Goal: Transaction & Acquisition: Book appointment/travel/reservation

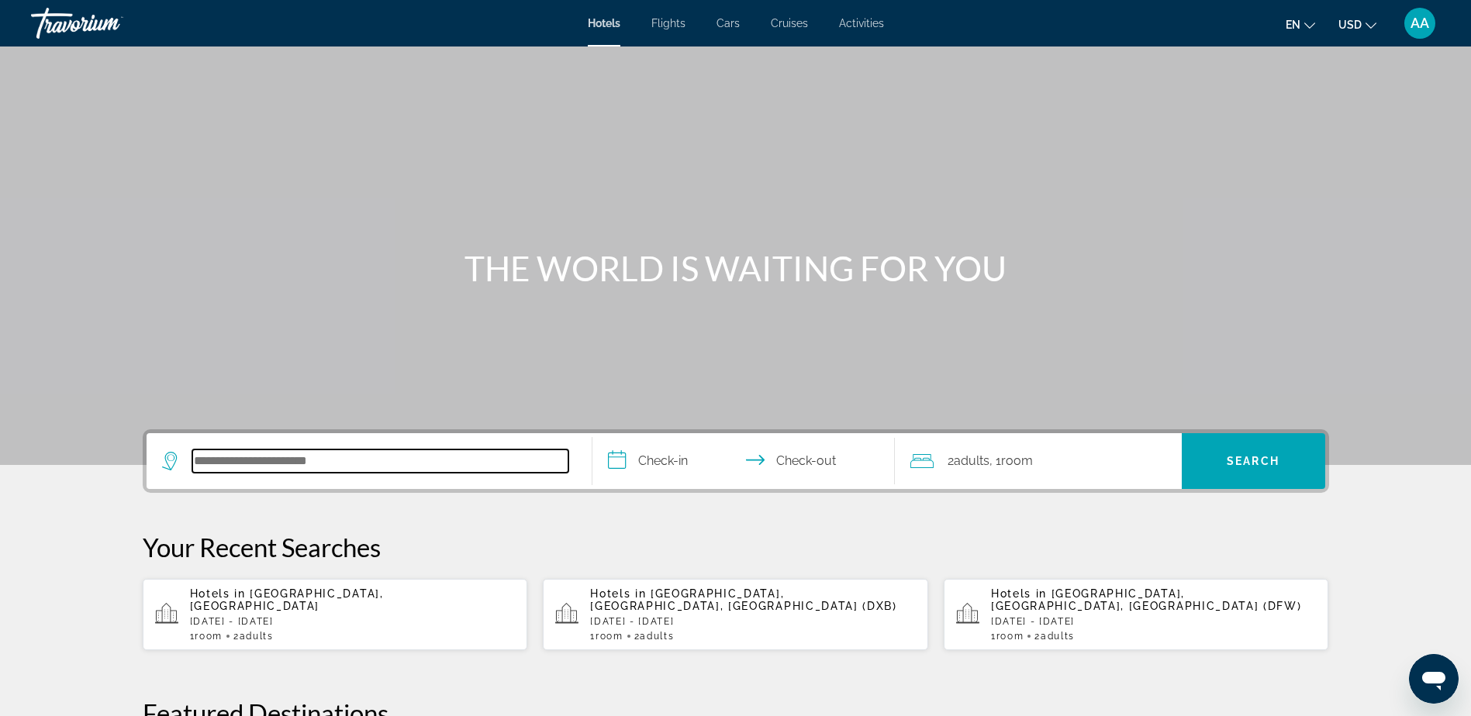
click at [285, 459] on input "Search hotel destination" at bounding box center [380, 461] width 376 height 23
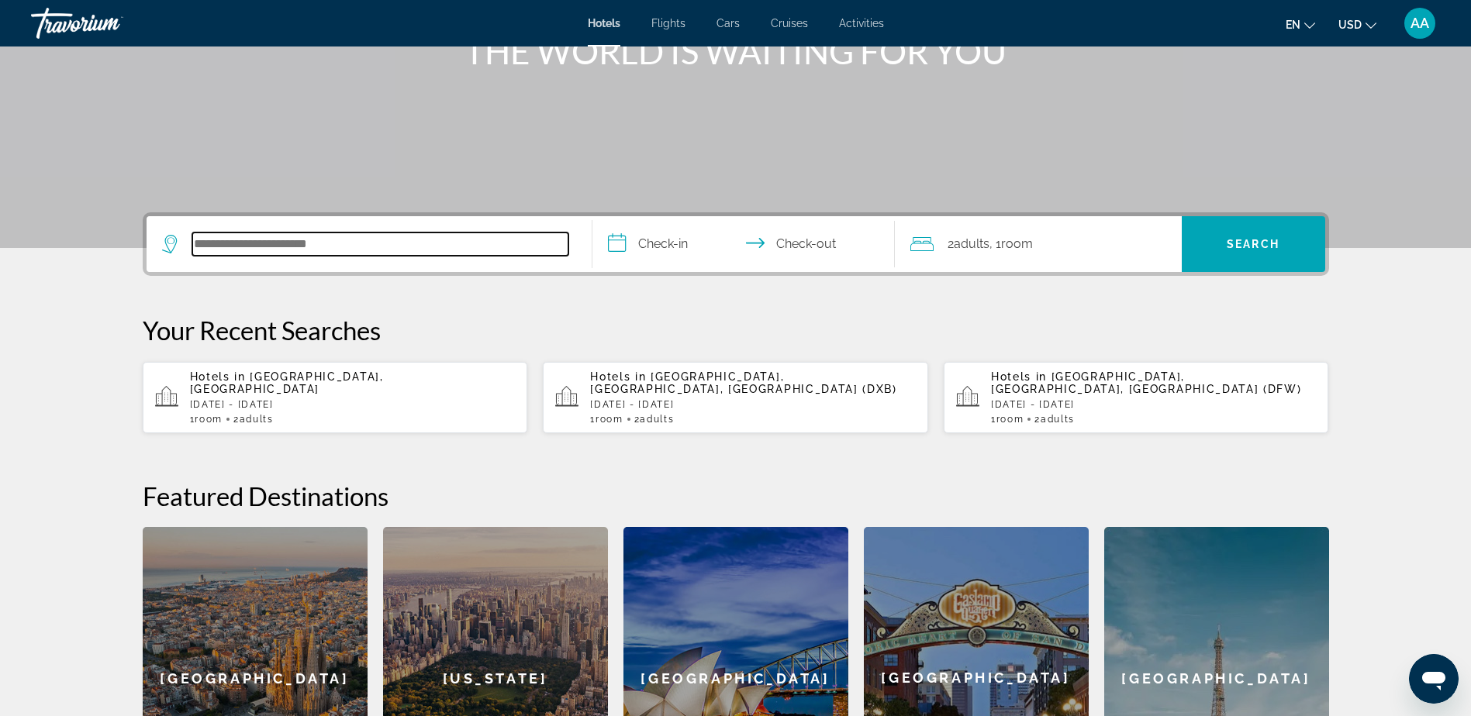
scroll to position [379, 0]
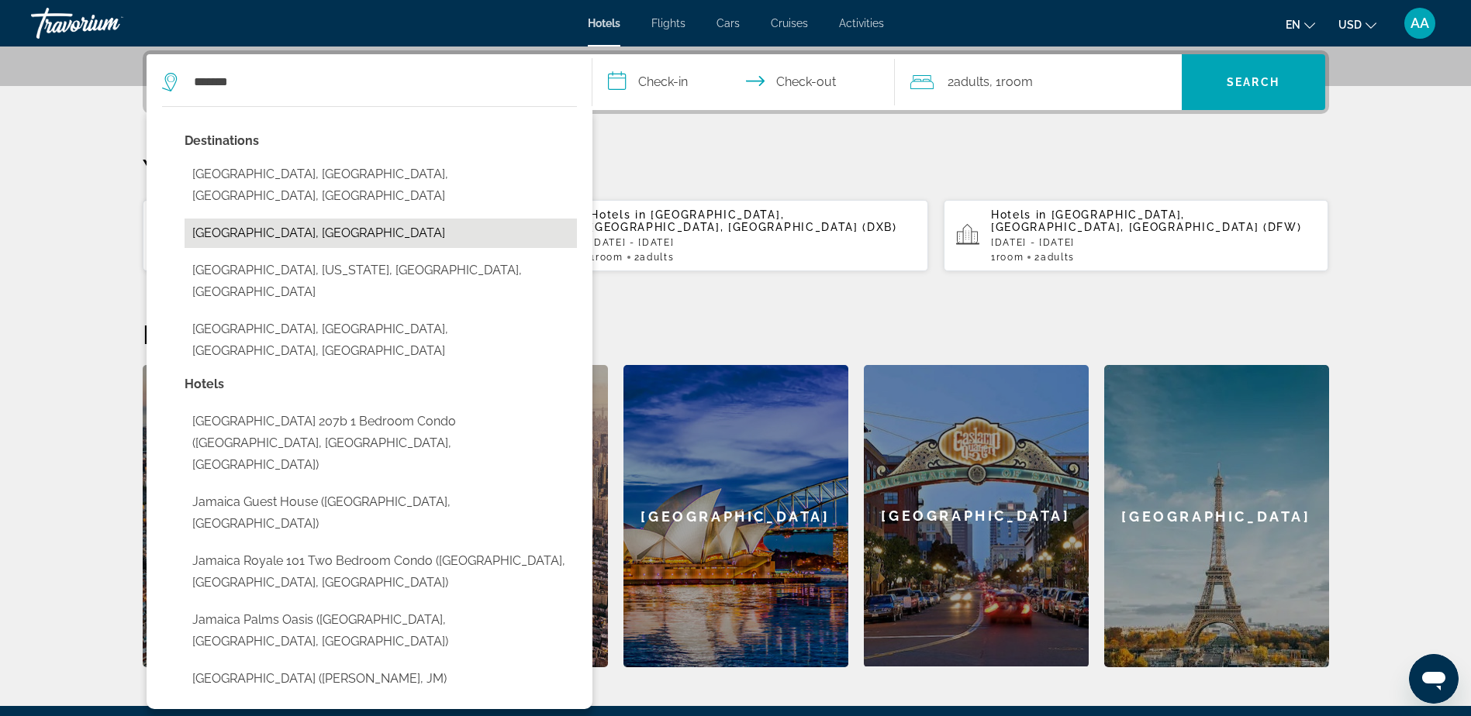
click at [216, 219] on button "[GEOGRAPHIC_DATA], [GEOGRAPHIC_DATA]" at bounding box center [381, 233] width 392 height 29
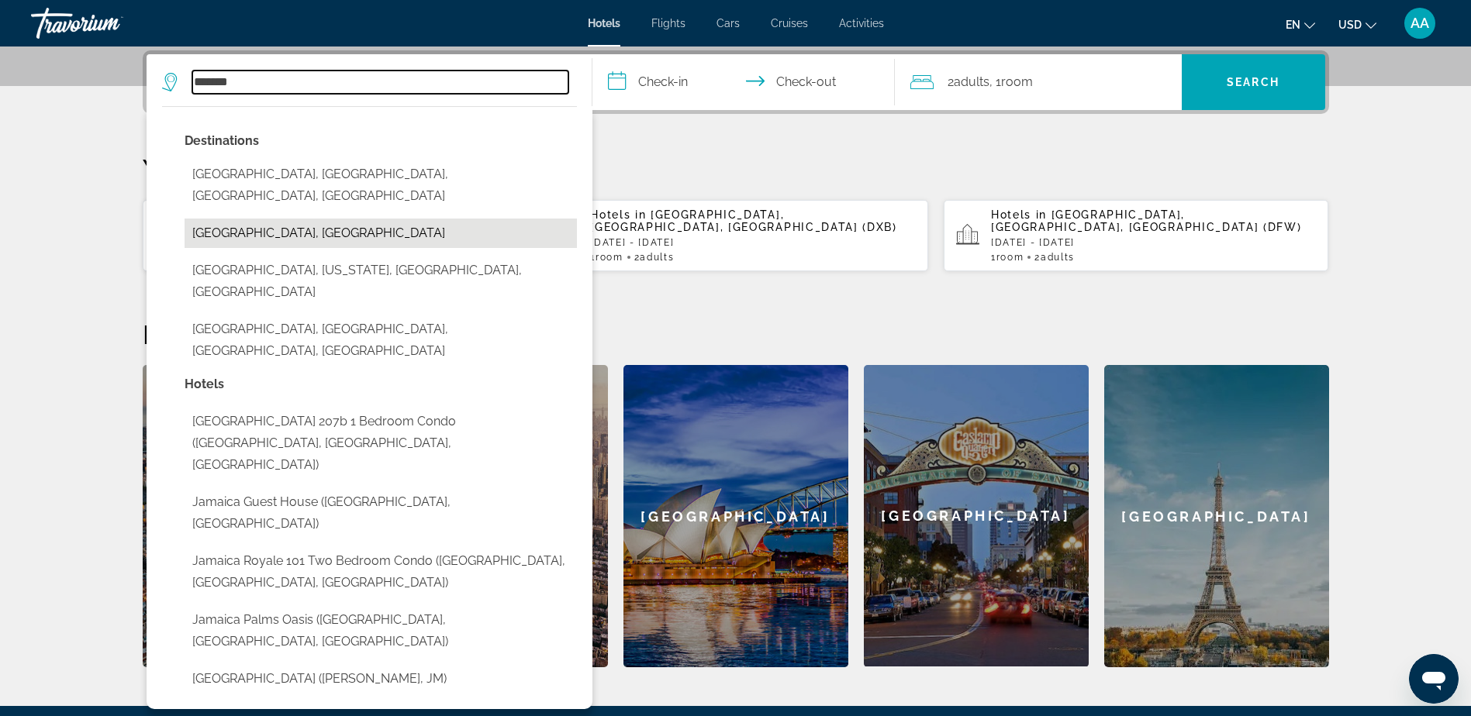
type input "**********"
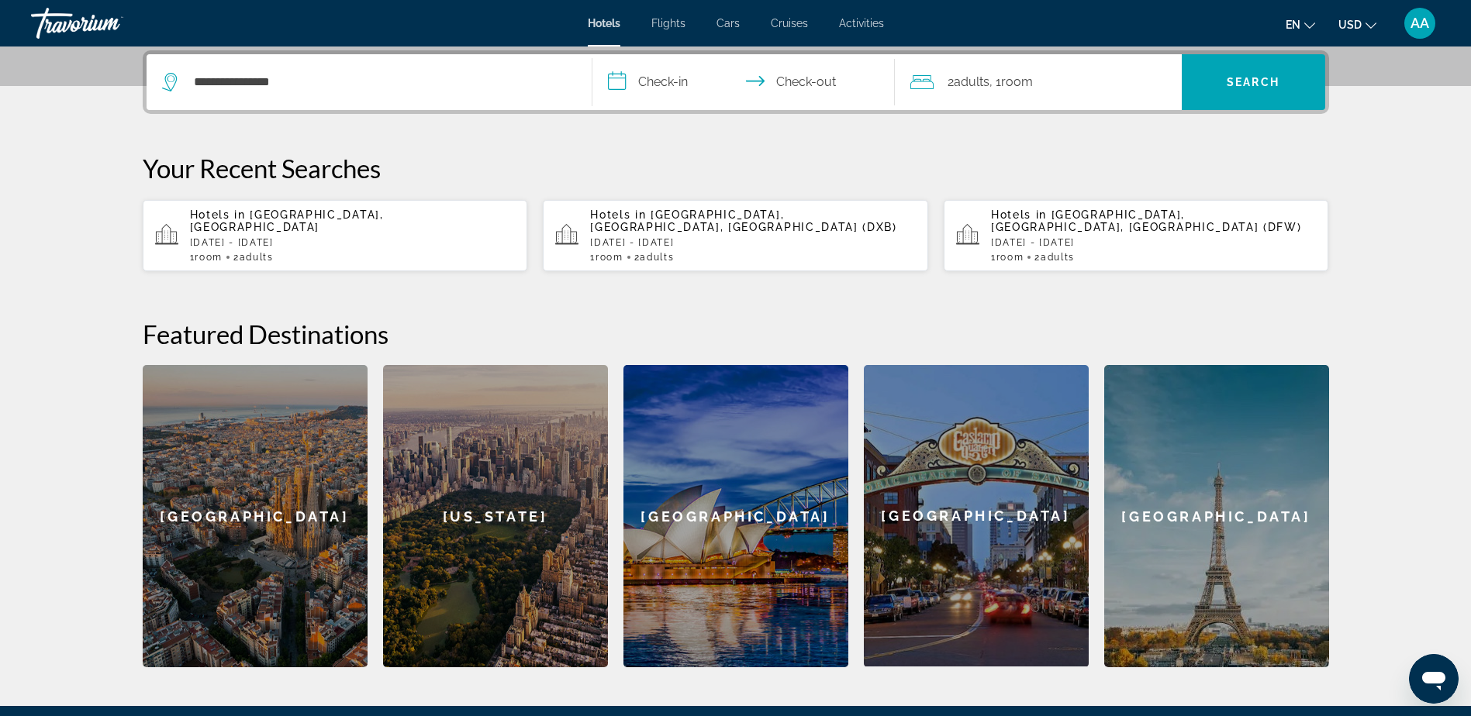
click at [696, 81] on input "**********" at bounding box center [746, 84] width 309 height 60
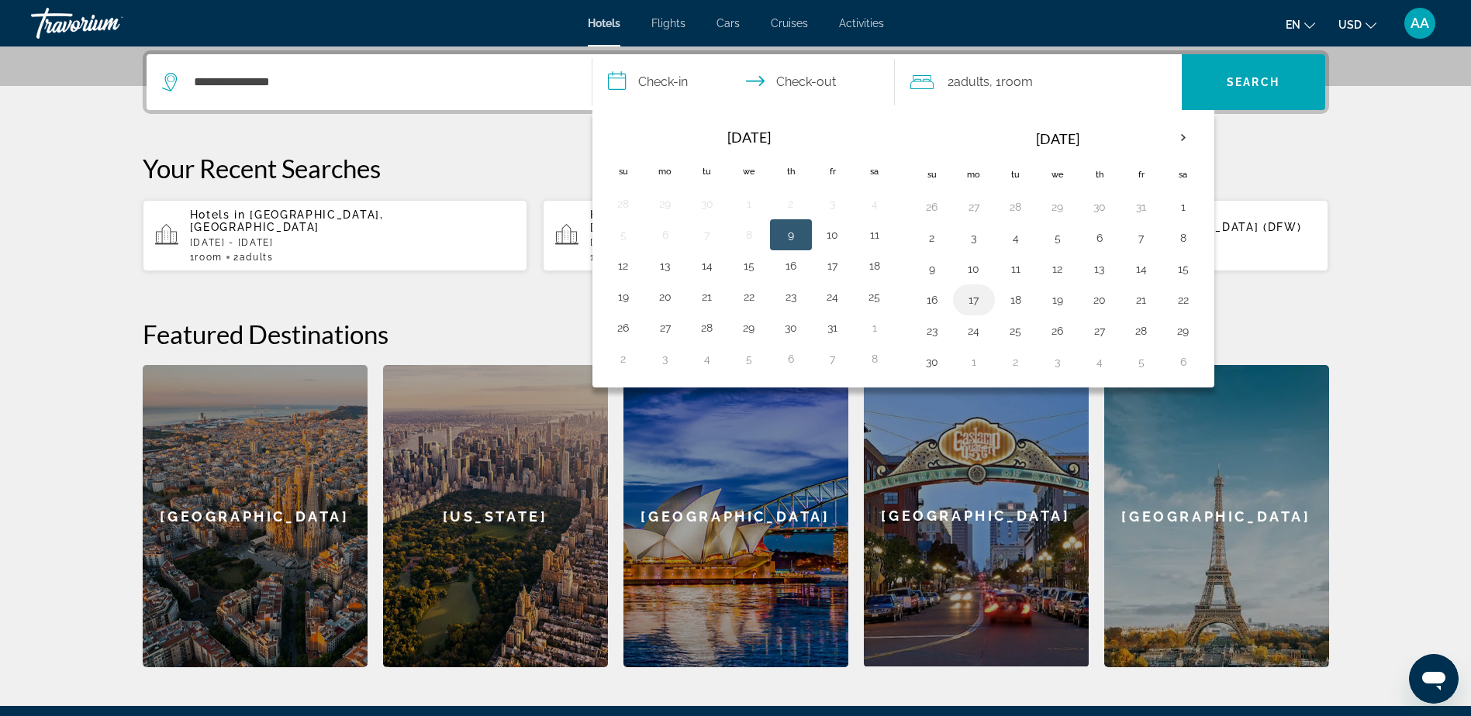
click at [971, 301] on button "17" at bounding box center [973, 300] width 25 height 22
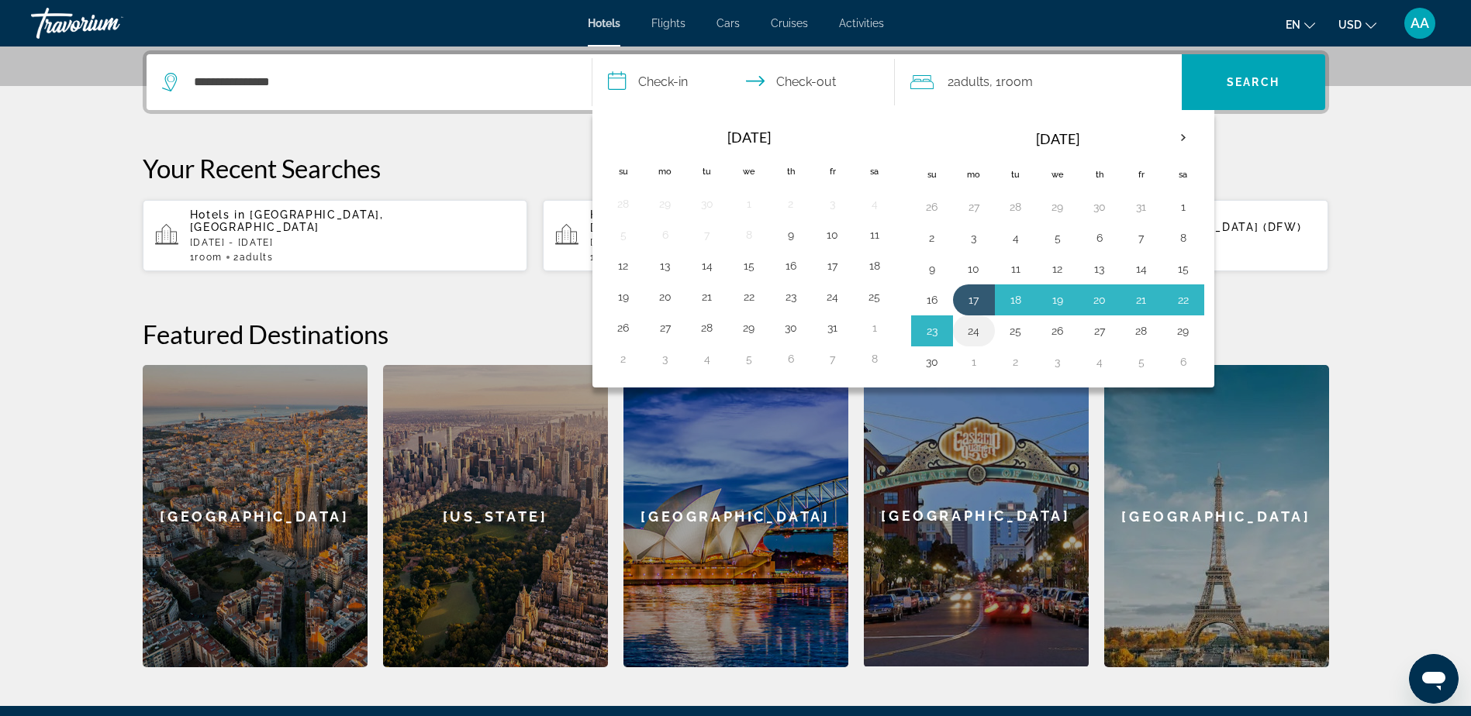
click at [975, 330] on button "24" at bounding box center [973, 331] width 25 height 22
type input "**********"
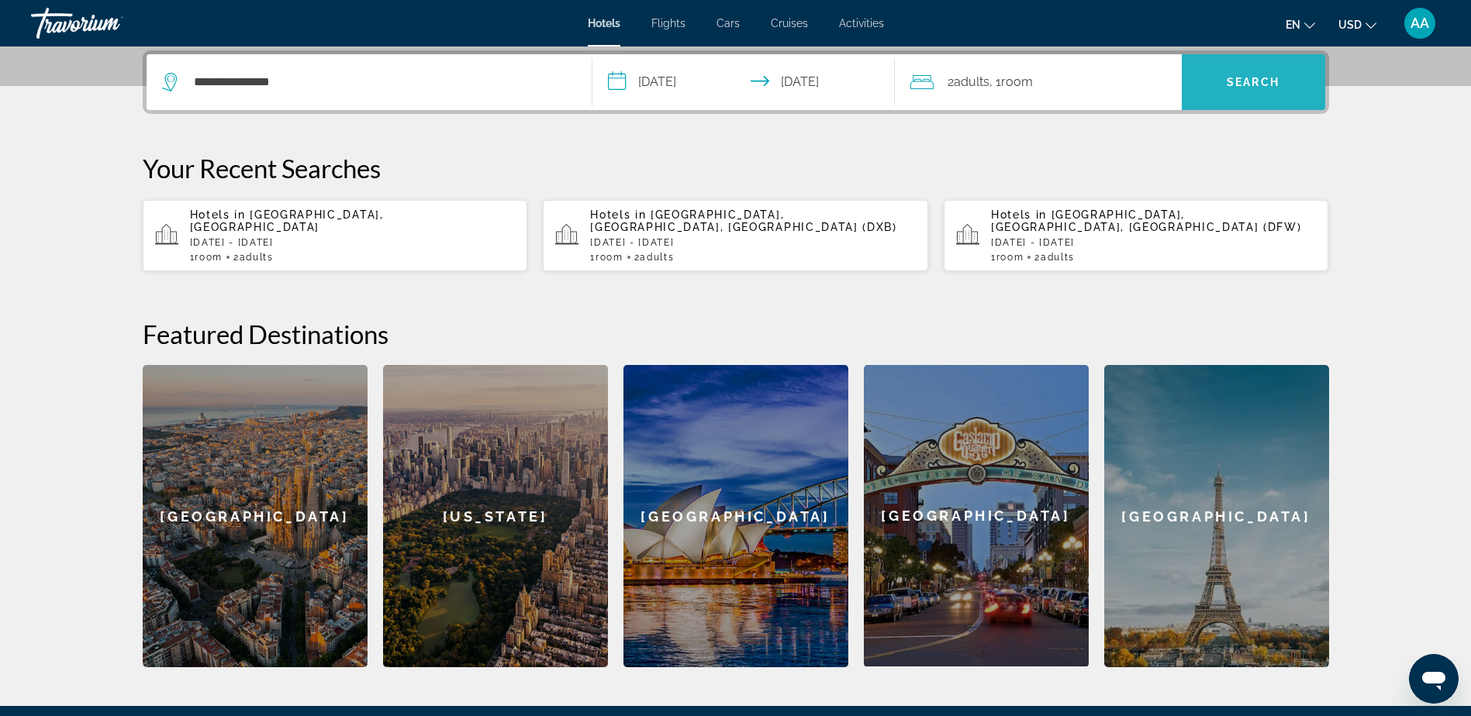
click at [1260, 77] on span "Search" at bounding box center [1253, 82] width 53 height 12
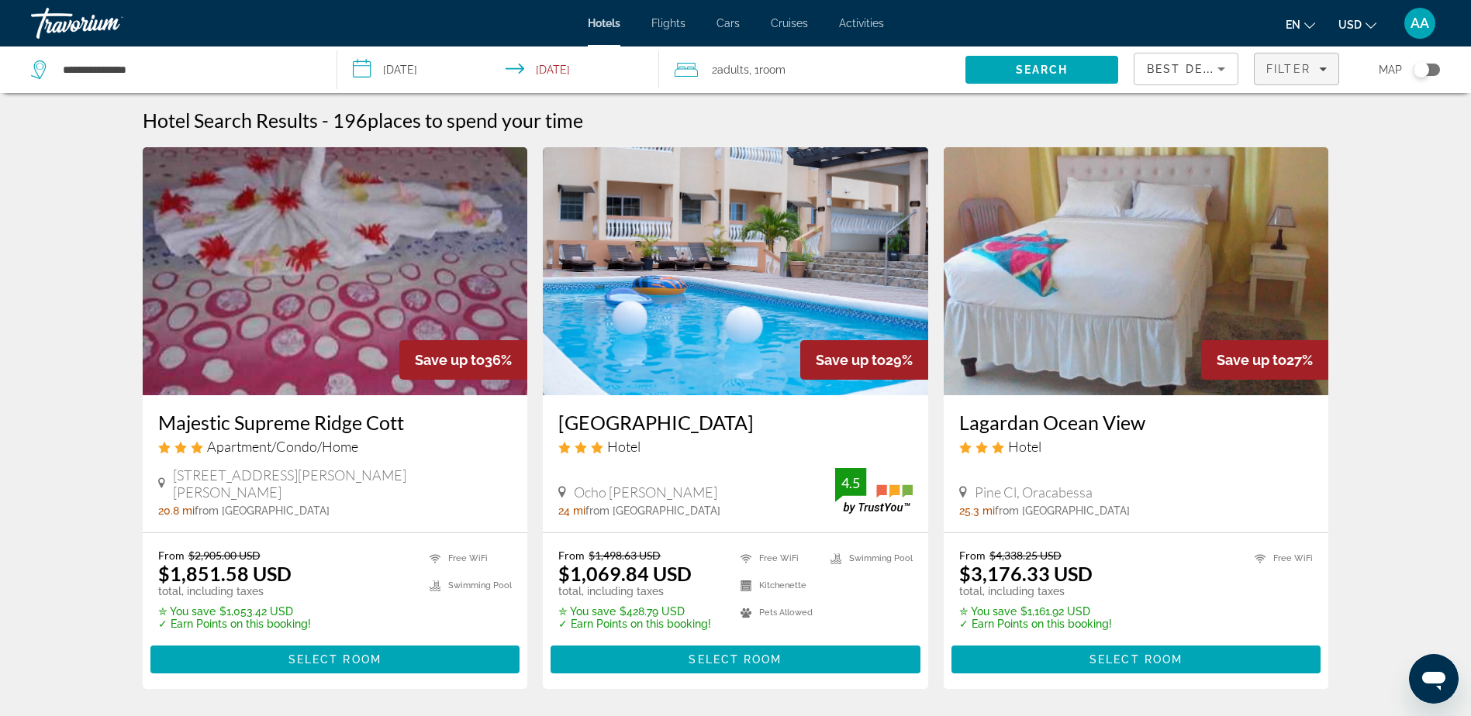
click at [1285, 70] on span "Filter" at bounding box center [1288, 69] width 44 height 12
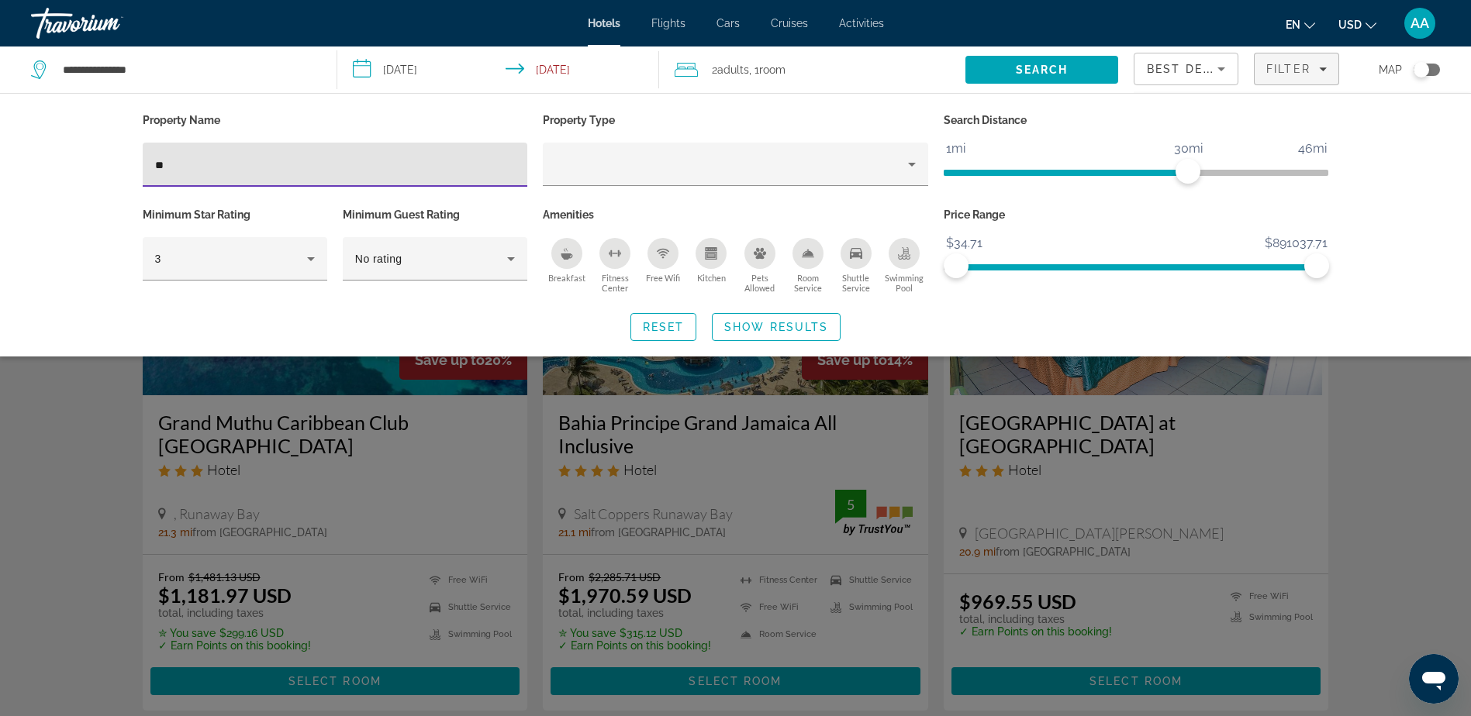
type input "*"
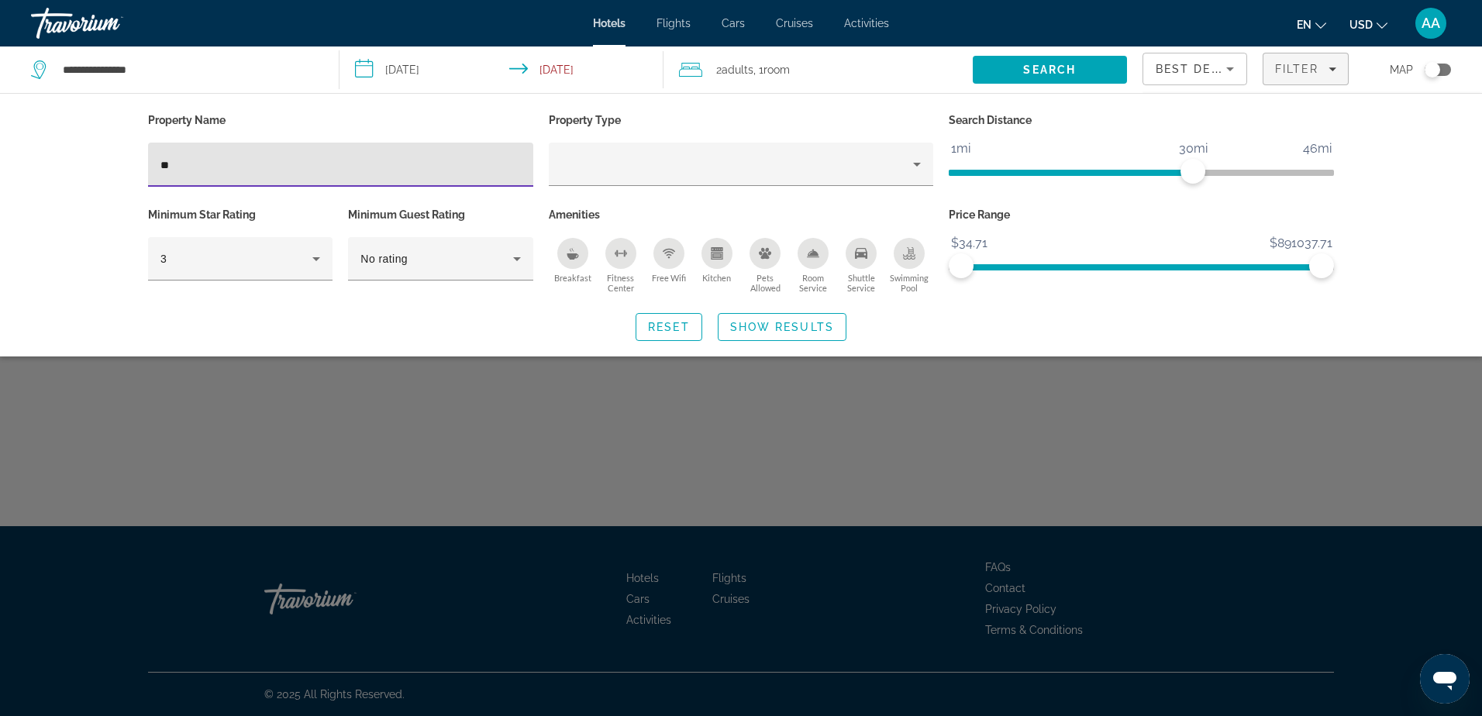
type input "*"
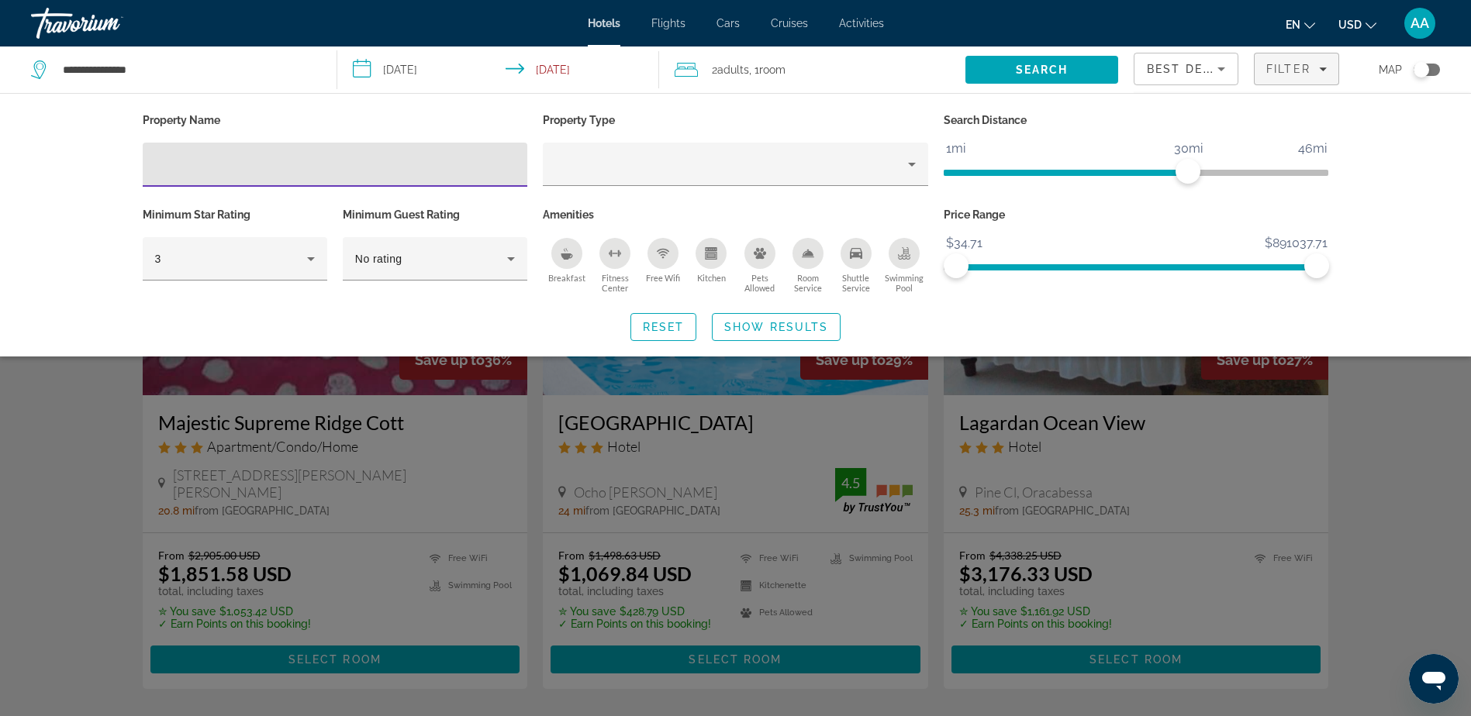
click at [1393, 389] on div "Search widget" at bounding box center [735, 475] width 1471 height 484
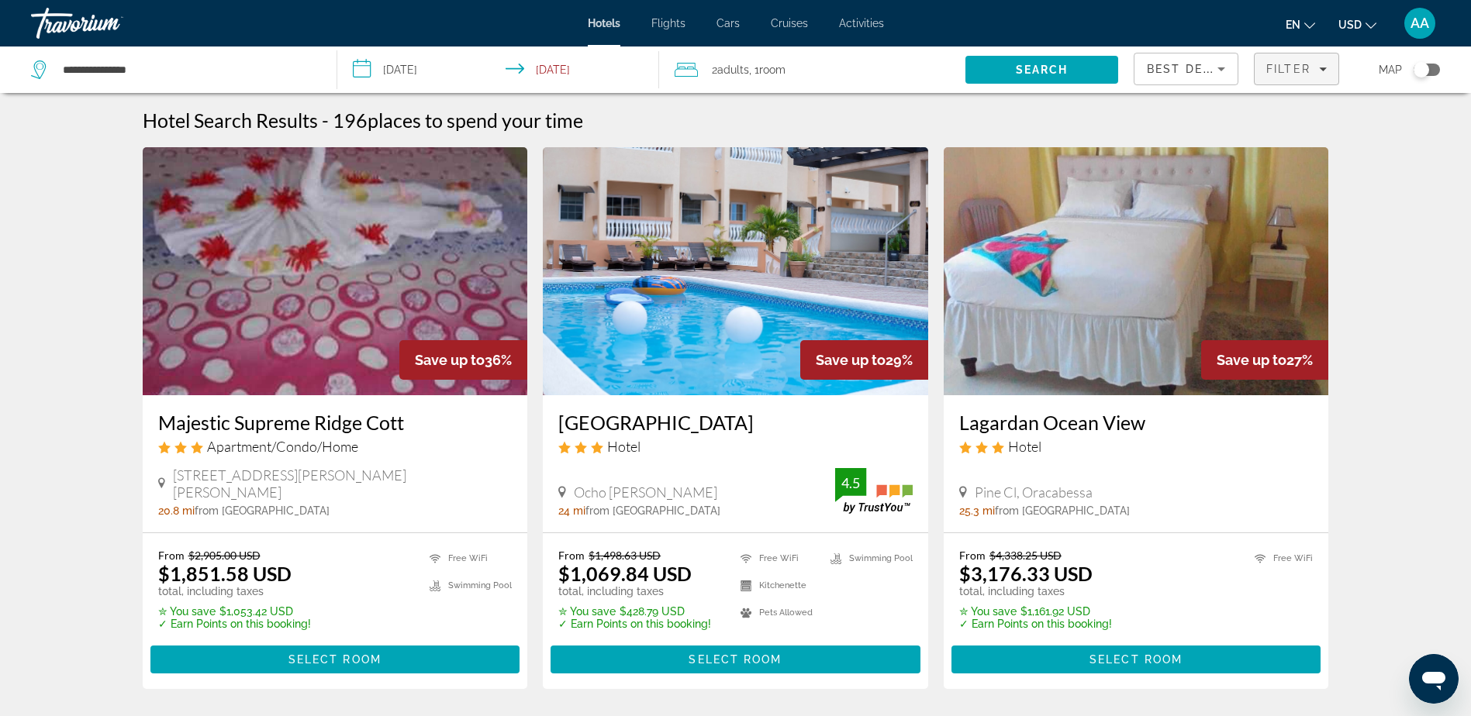
click at [1296, 64] on span "Filter" at bounding box center [1288, 69] width 44 height 12
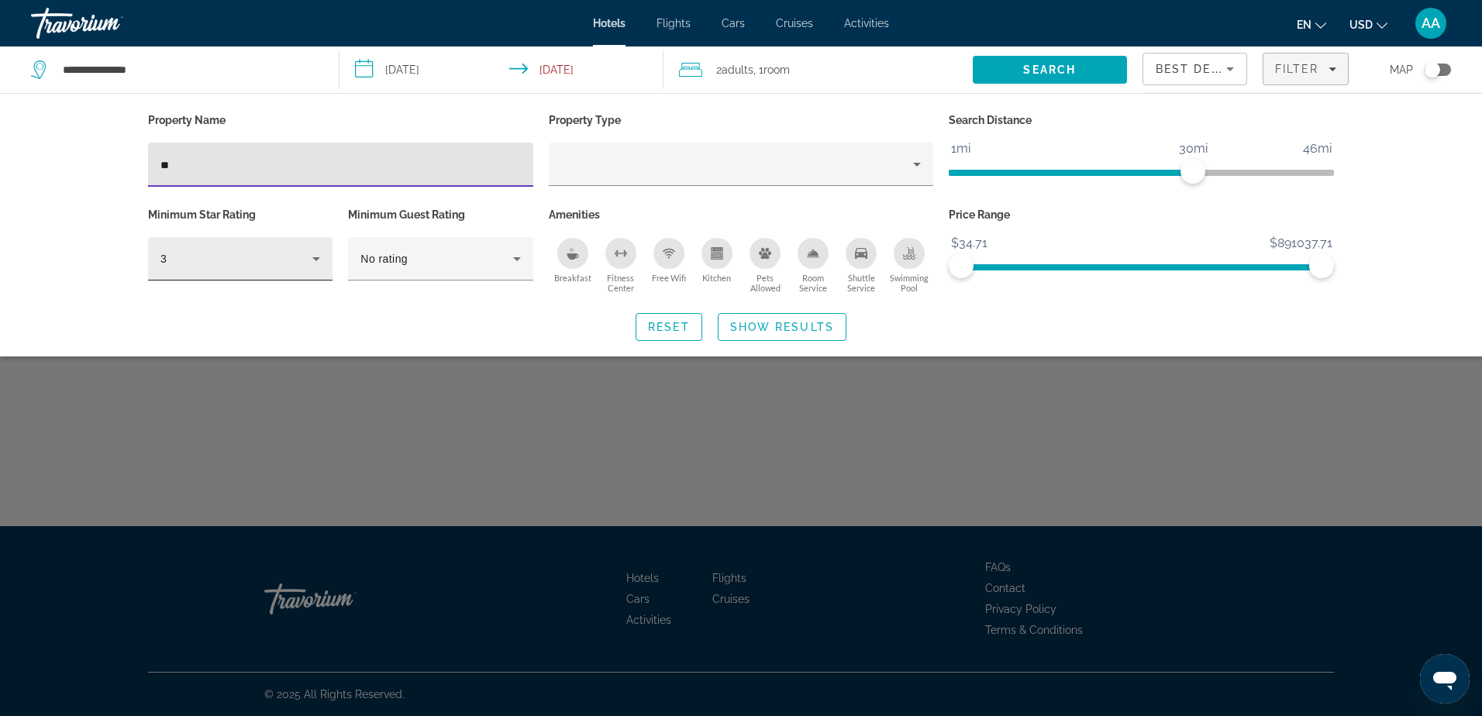
type input "*"
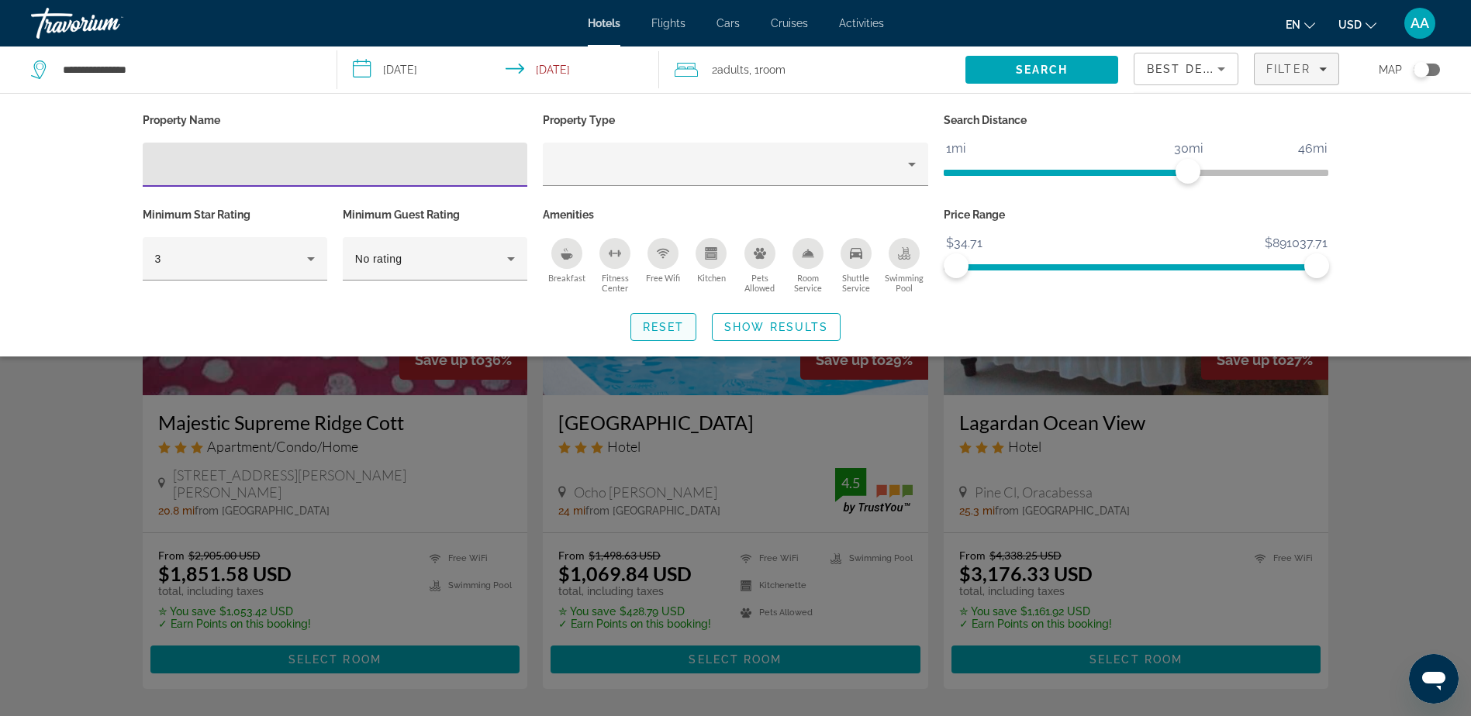
click at [671, 332] on span "Reset" at bounding box center [664, 327] width 42 height 12
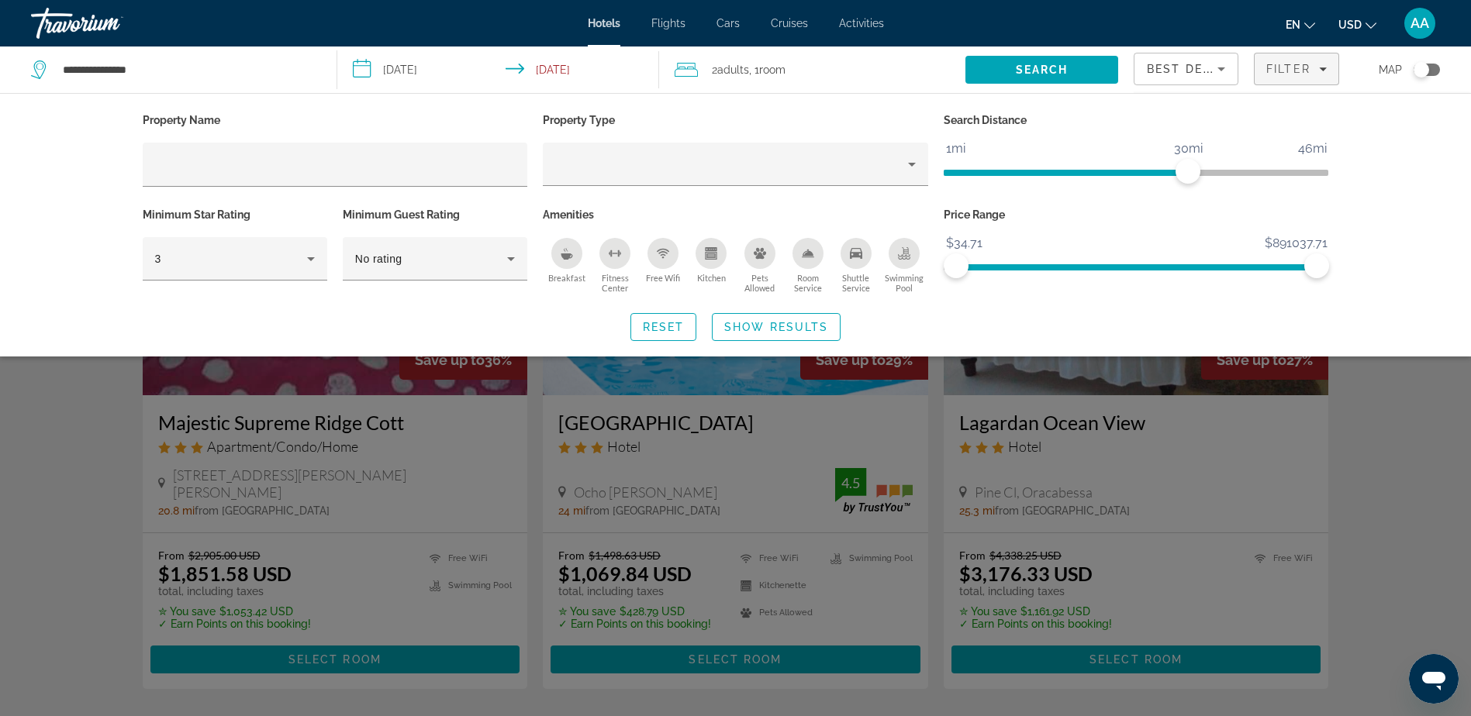
click at [1411, 385] on div "Search widget" at bounding box center [735, 475] width 1471 height 484
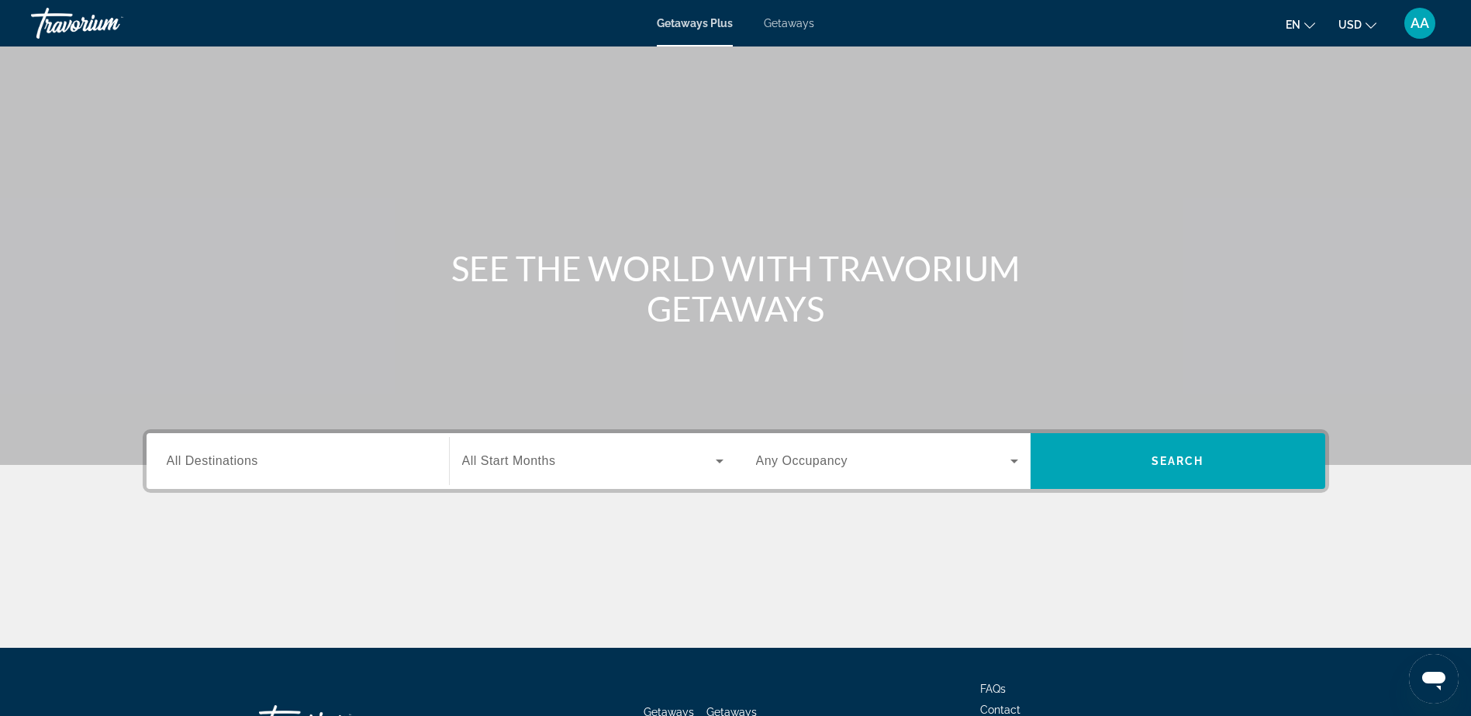
click at [223, 459] on span "All Destinations" at bounding box center [212, 460] width 91 height 13
click at [223, 459] on input "Destination All Destinations" at bounding box center [298, 462] width 262 height 19
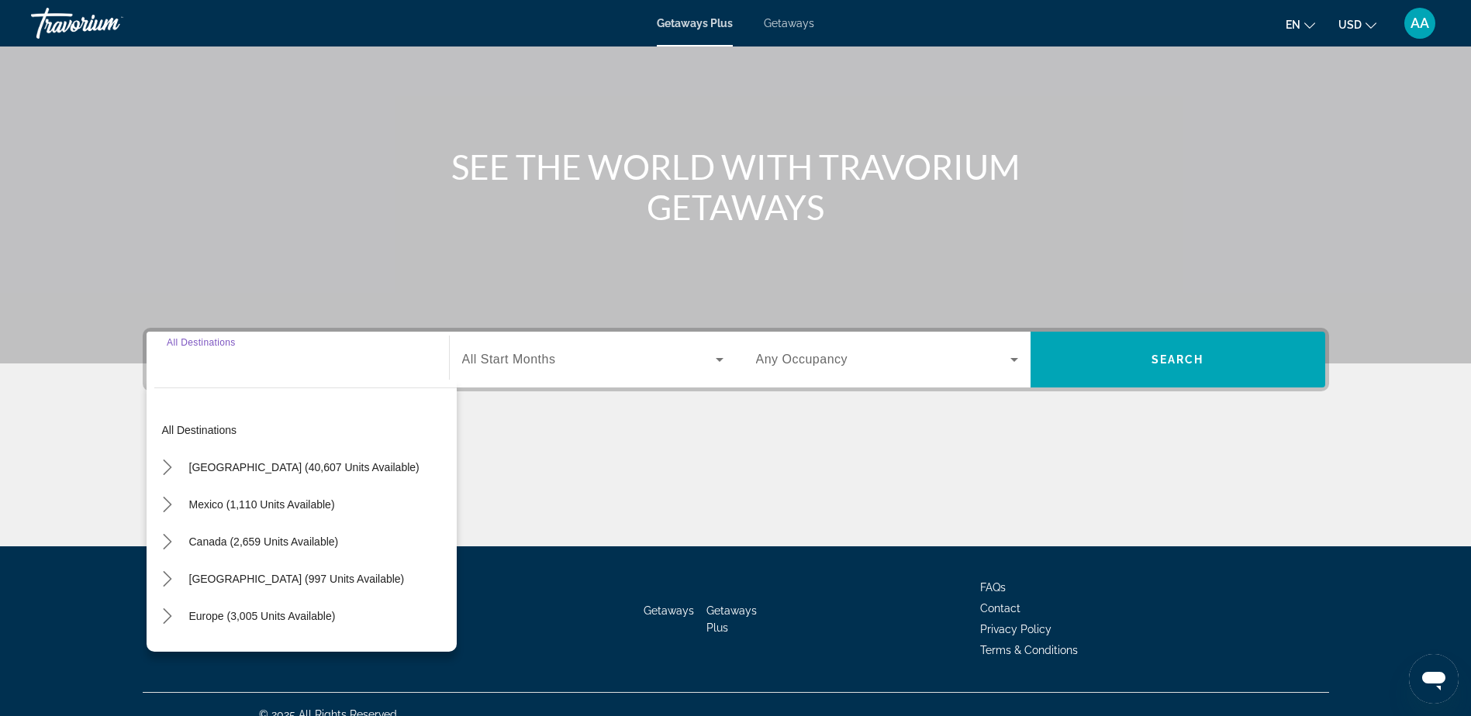
scroll to position [122, 0]
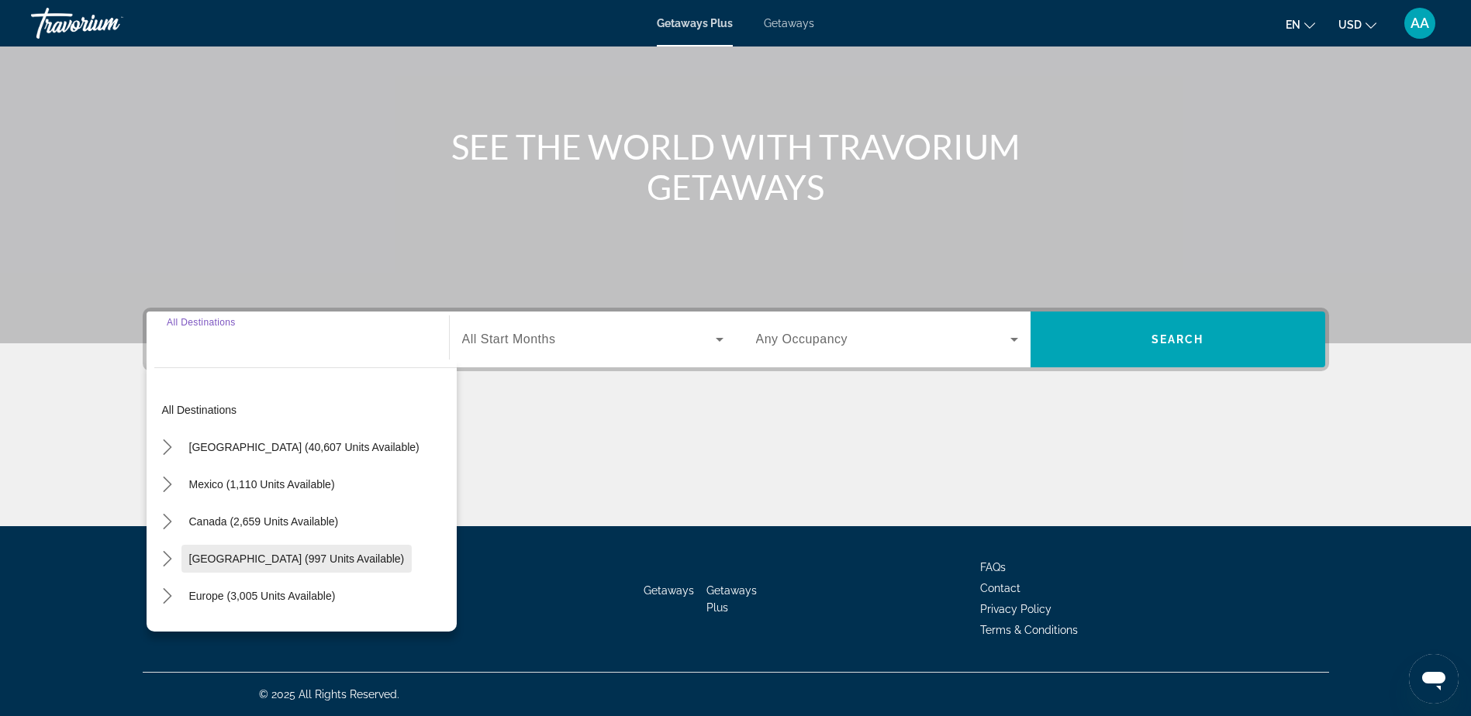
click at [235, 556] on span "Caribbean & Atlantic Islands (997 units available)" at bounding box center [297, 559] width 216 height 12
type input "**********"
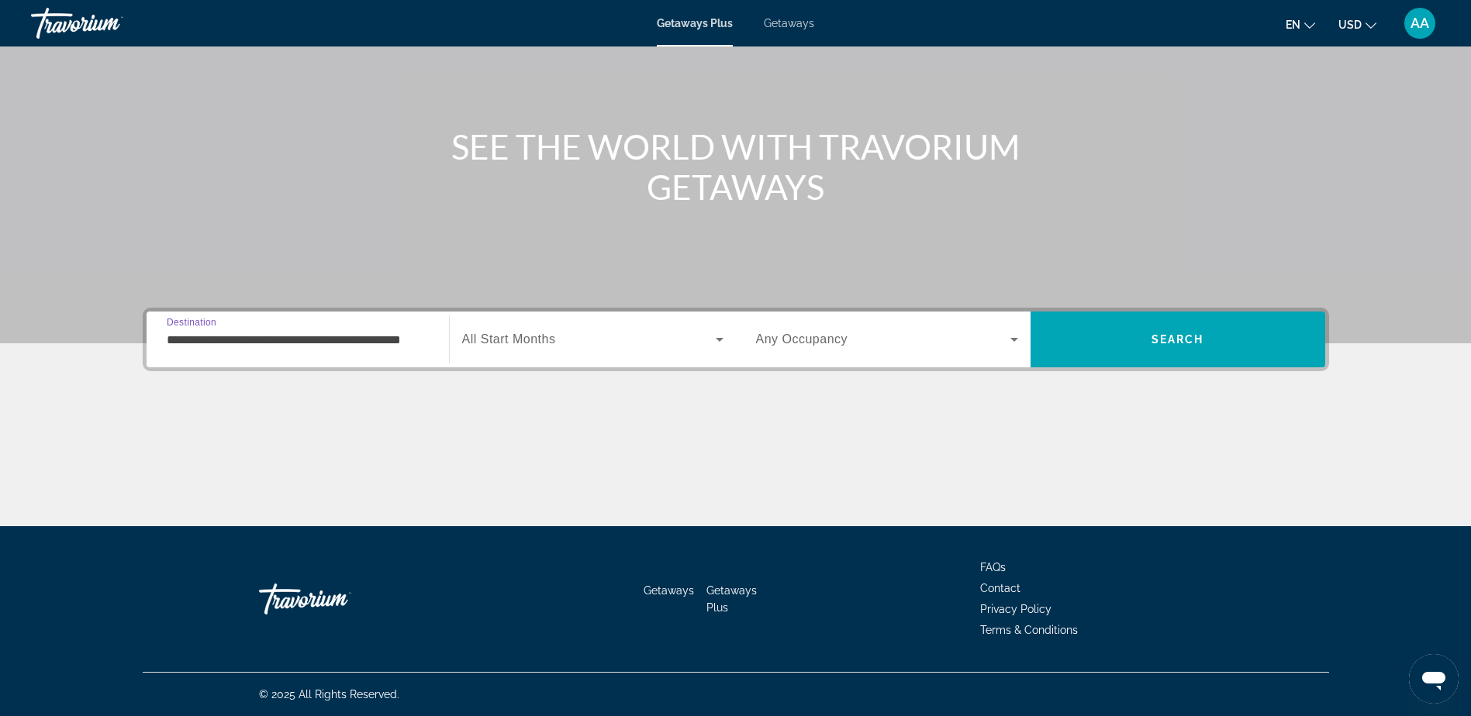
click at [232, 342] on input "**********" at bounding box center [298, 340] width 262 height 19
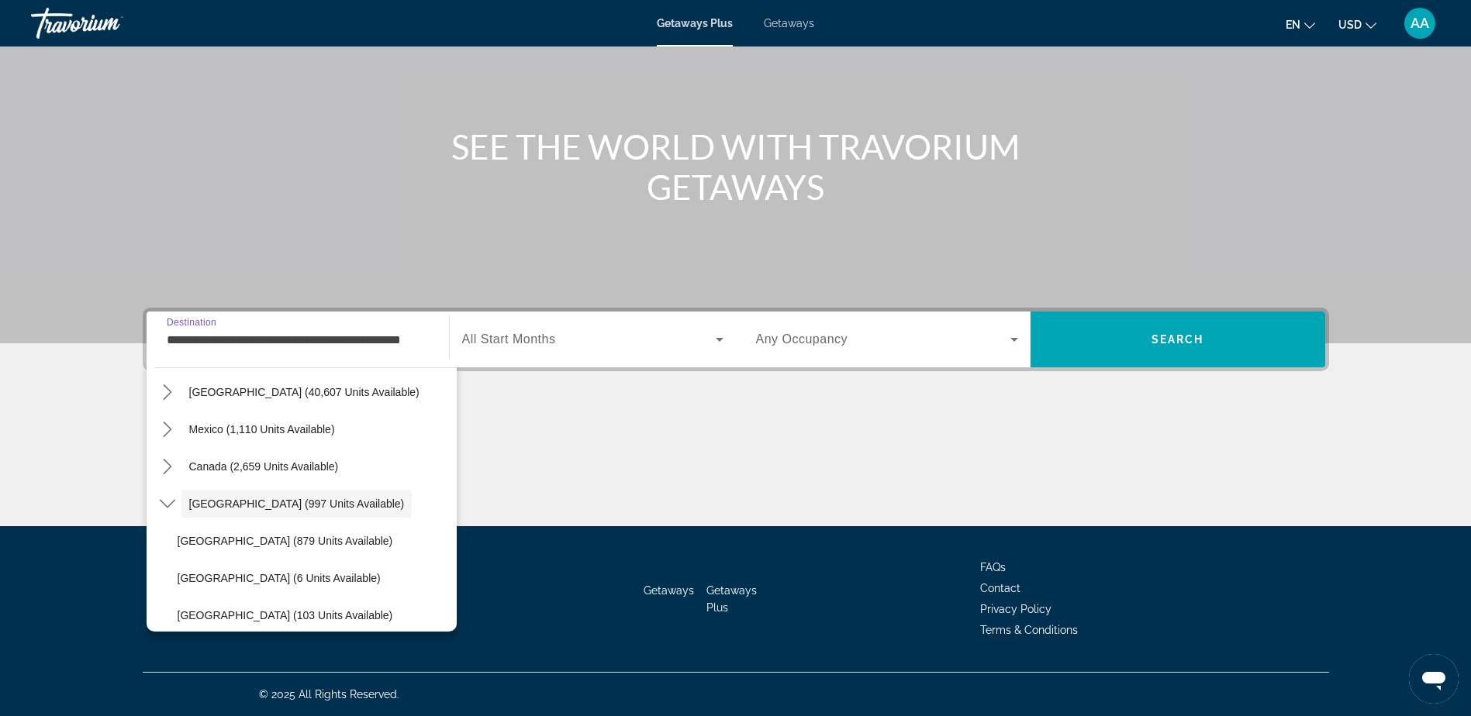
scroll to position [133, 0]
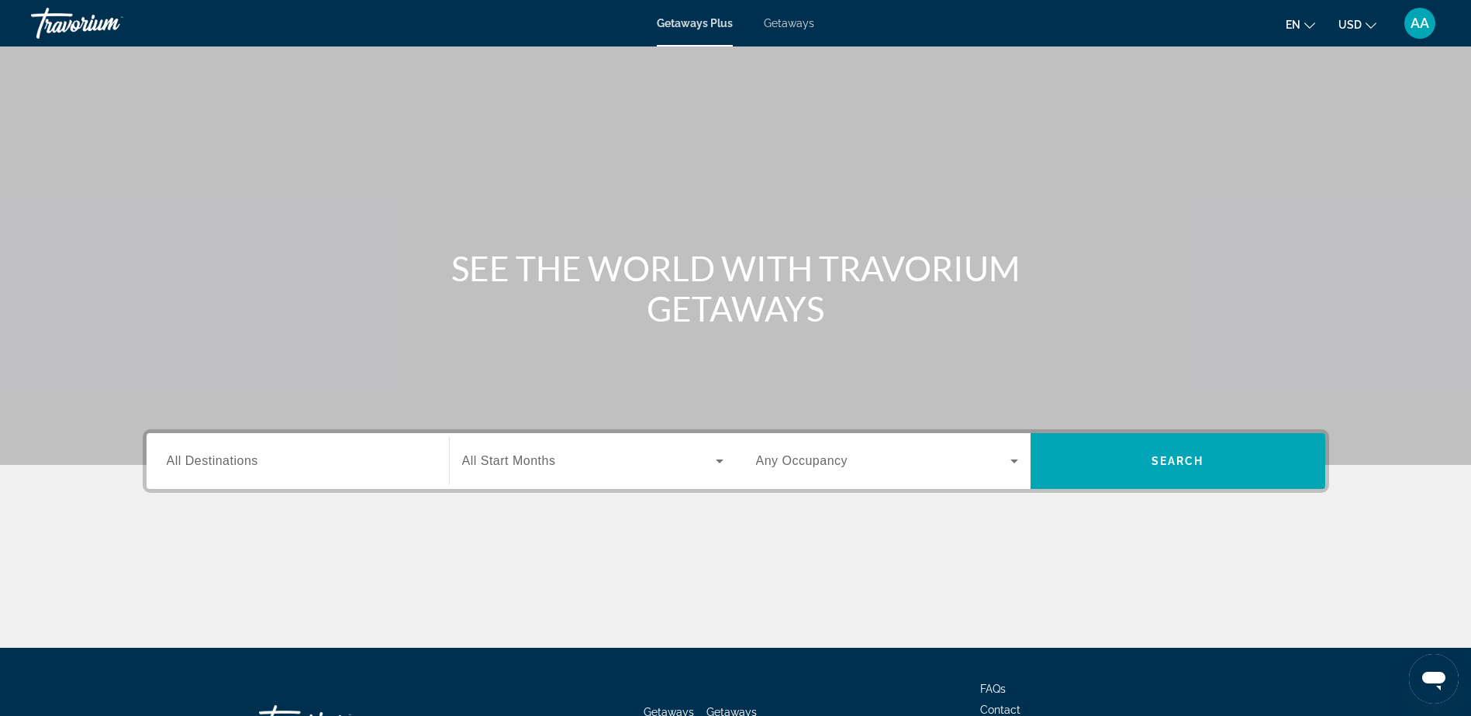
click at [788, 23] on span "Getaways" at bounding box center [789, 23] width 50 height 12
click at [278, 471] on div "Search widget" at bounding box center [298, 462] width 262 height 44
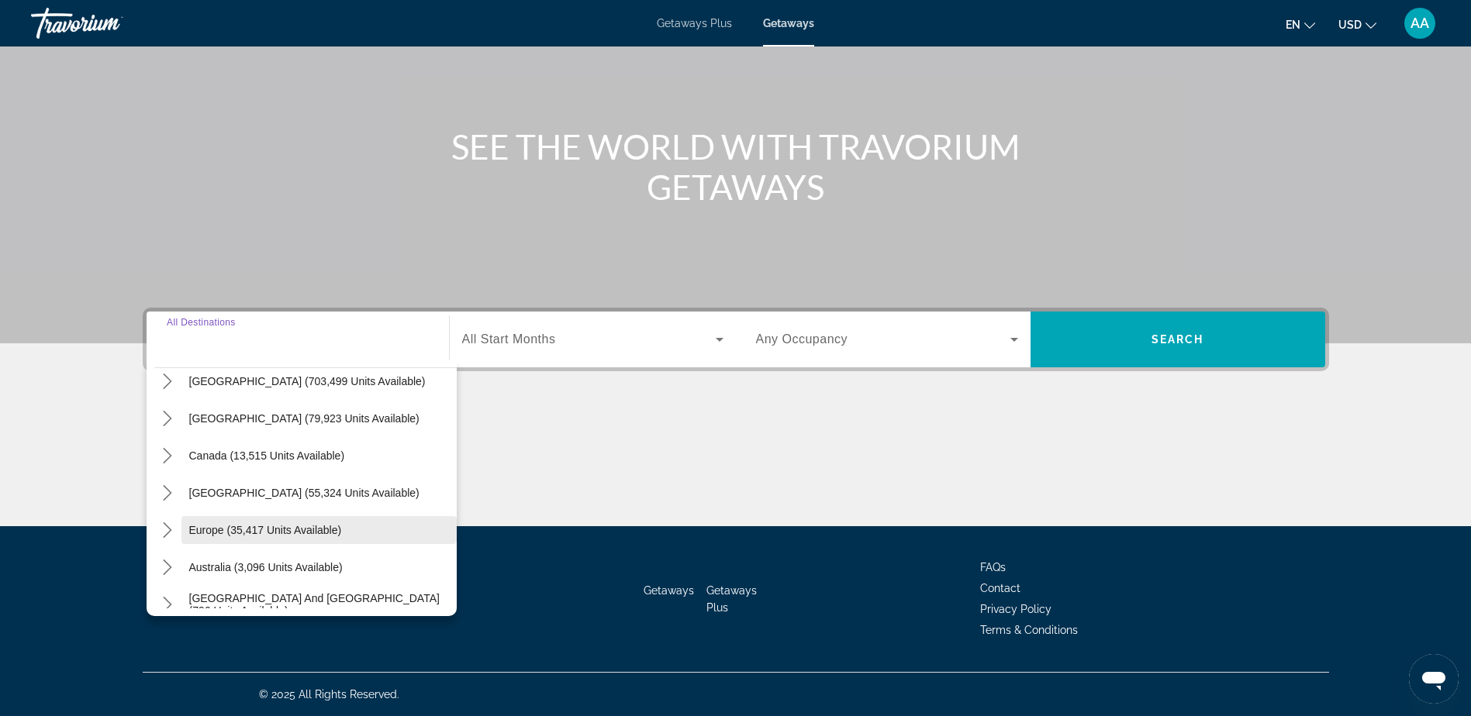
scroll to position [78, 0]
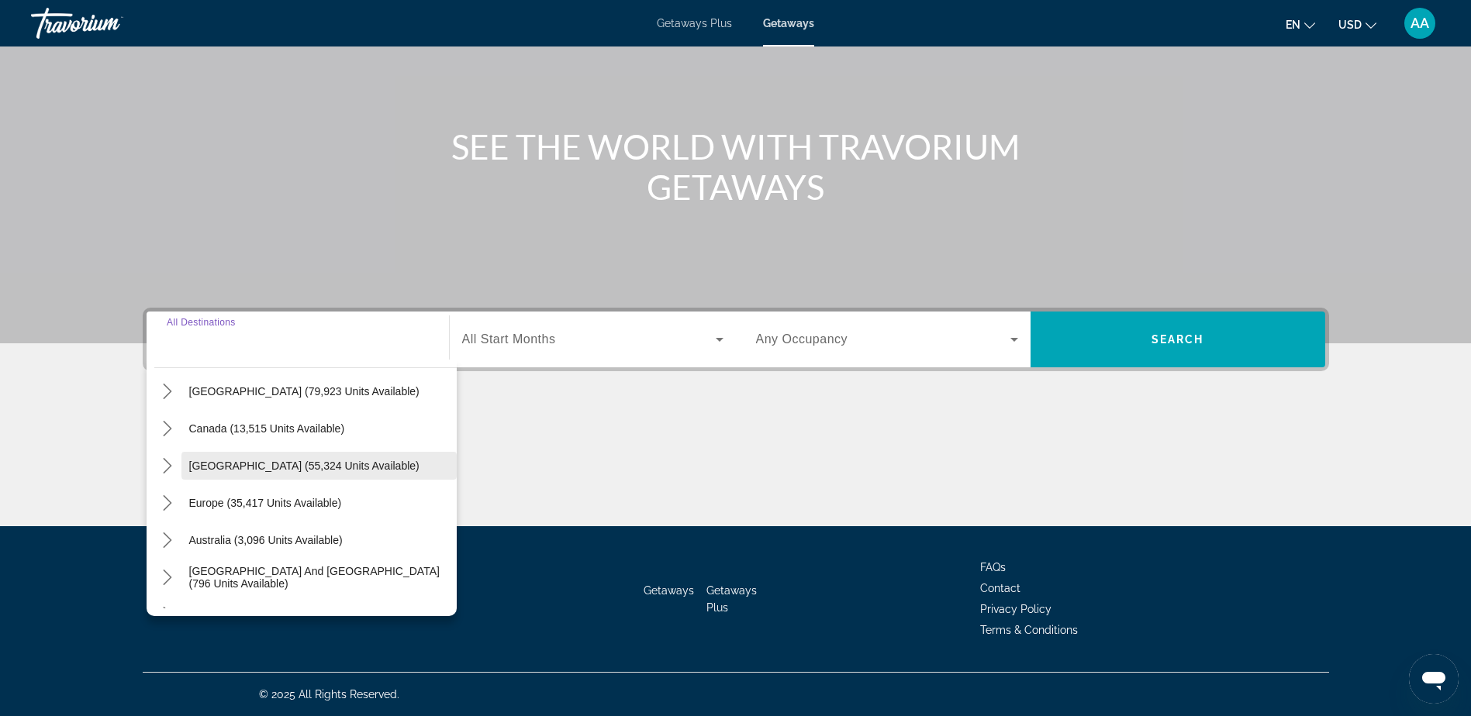
click at [253, 468] on span "[GEOGRAPHIC_DATA] (55,324 units available)" at bounding box center [304, 466] width 230 height 12
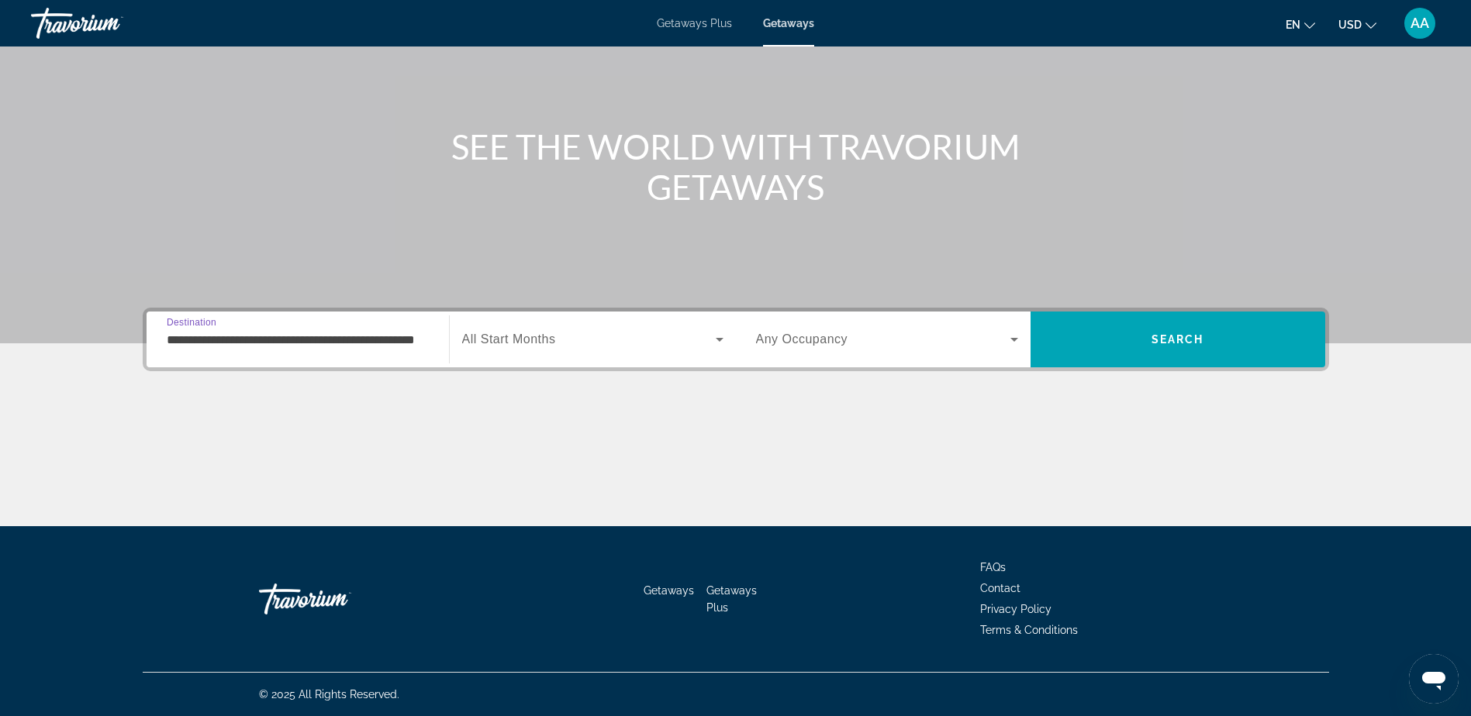
click at [239, 336] on input "**********" at bounding box center [298, 340] width 262 height 19
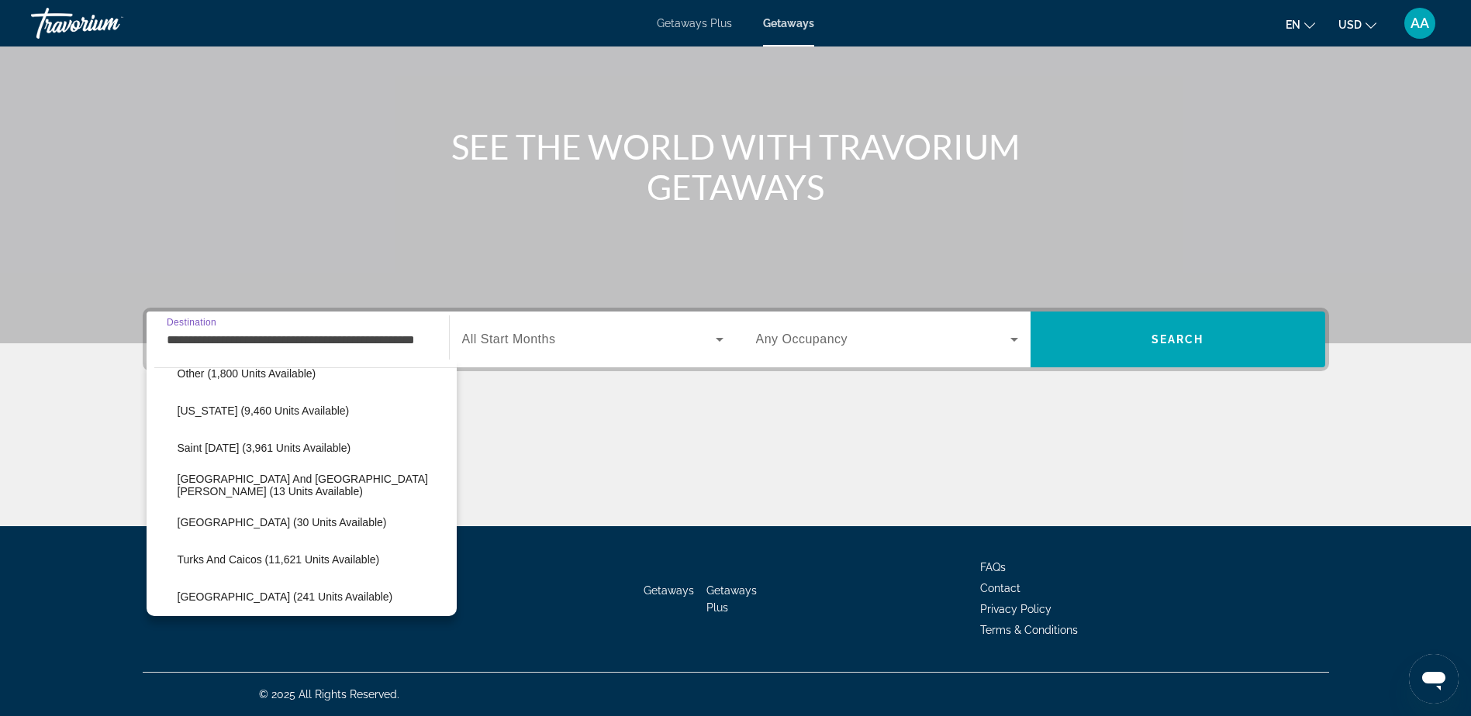
scroll to position [443, 0]
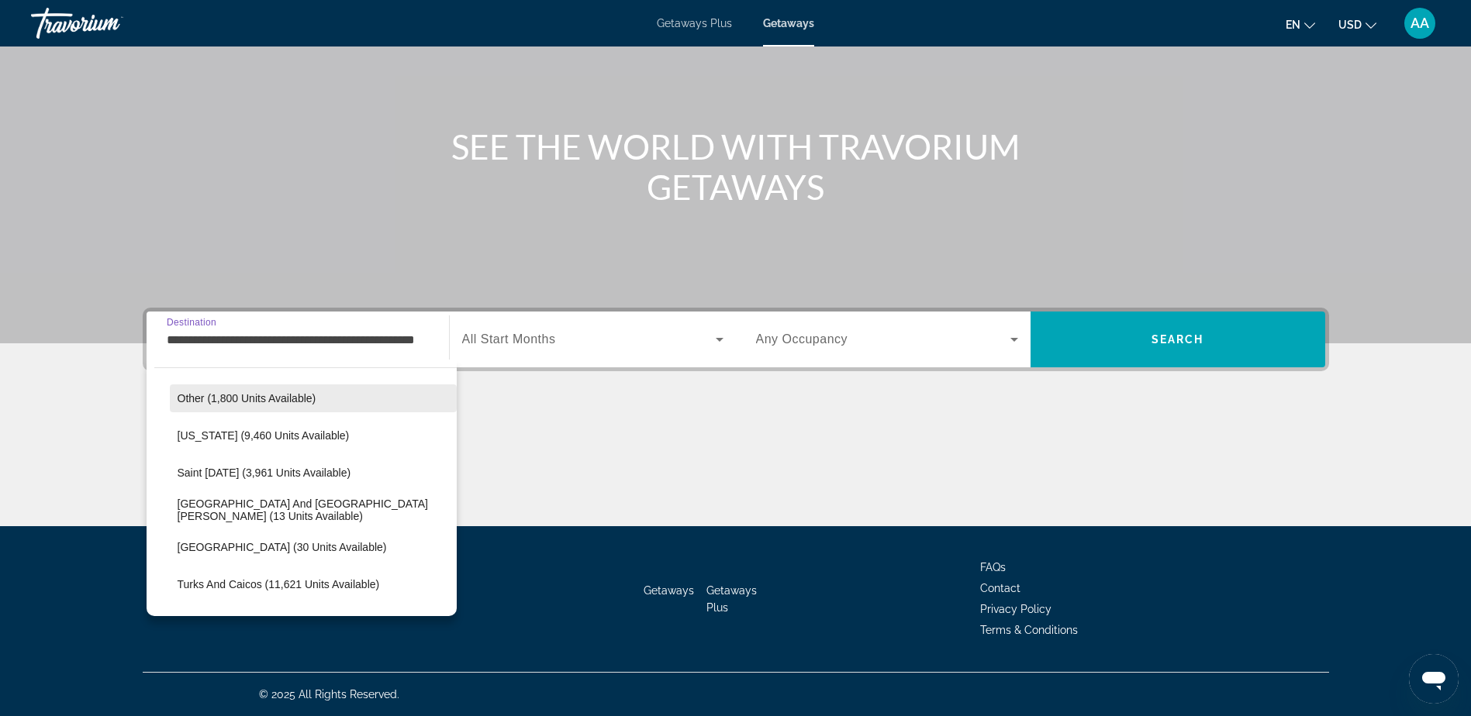
click at [233, 401] on span "Other (1,800 units available)" at bounding box center [247, 398] width 139 height 12
type input "**********"
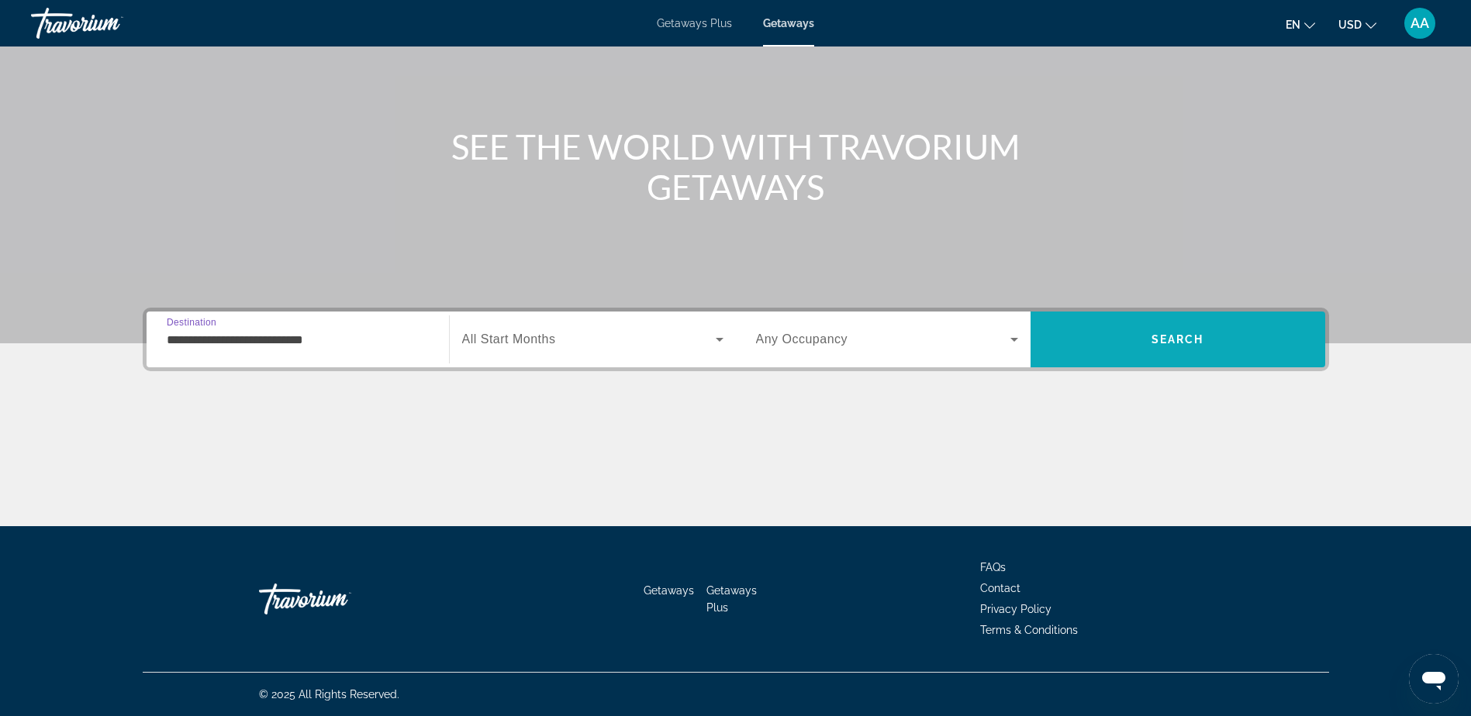
click at [1161, 333] on span "Search" at bounding box center [1177, 339] width 295 height 37
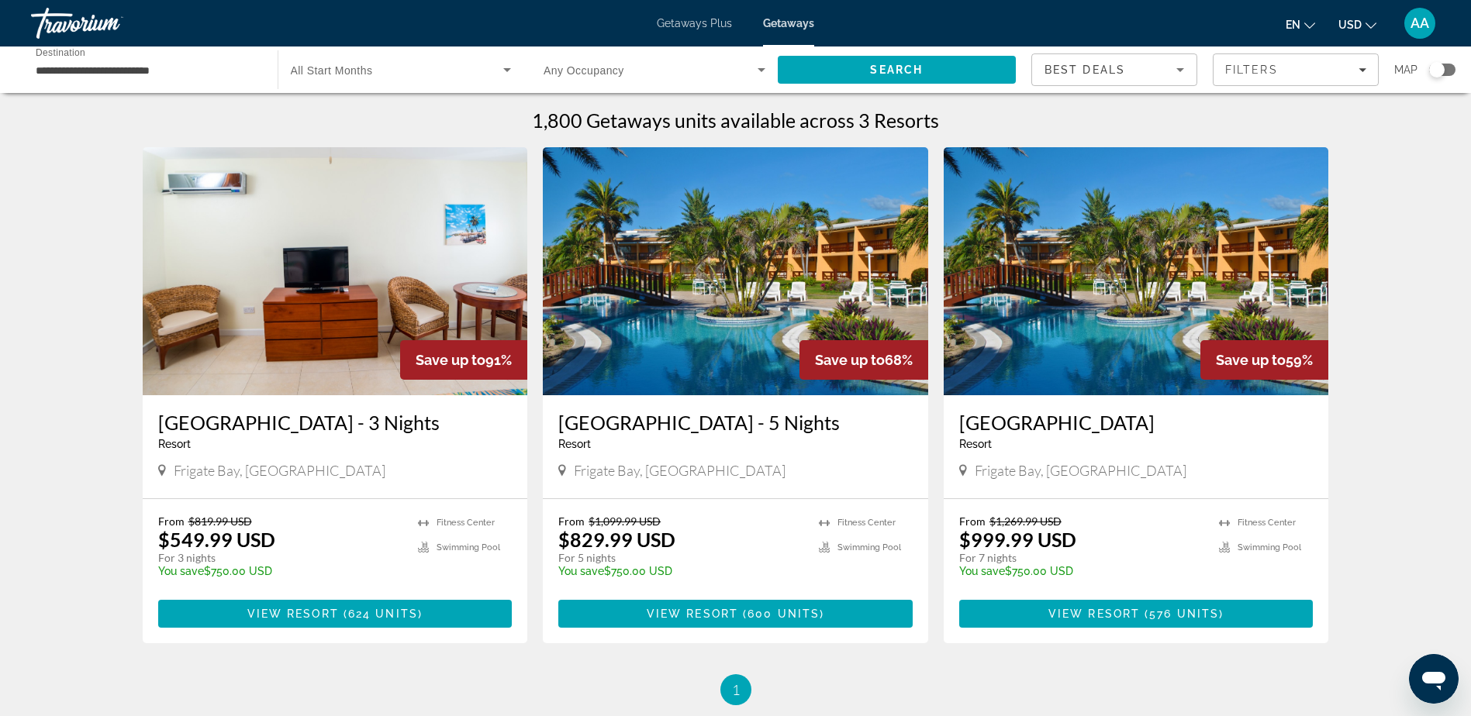
click at [702, 24] on span "Getaways Plus" at bounding box center [694, 23] width 75 height 12
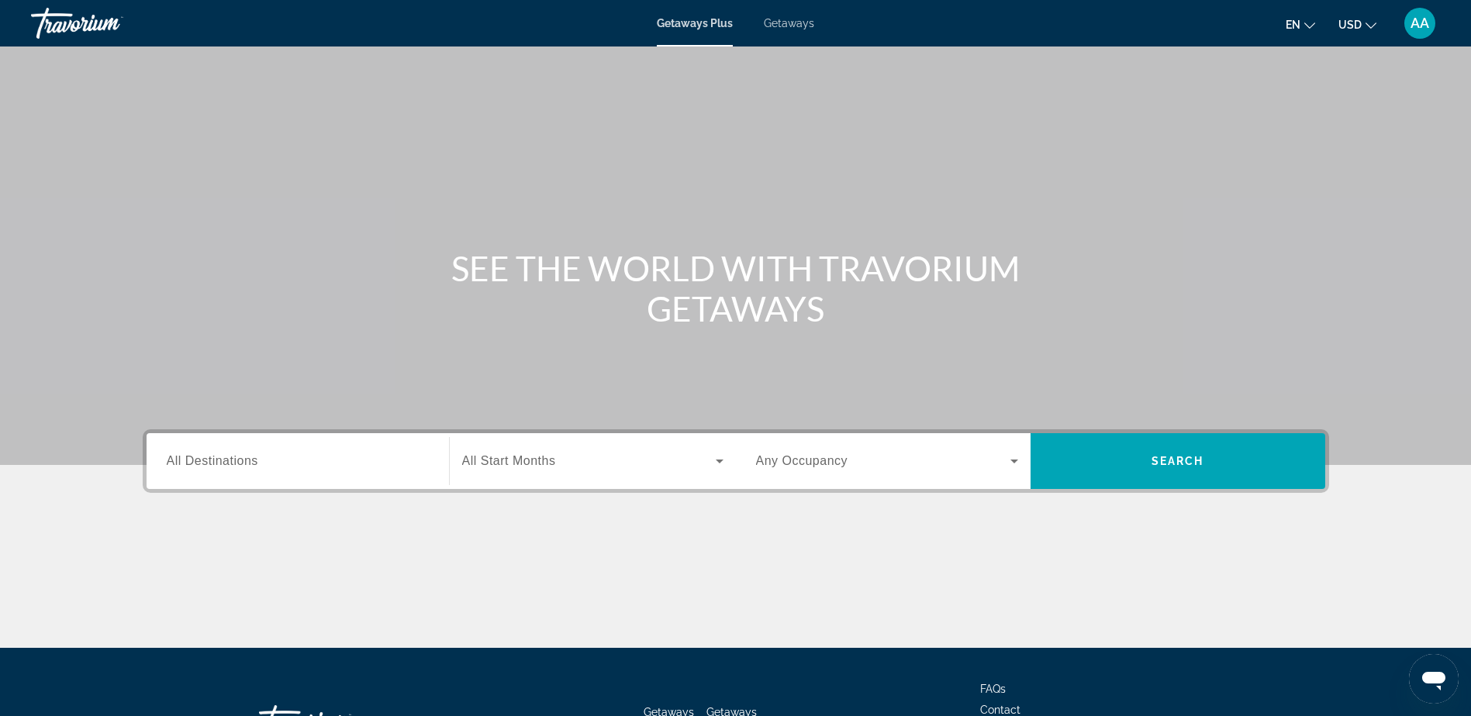
click at [264, 458] on input "Destination All Destinations" at bounding box center [298, 462] width 262 height 19
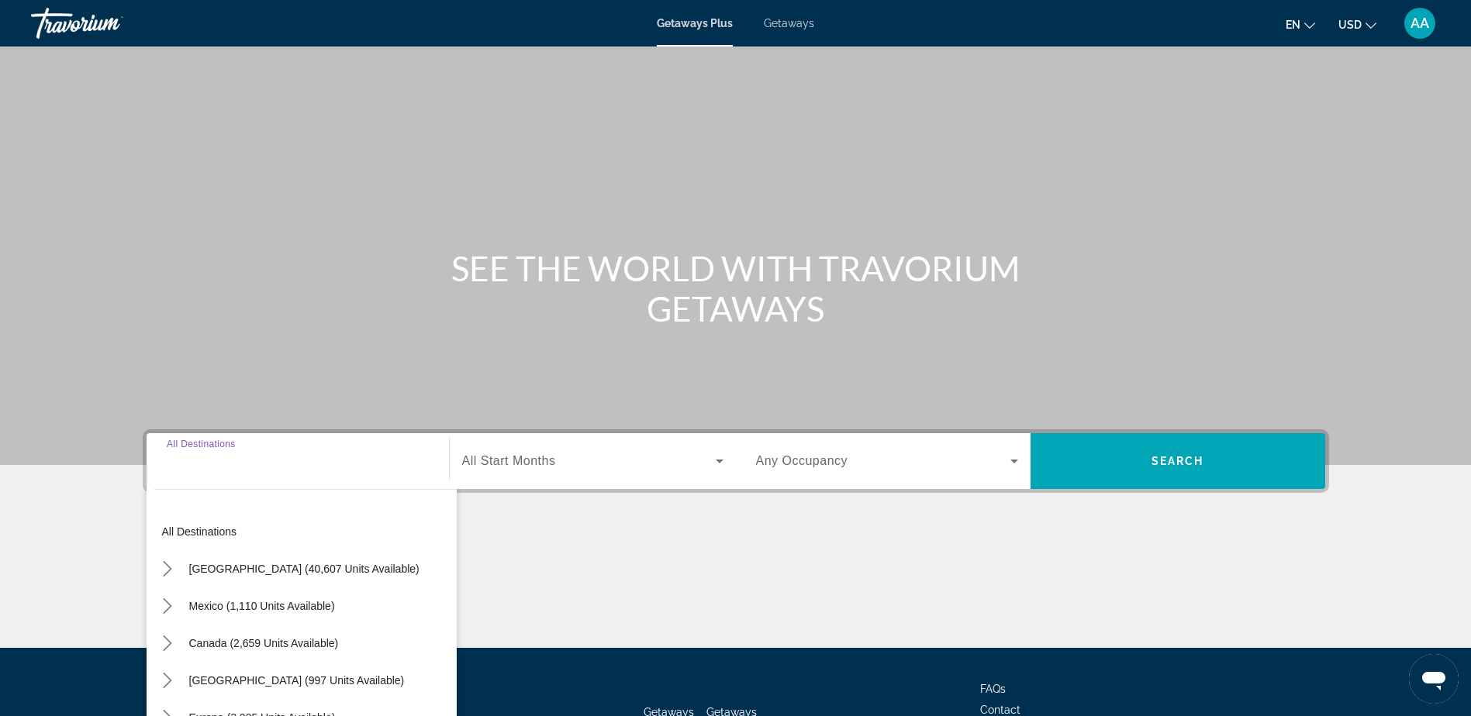
scroll to position [122, 0]
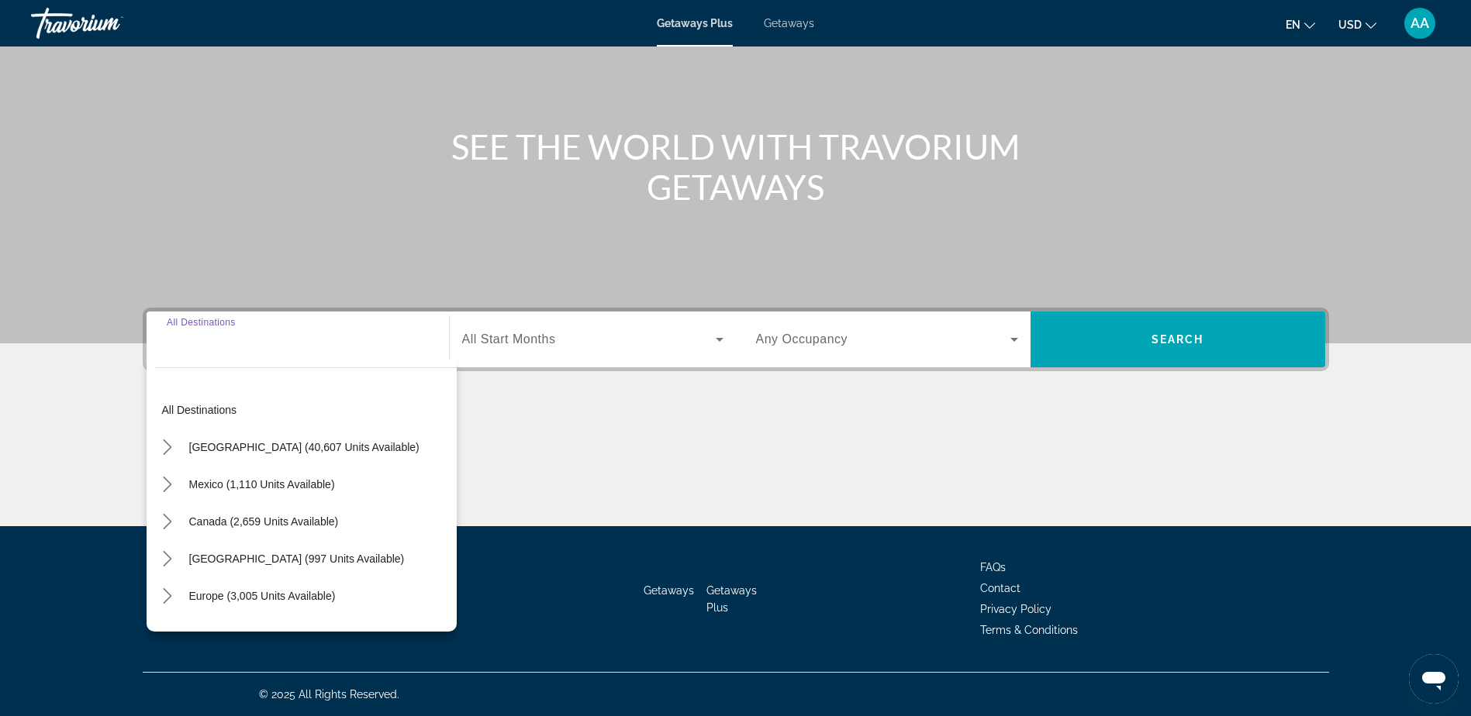
click at [219, 557] on span "[GEOGRAPHIC_DATA] (997 units available)" at bounding box center [297, 559] width 216 height 12
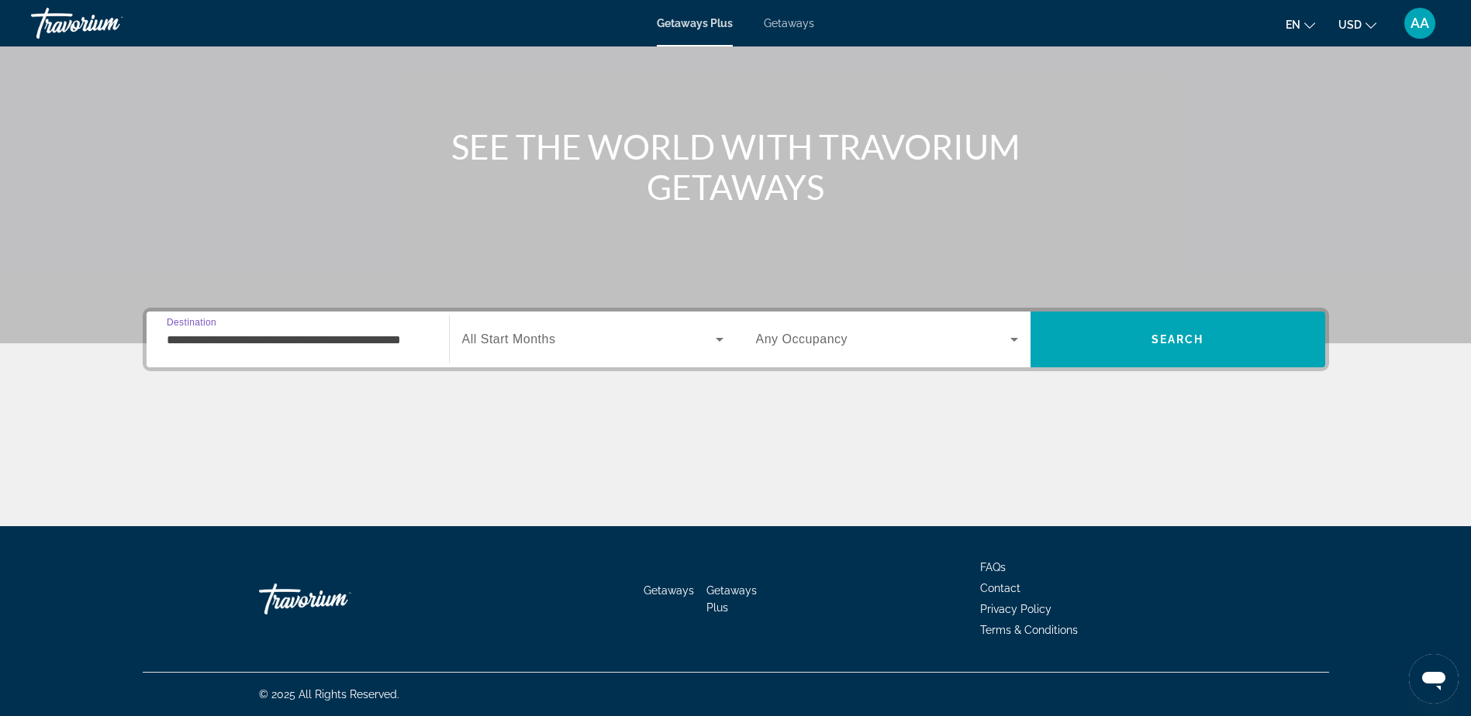
click at [243, 332] on input "**********" at bounding box center [298, 340] width 262 height 19
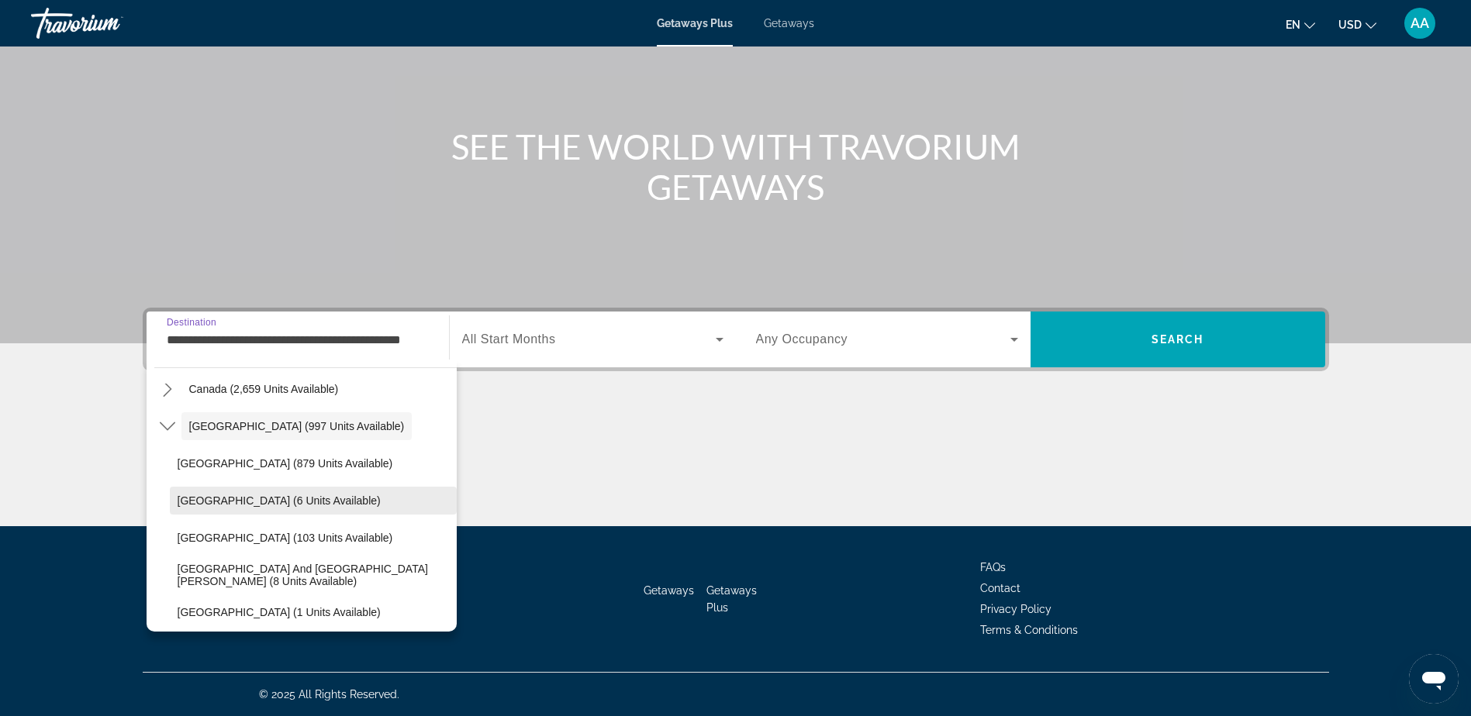
scroll to position [210, 0]
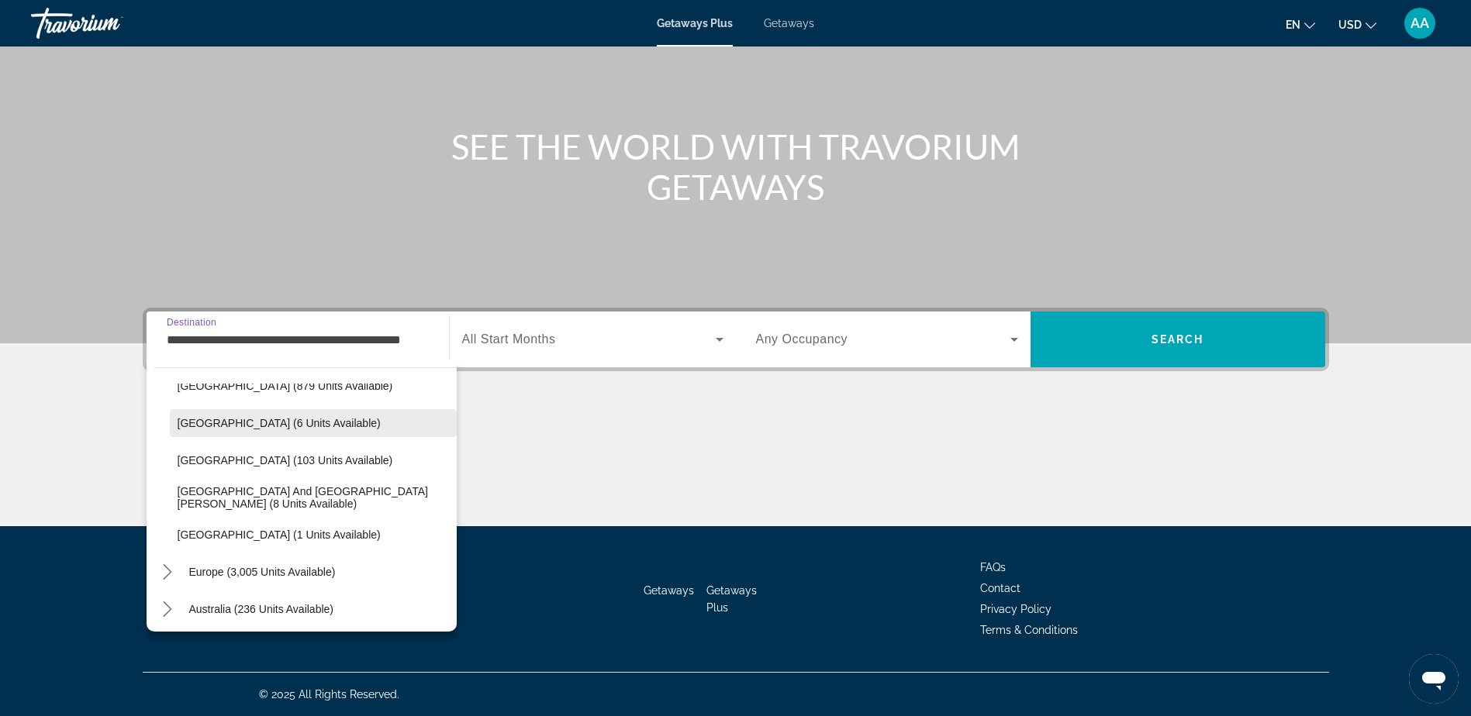
click at [250, 425] on span "[GEOGRAPHIC_DATA] (6 units available)" at bounding box center [279, 423] width 203 height 12
type input "**********"
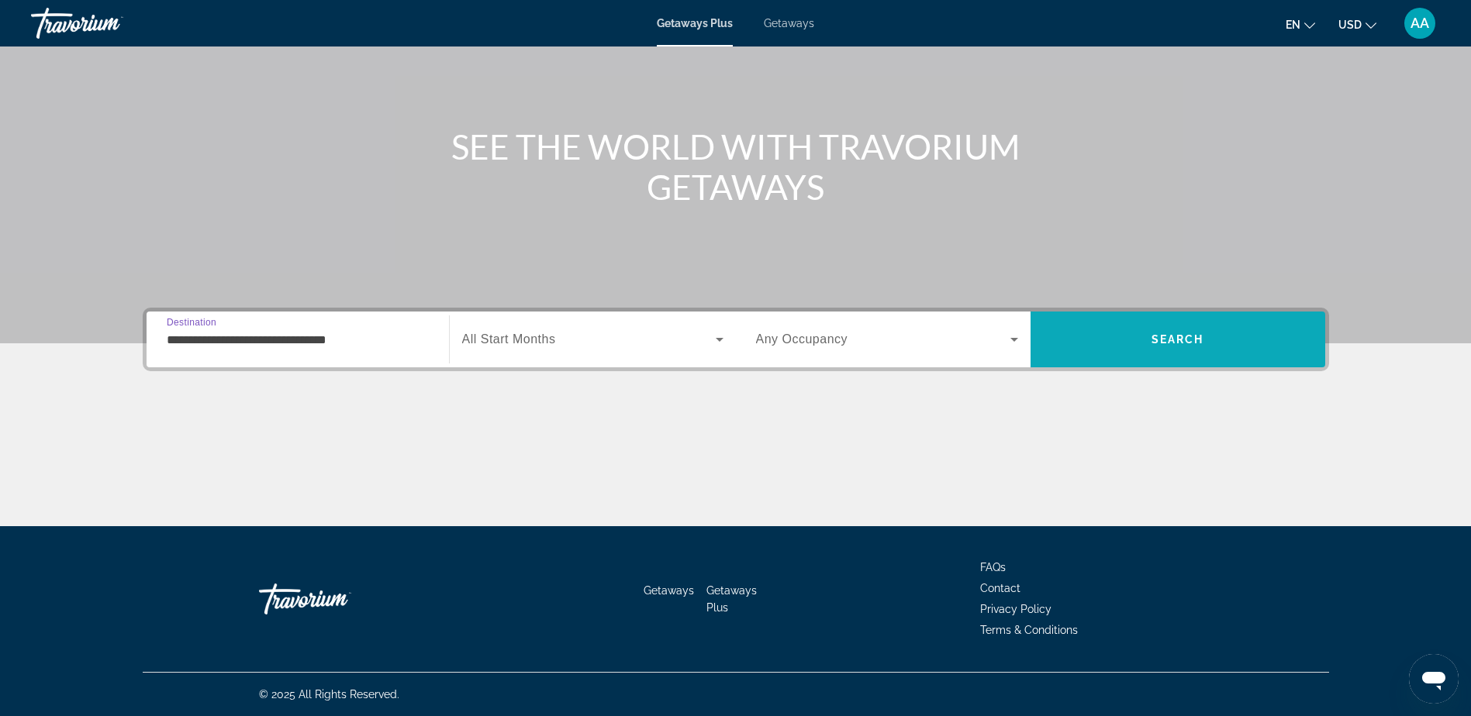
click at [1186, 332] on span "Search" at bounding box center [1177, 339] width 295 height 37
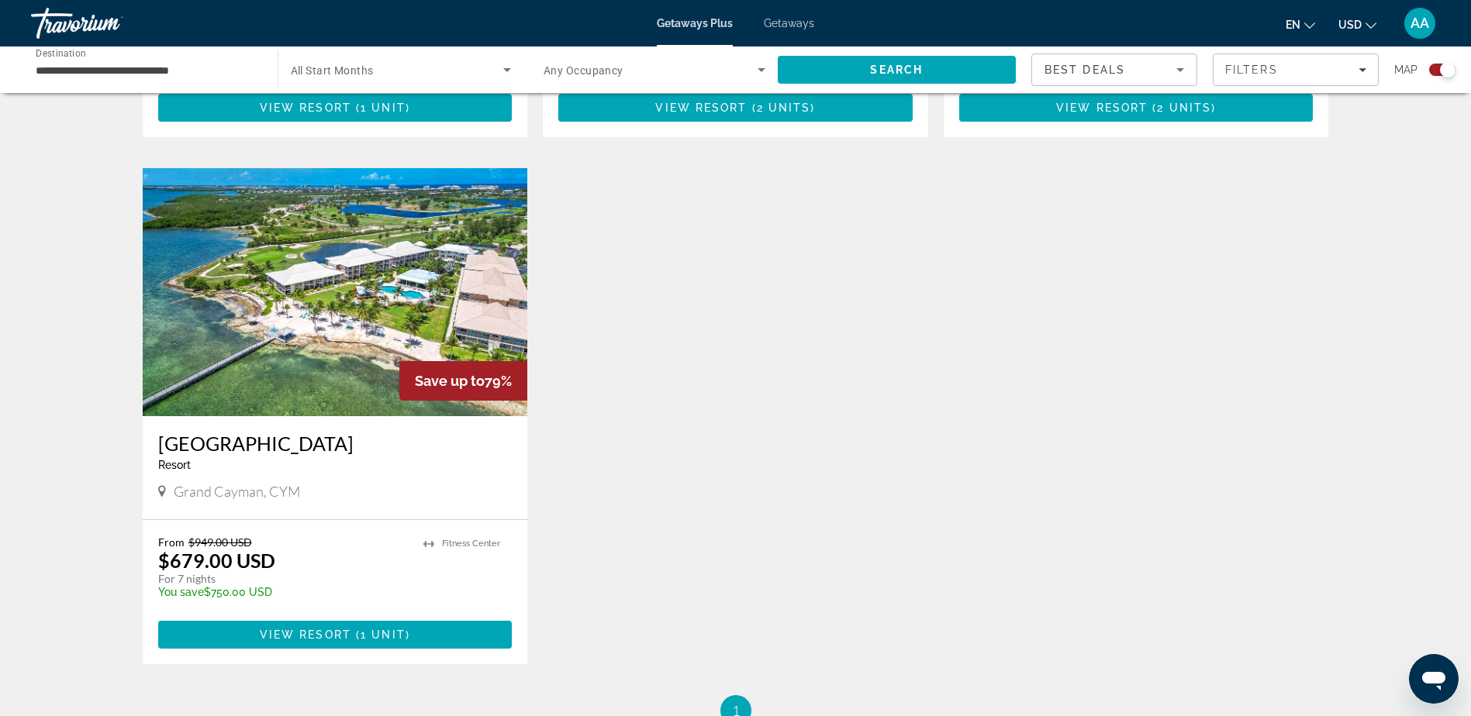
scroll to position [1008, 0]
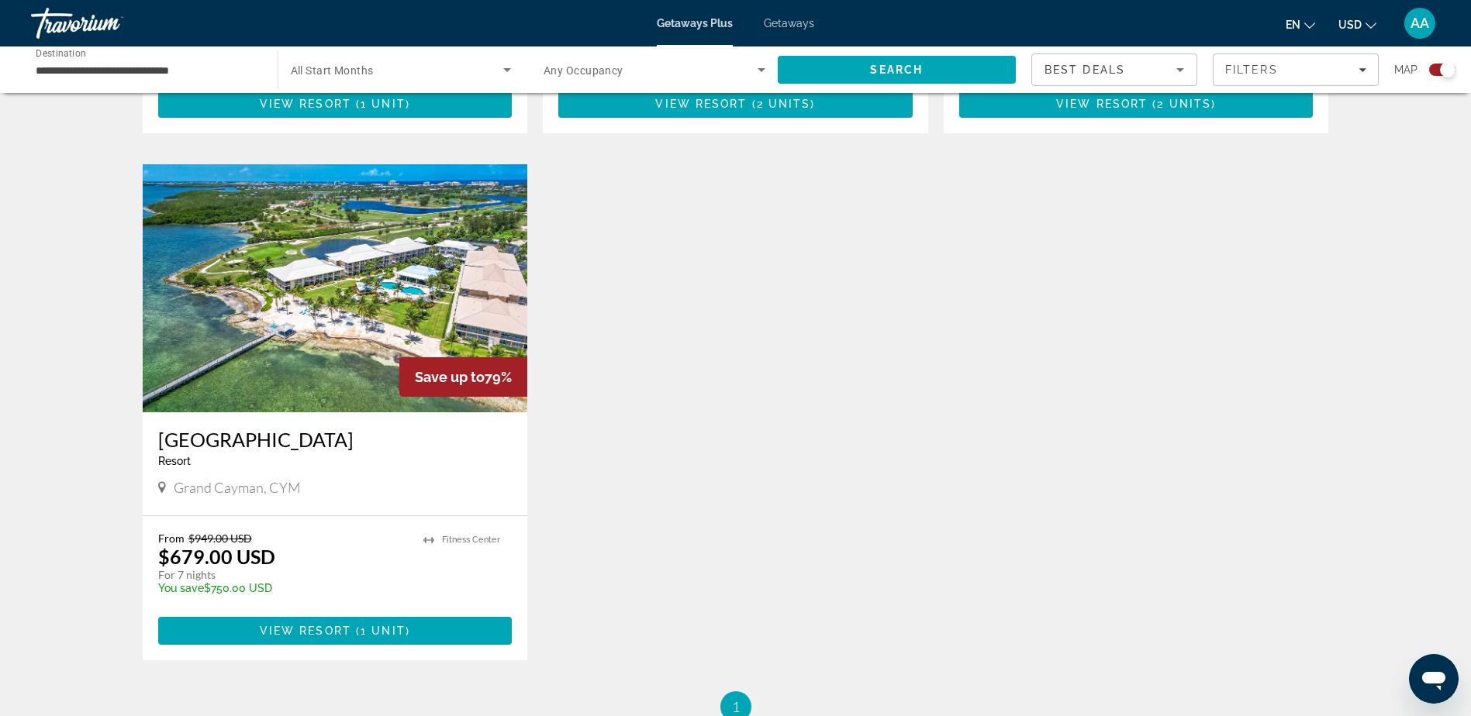
click at [361, 275] on img "Main content" at bounding box center [335, 288] width 385 height 248
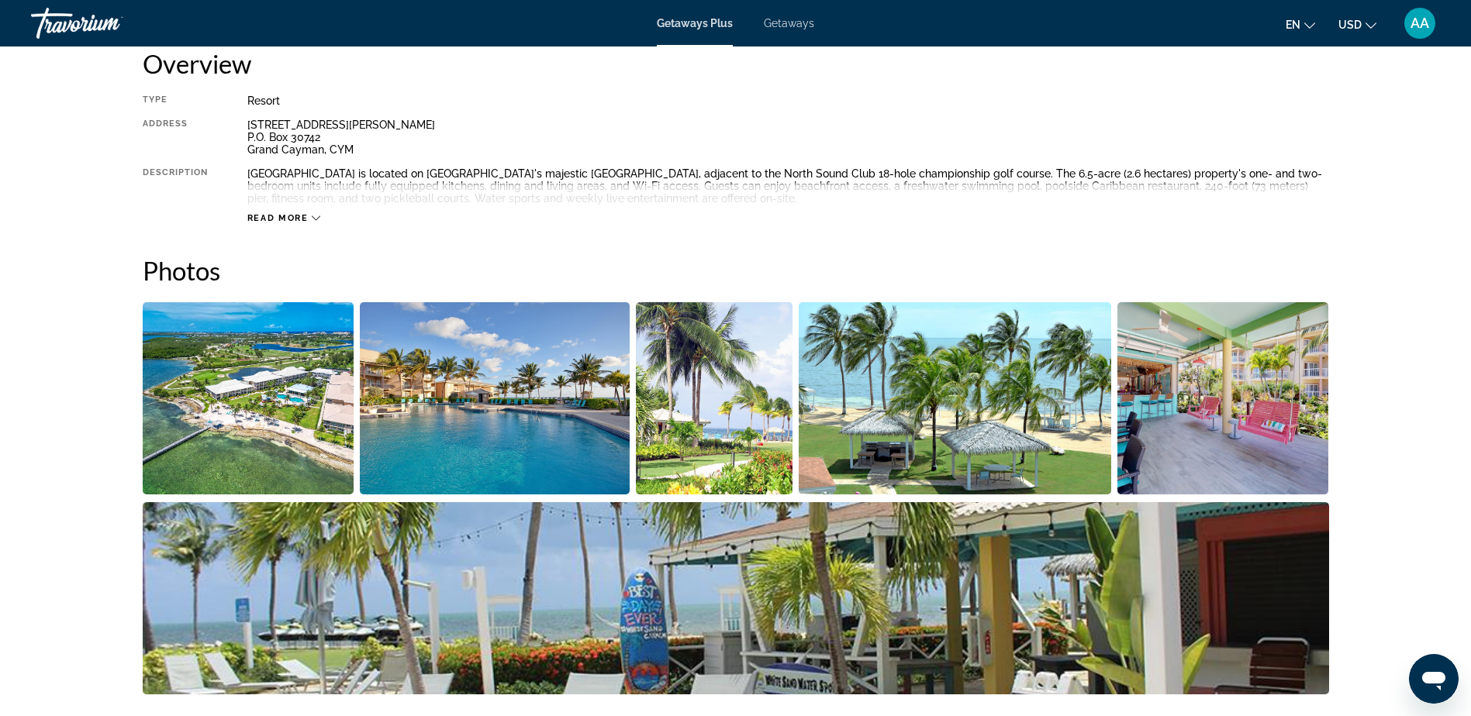
scroll to position [543, 0]
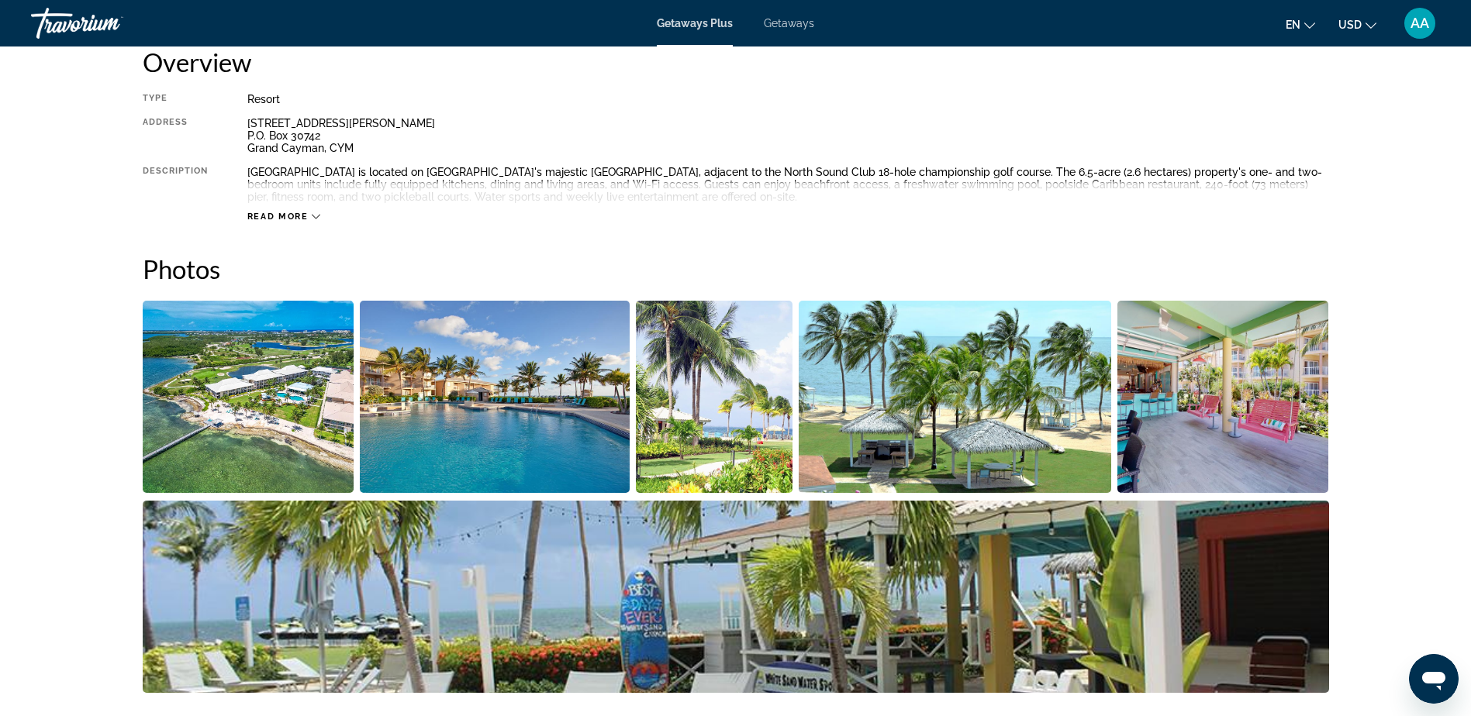
click at [213, 408] on img "Open full-screen image slider" at bounding box center [249, 397] width 212 height 192
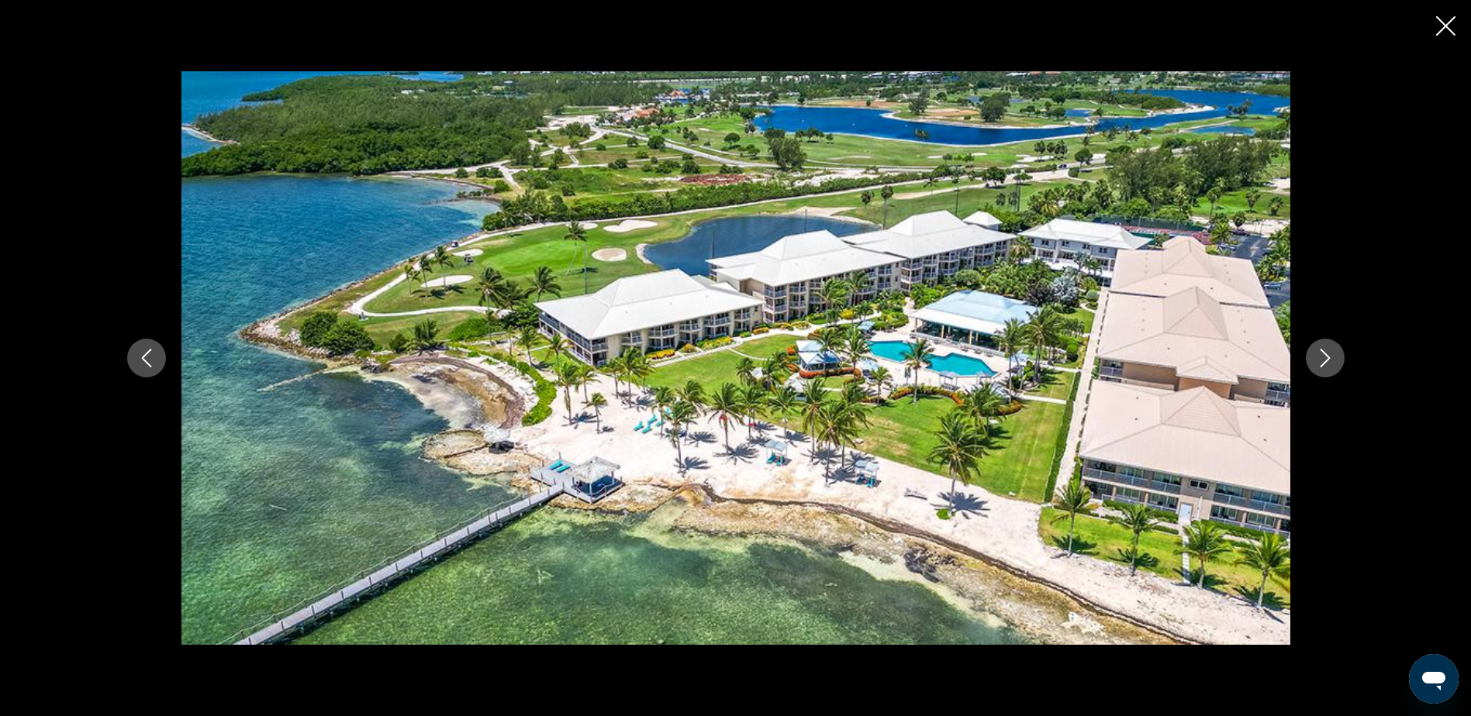
click at [1327, 354] on icon "Next image" at bounding box center [1325, 358] width 19 height 19
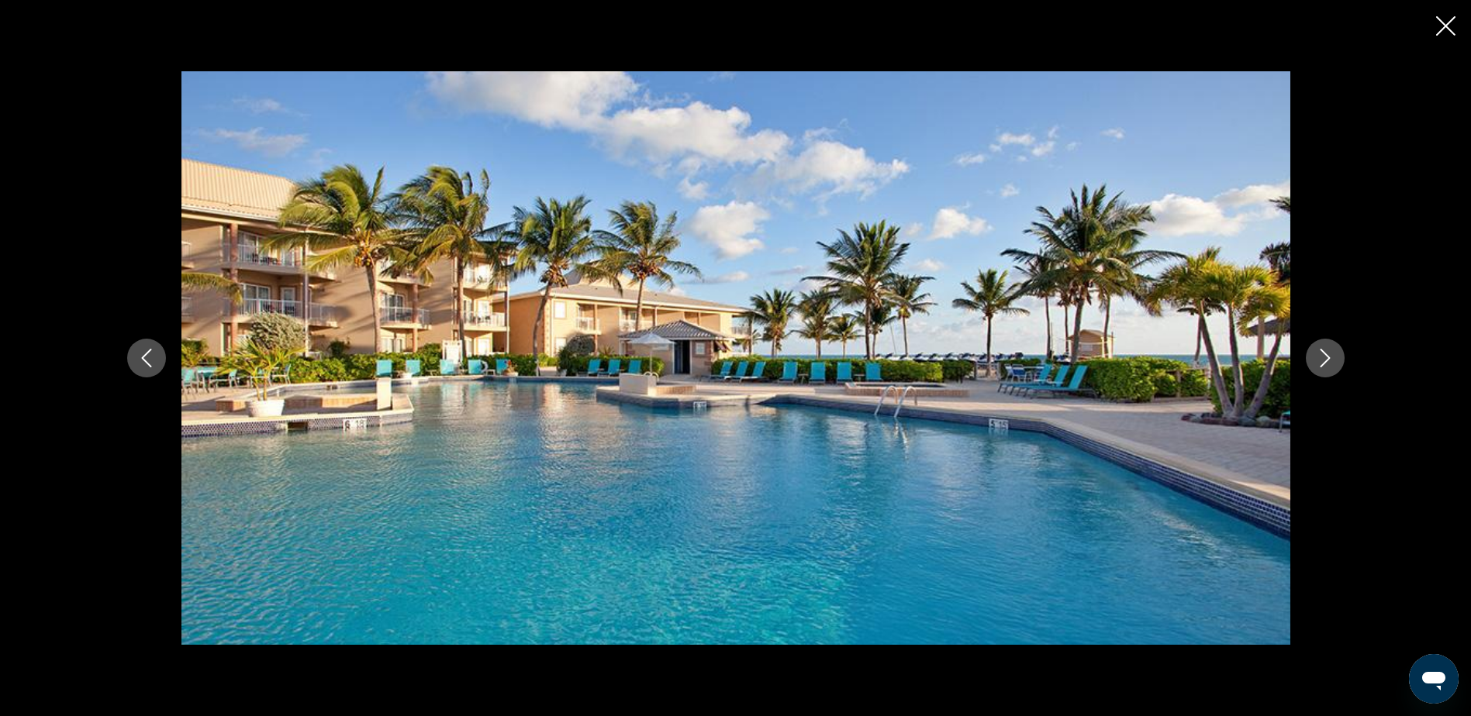
click at [1327, 354] on icon "Next image" at bounding box center [1325, 358] width 19 height 19
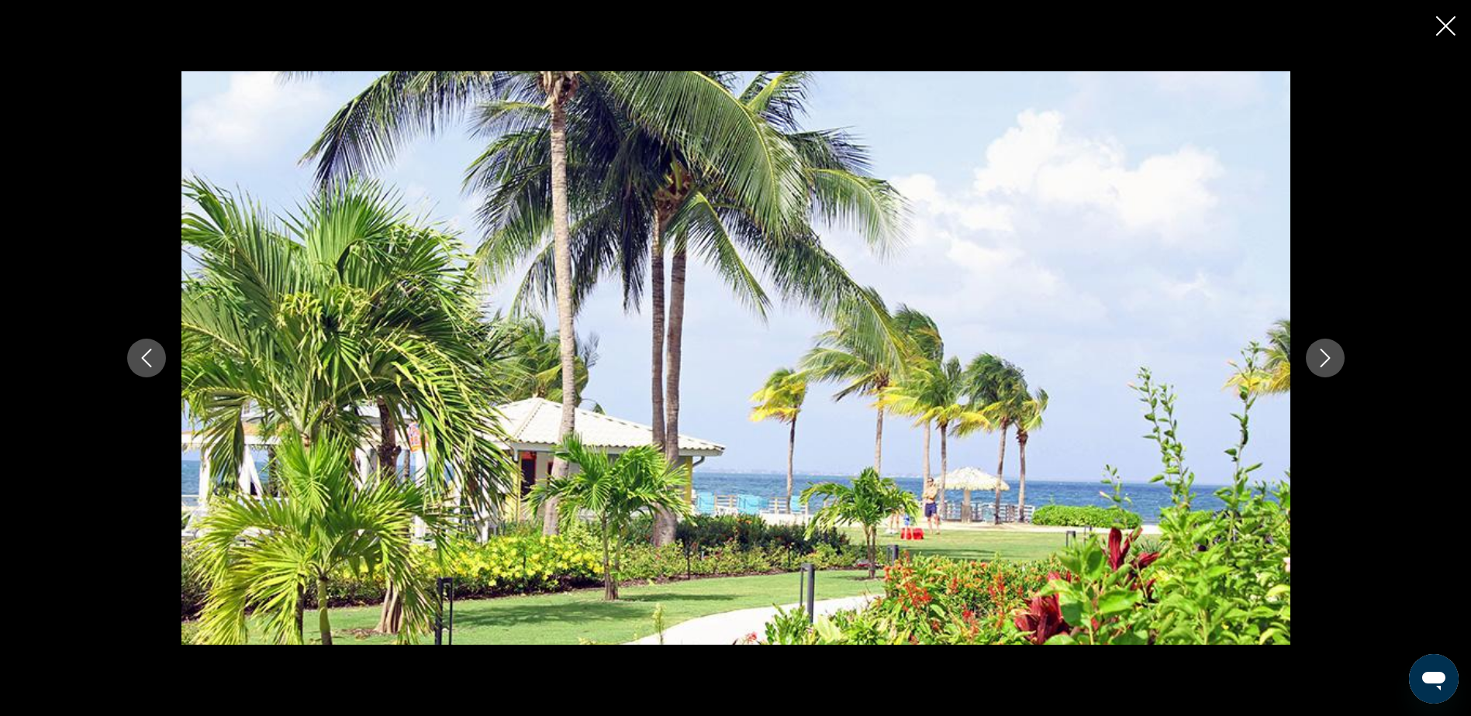
click at [1327, 354] on icon "Next image" at bounding box center [1325, 358] width 19 height 19
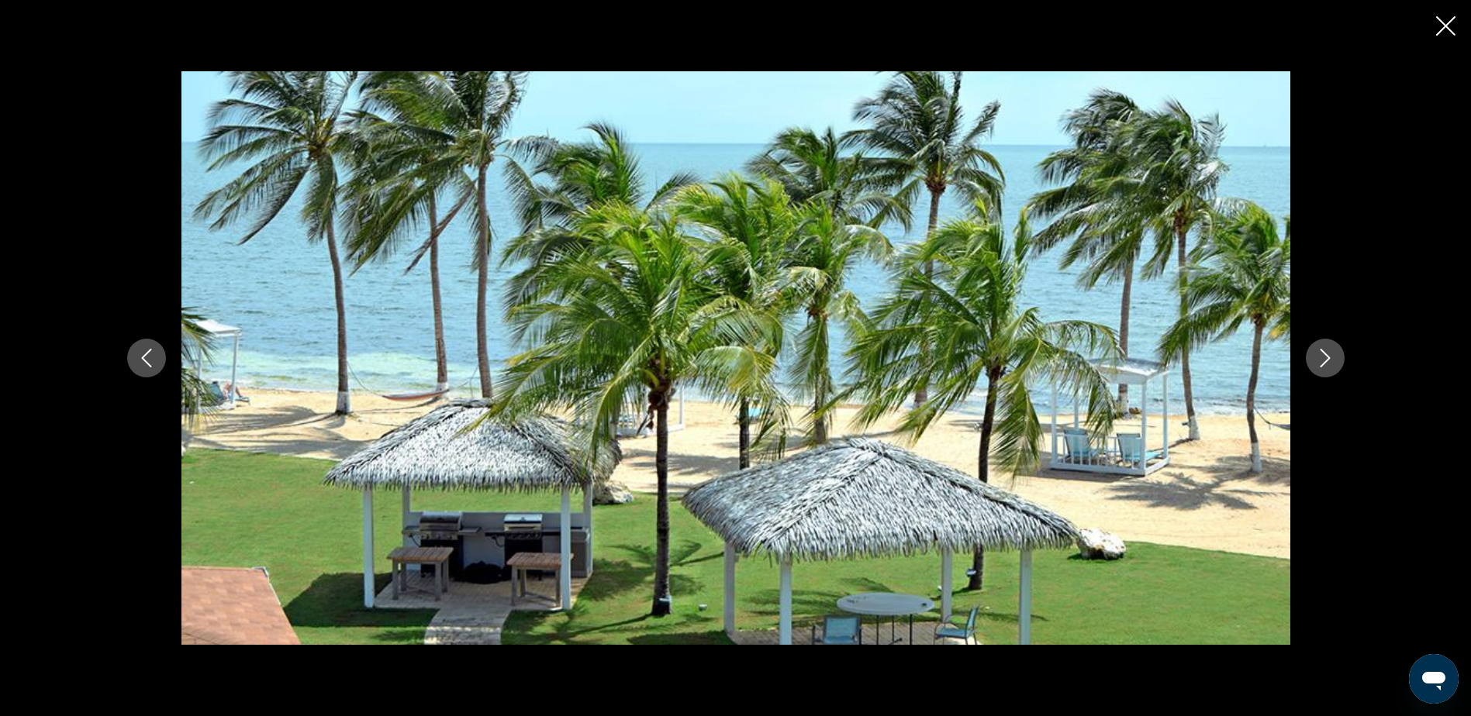
click at [1327, 354] on icon "Next image" at bounding box center [1325, 358] width 19 height 19
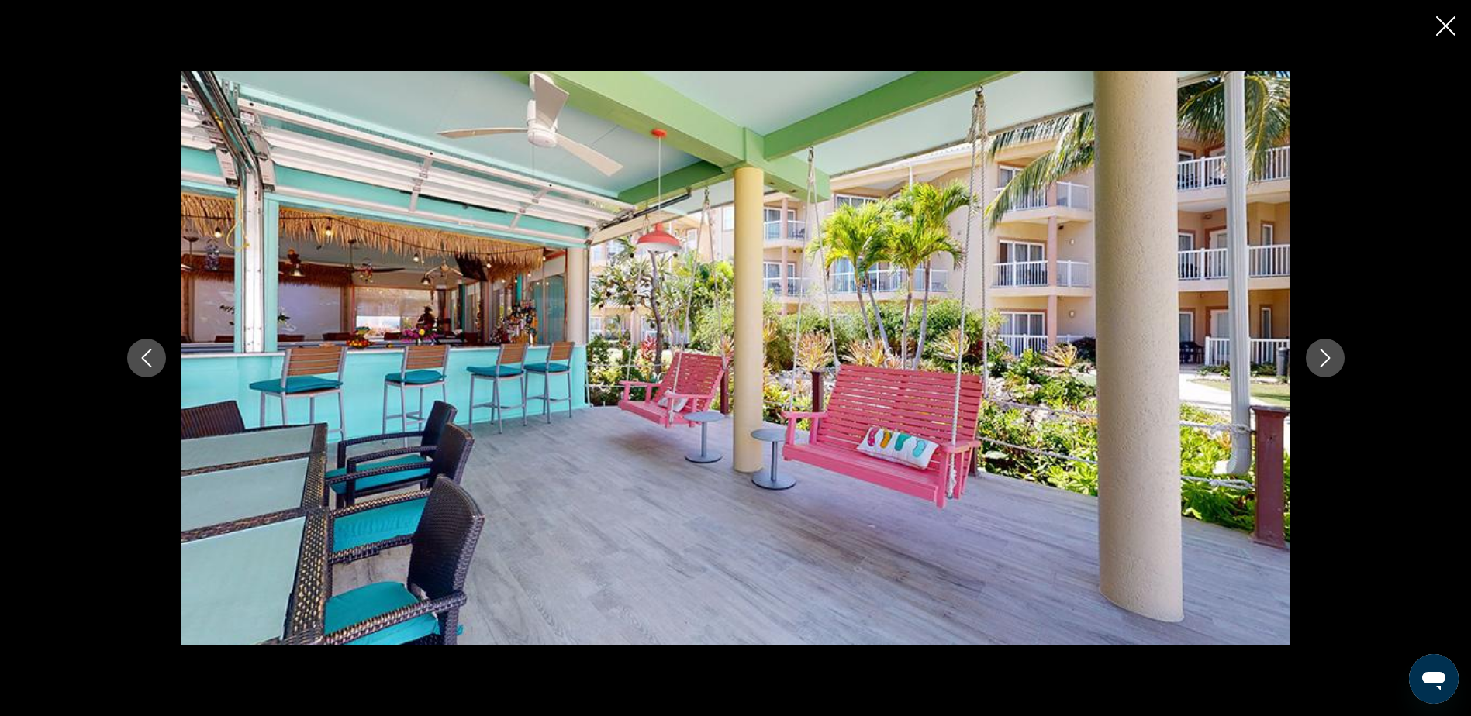
click at [1327, 354] on icon "Next image" at bounding box center [1325, 358] width 19 height 19
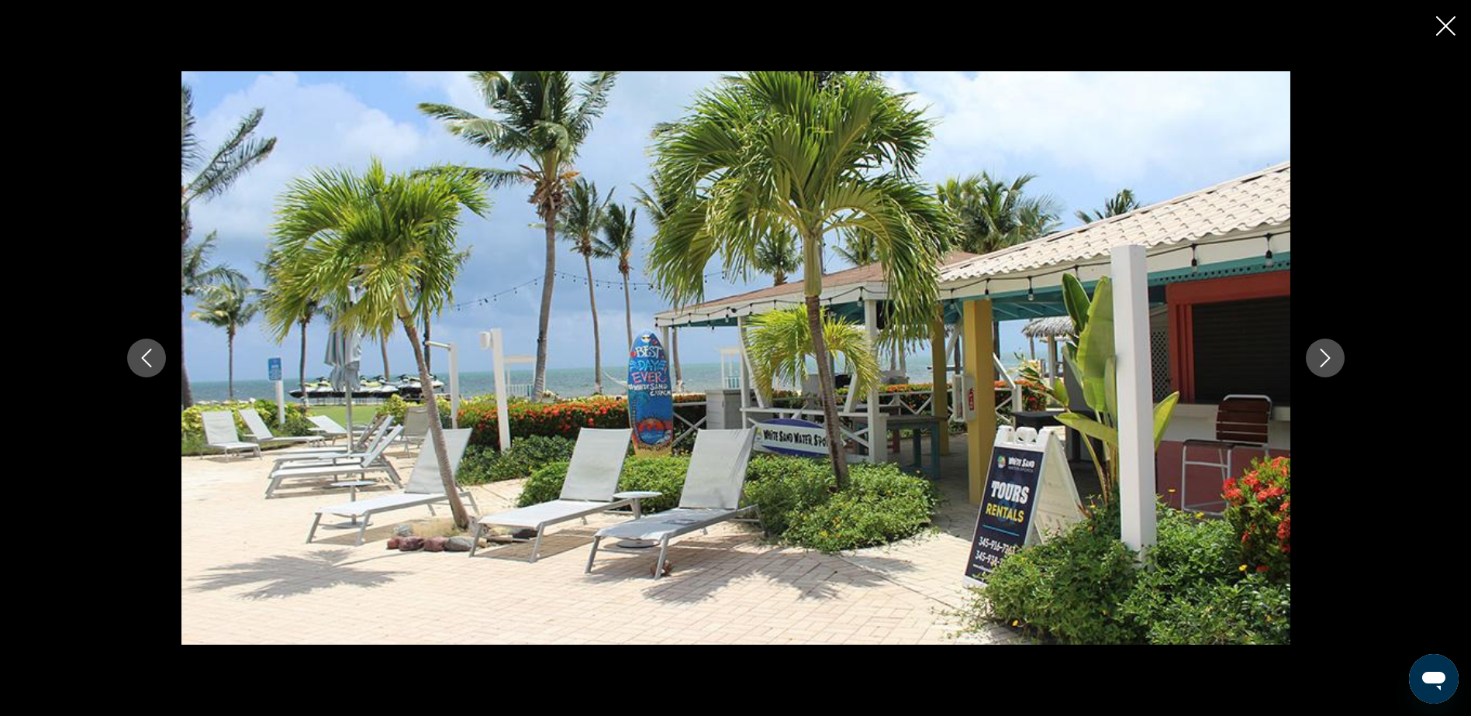
click at [1327, 354] on icon "Next image" at bounding box center [1325, 358] width 19 height 19
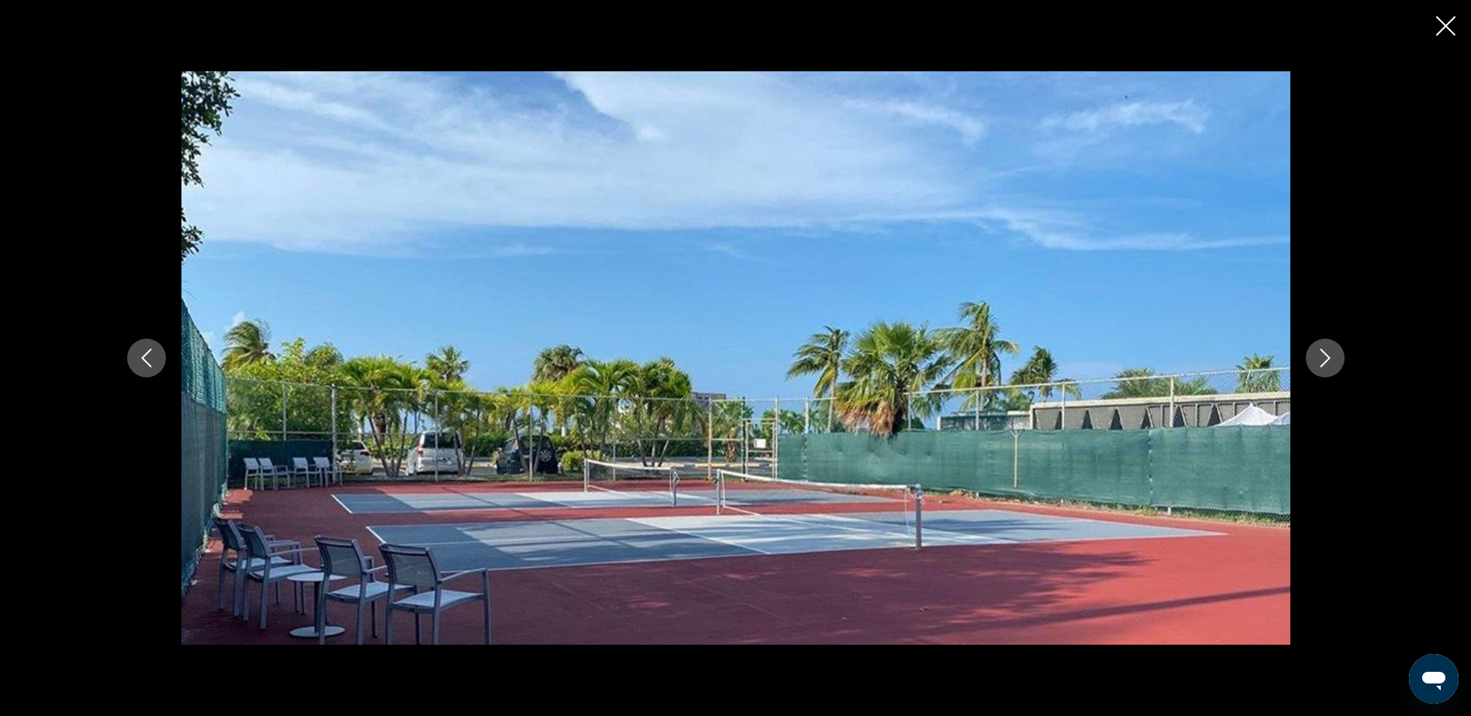
click at [1327, 354] on icon "Next image" at bounding box center [1325, 358] width 19 height 19
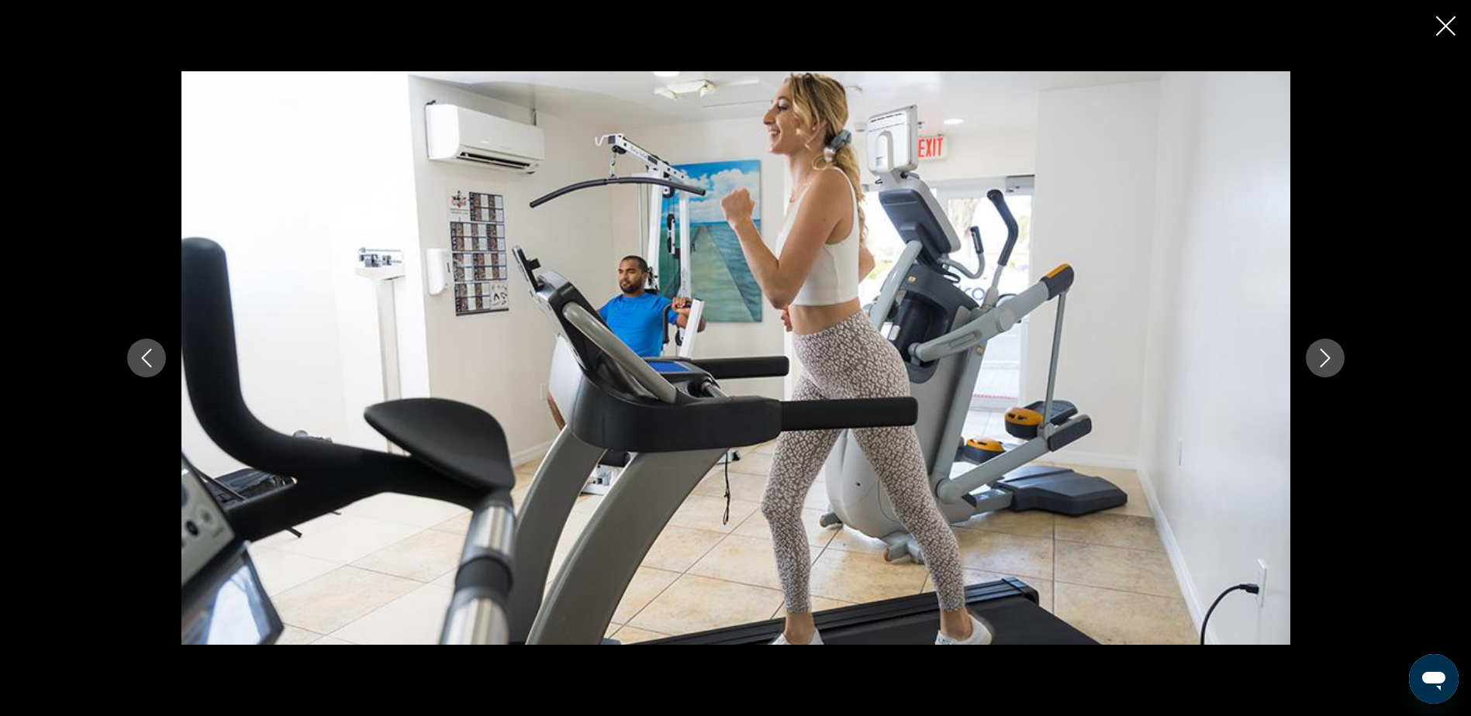
click at [1327, 354] on icon "Next image" at bounding box center [1325, 358] width 19 height 19
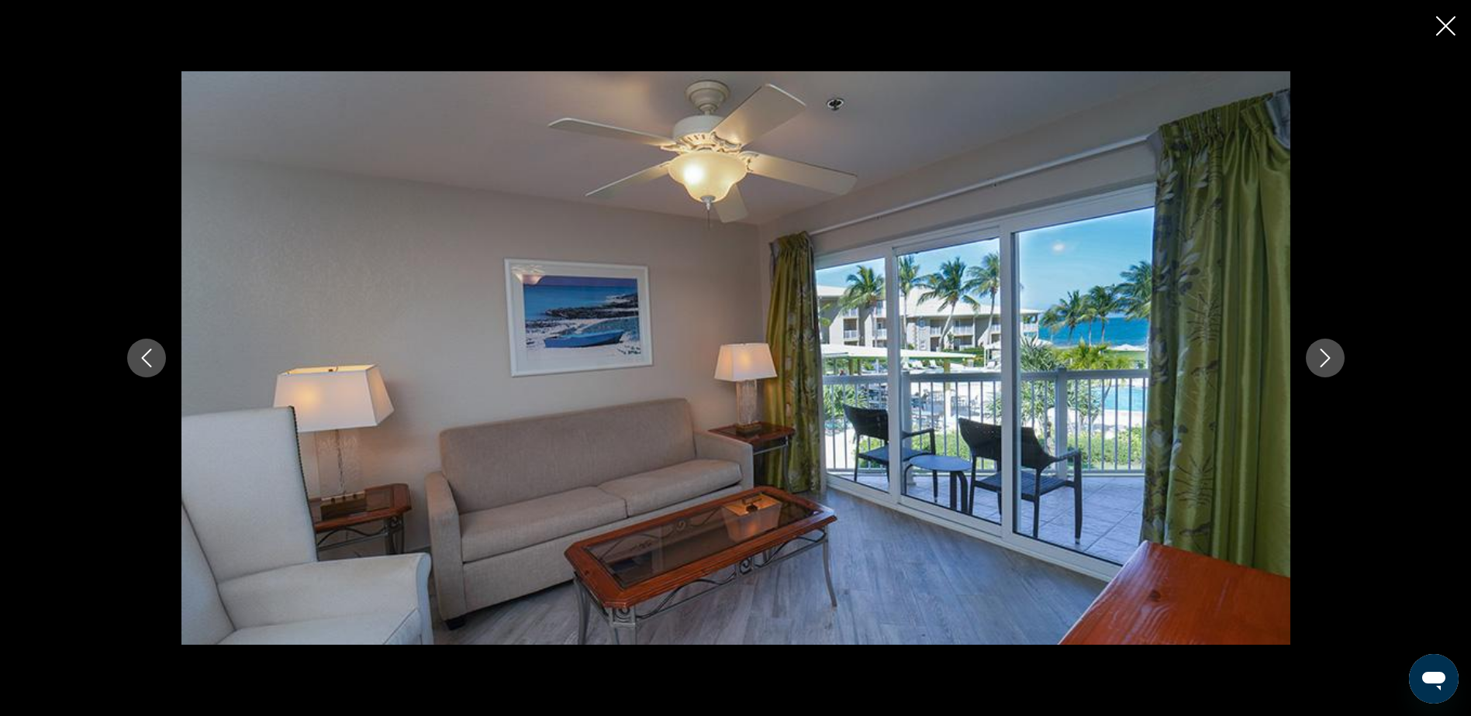
click at [1327, 354] on icon "Next image" at bounding box center [1325, 358] width 19 height 19
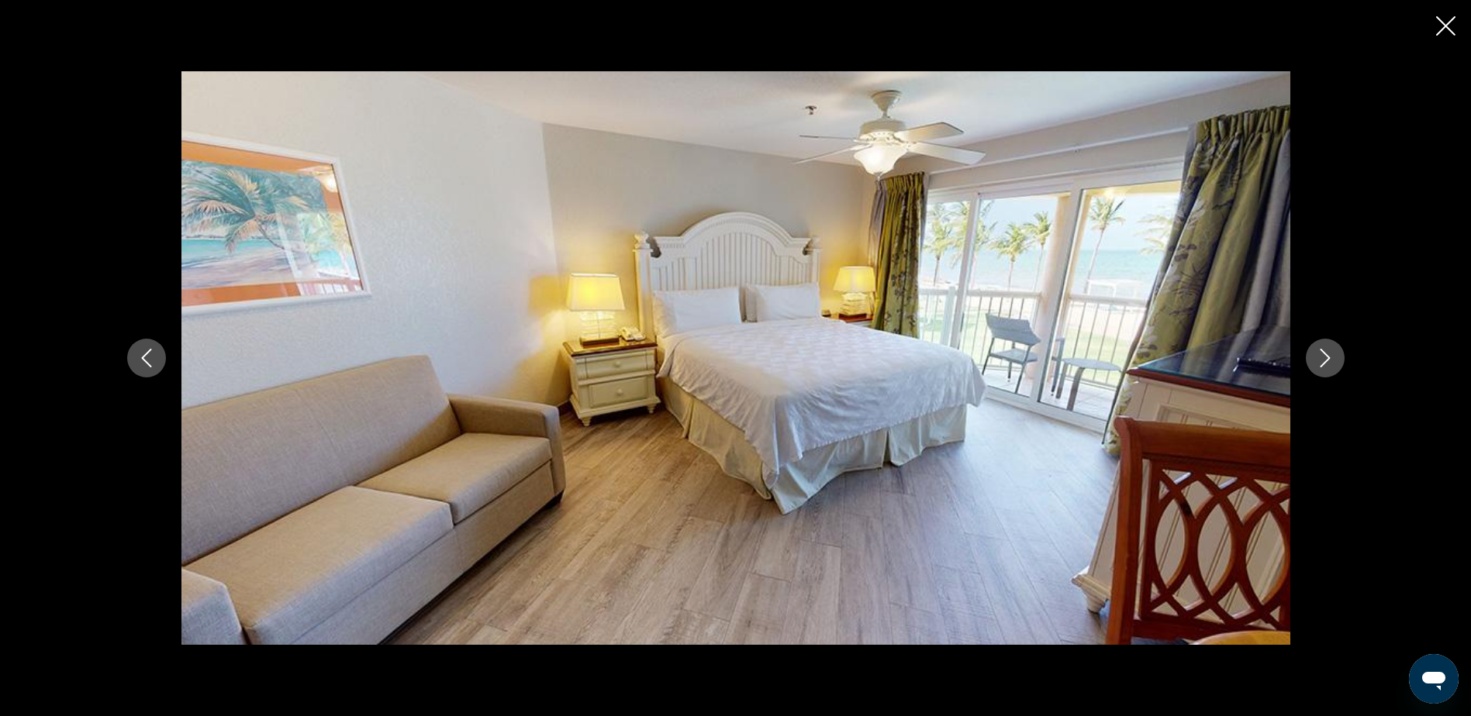
click at [1327, 354] on icon "Next image" at bounding box center [1325, 358] width 19 height 19
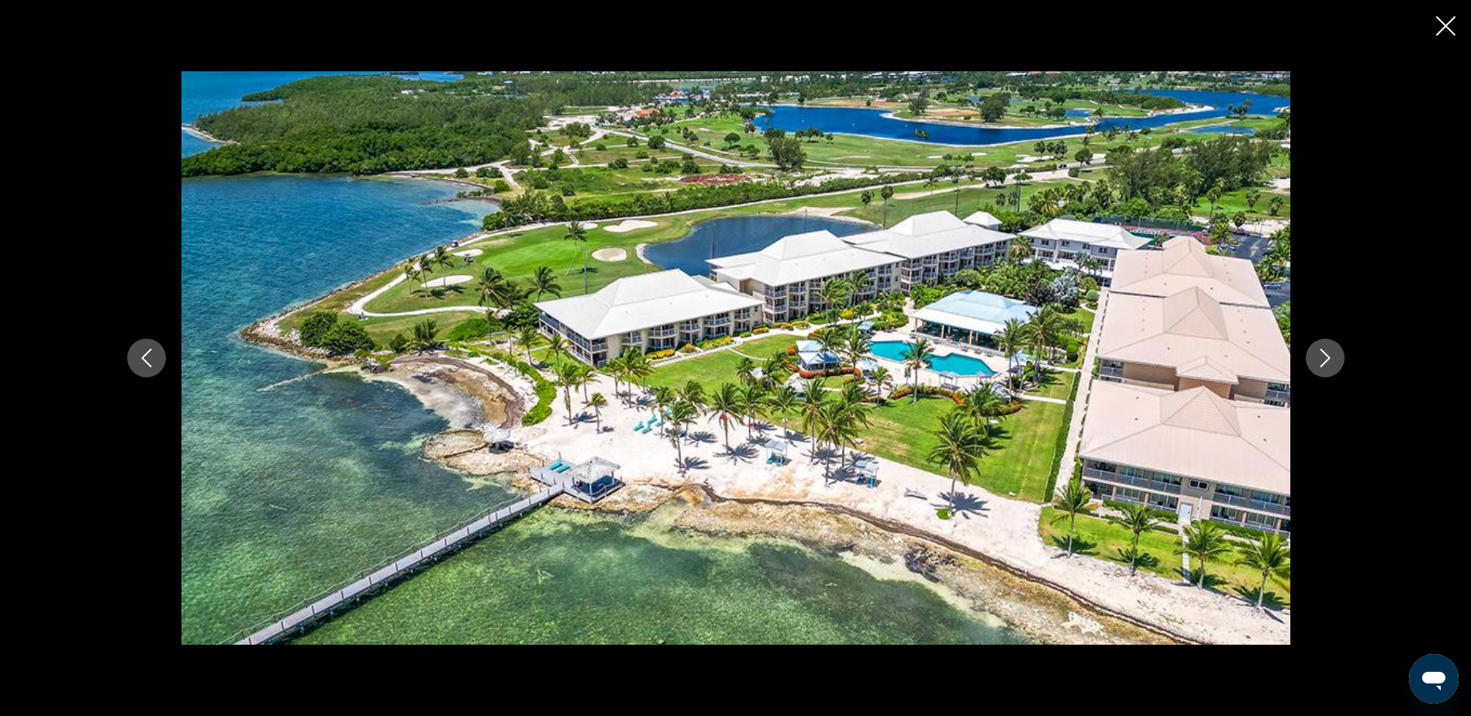
click at [1442, 26] on icon "Close slideshow" at bounding box center [1445, 25] width 19 height 19
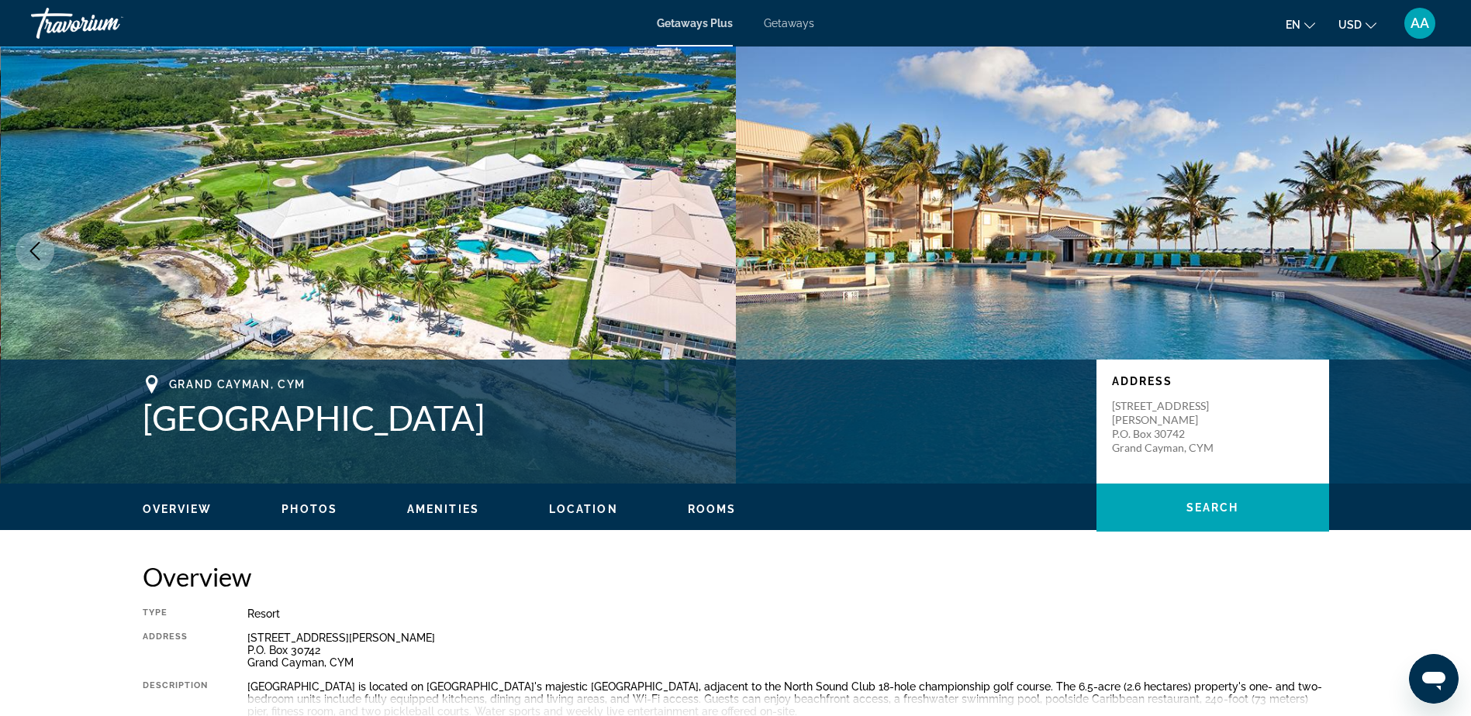
scroll to position [0, 0]
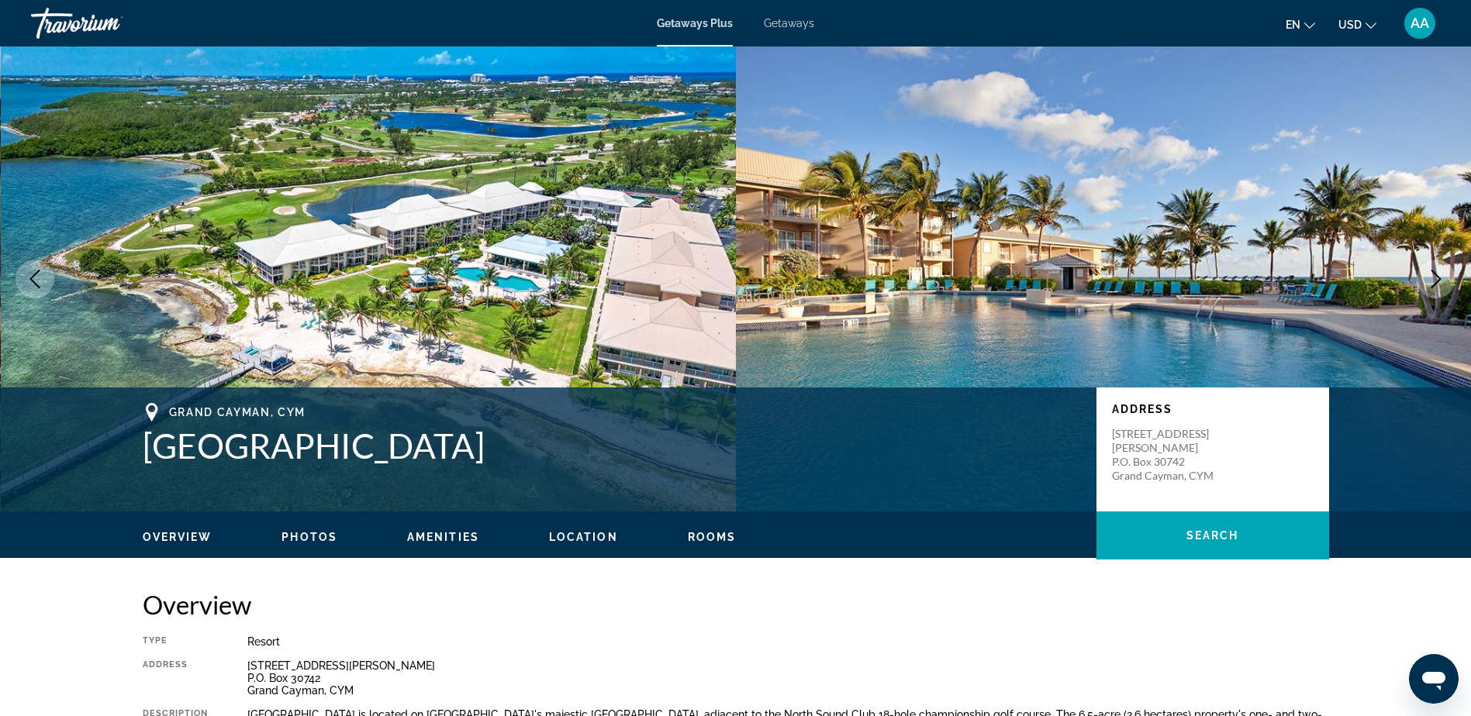
click at [796, 24] on span "Getaways" at bounding box center [789, 23] width 50 height 12
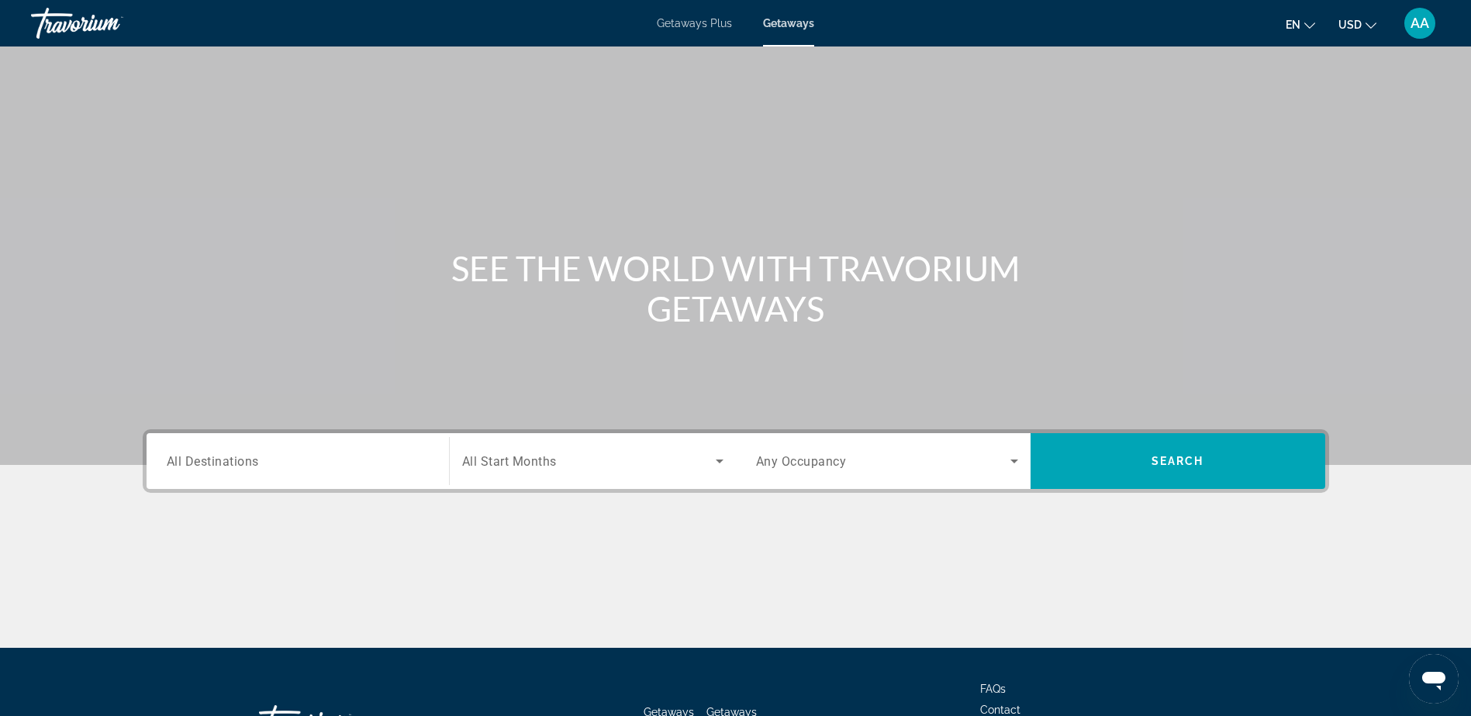
click at [210, 464] on span "All Destinations" at bounding box center [213, 461] width 92 height 15
click at [210, 464] on input "Destination All Destinations" at bounding box center [298, 462] width 262 height 19
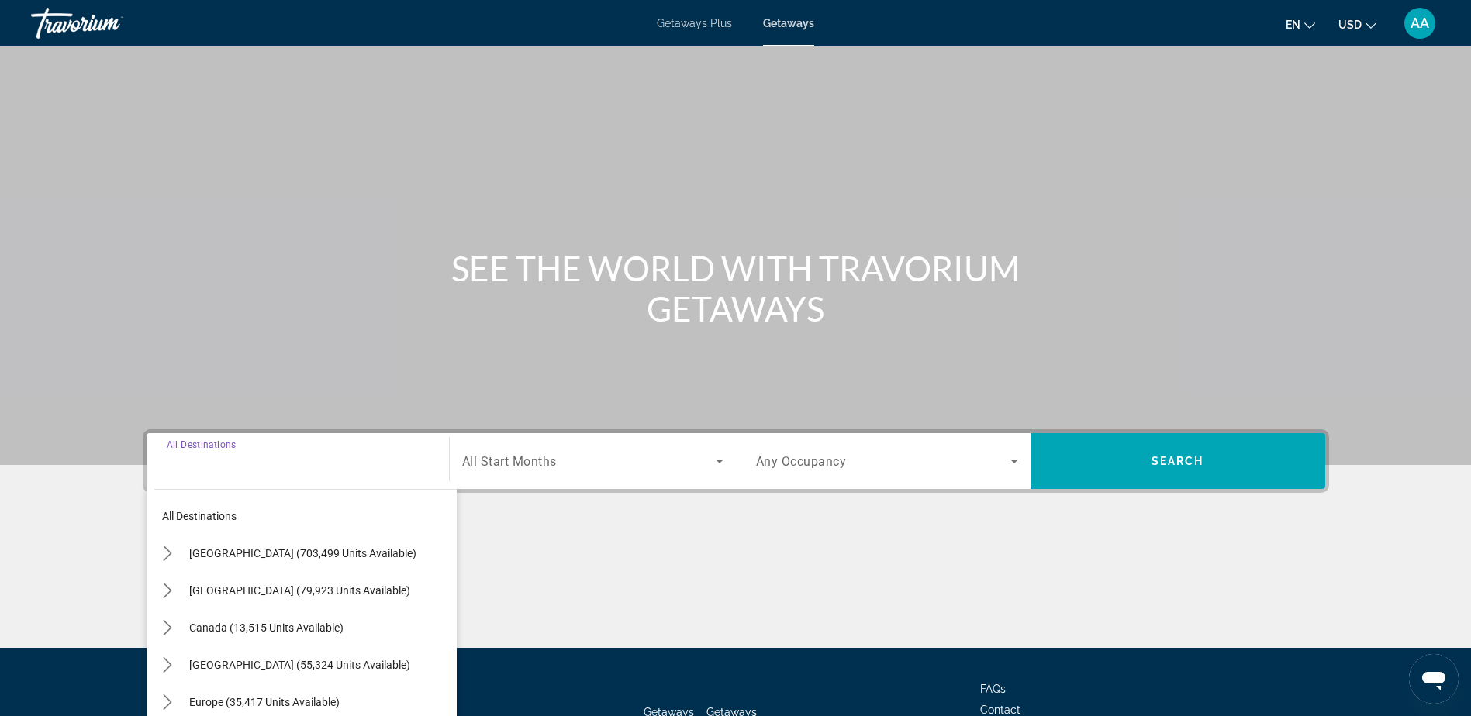
scroll to position [122, 0]
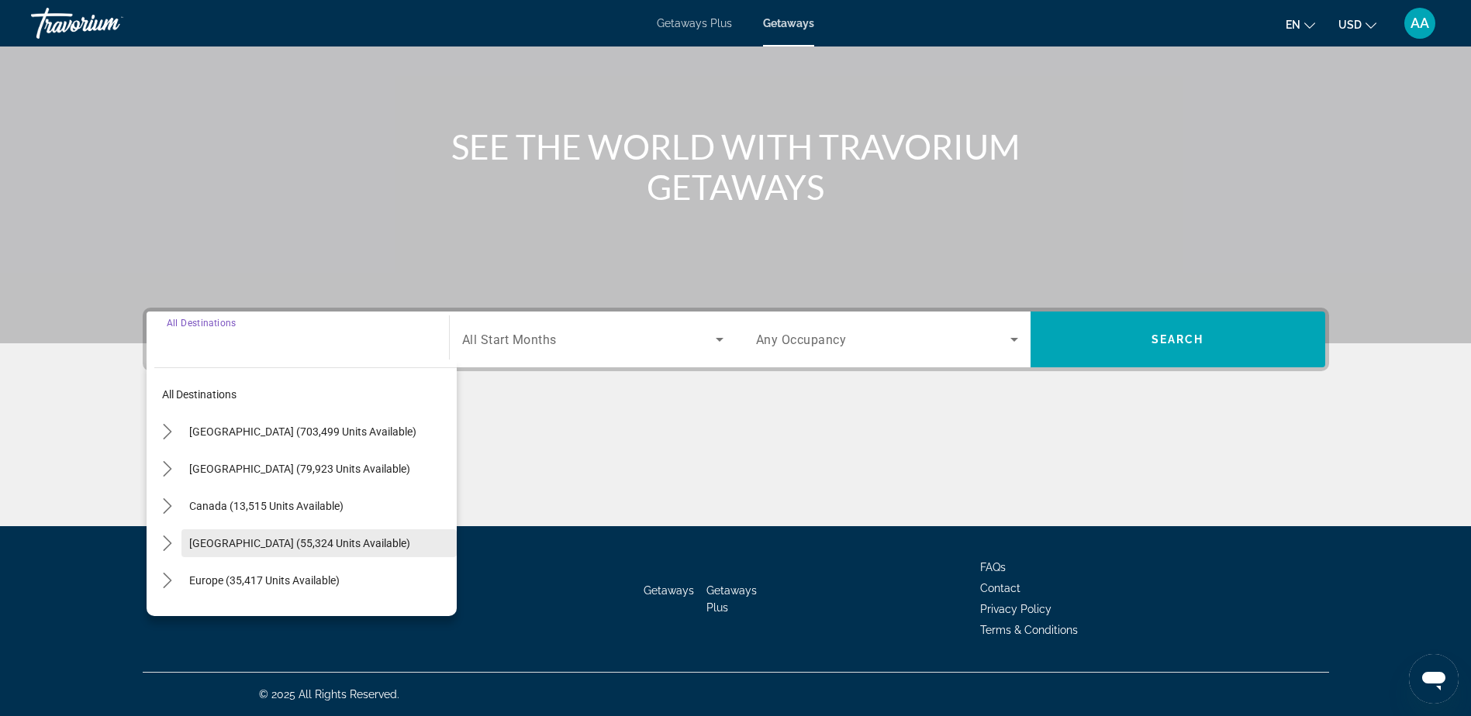
click at [242, 545] on span "[GEOGRAPHIC_DATA] (55,324 units available)" at bounding box center [299, 543] width 221 height 12
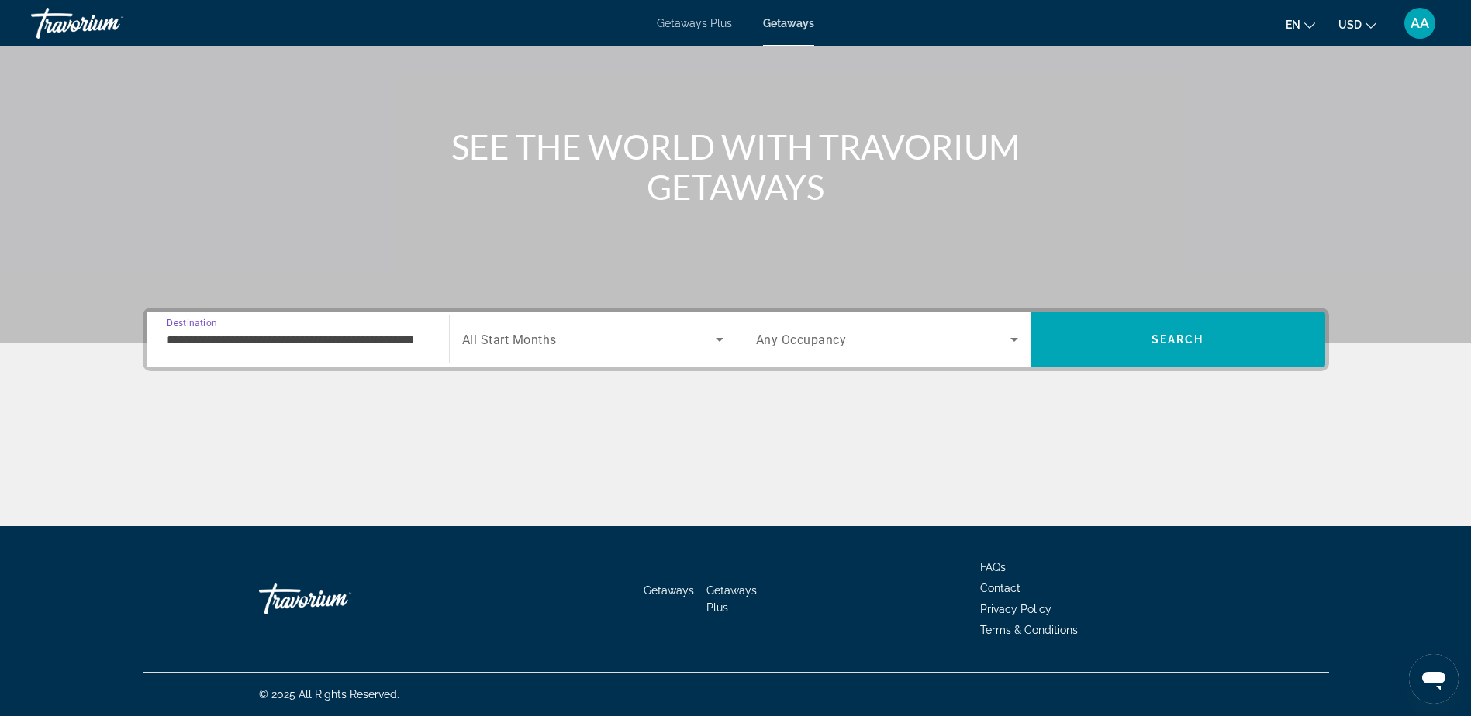
click at [245, 344] on input "**********" at bounding box center [298, 340] width 262 height 19
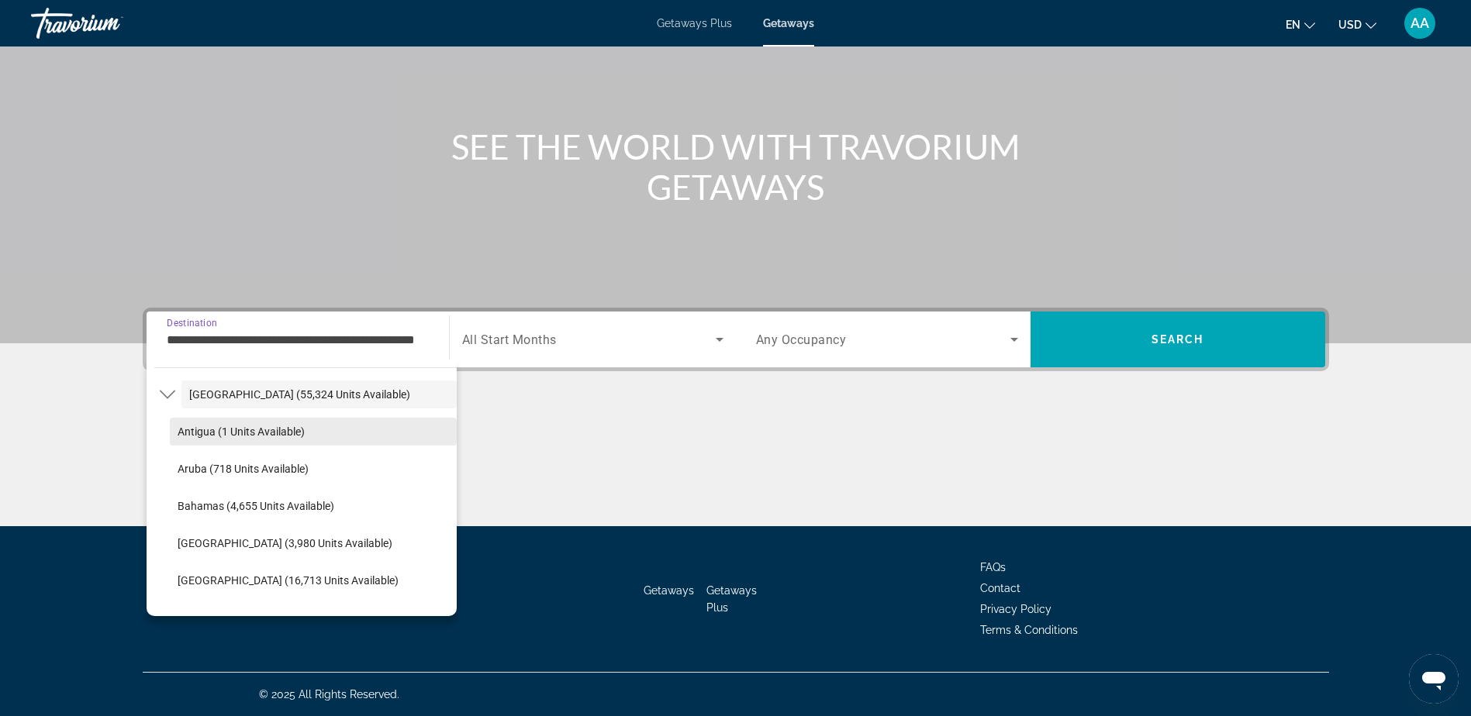
scroll to position [210, 0]
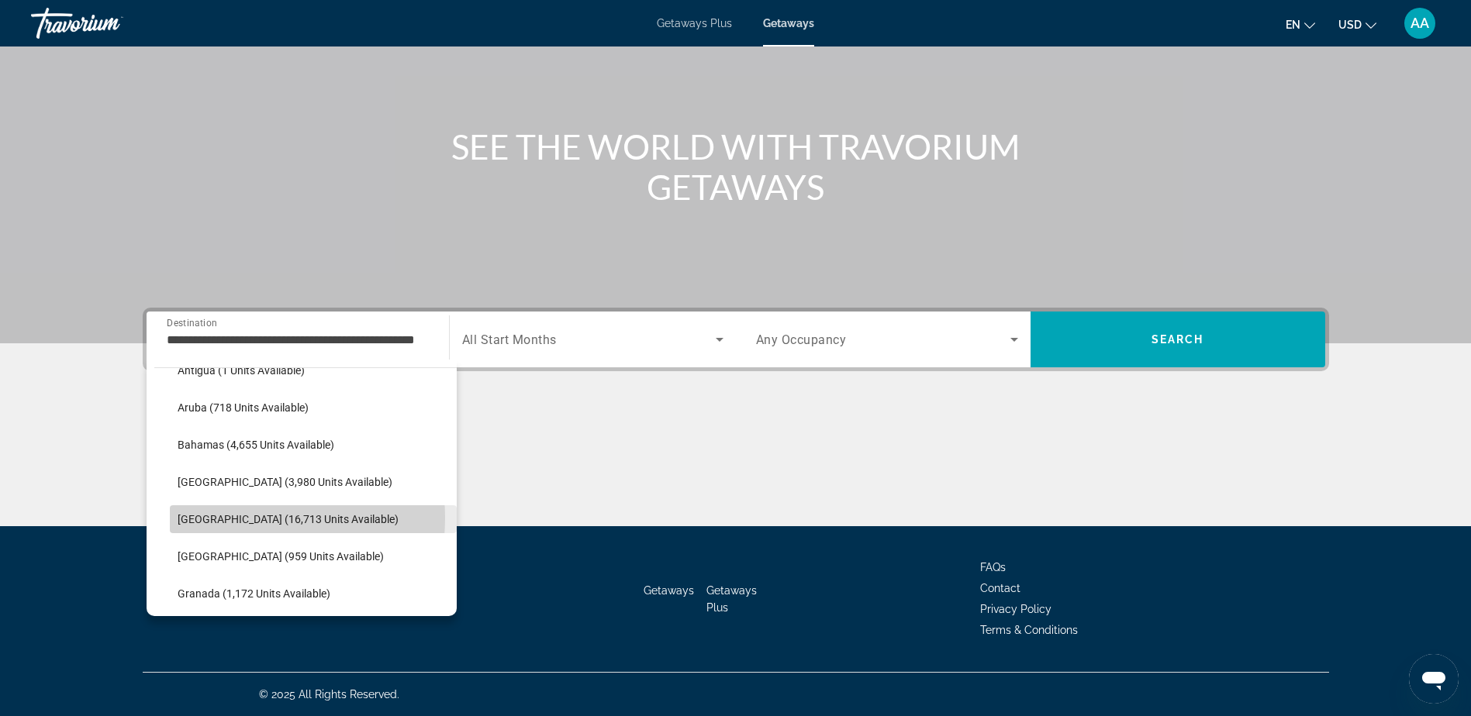
click at [222, 518] on span "[GEOGRAPHIC_DATA] (16,713 units available)" at bounding box center [288, 519] width 221 height 12
type input "**********"
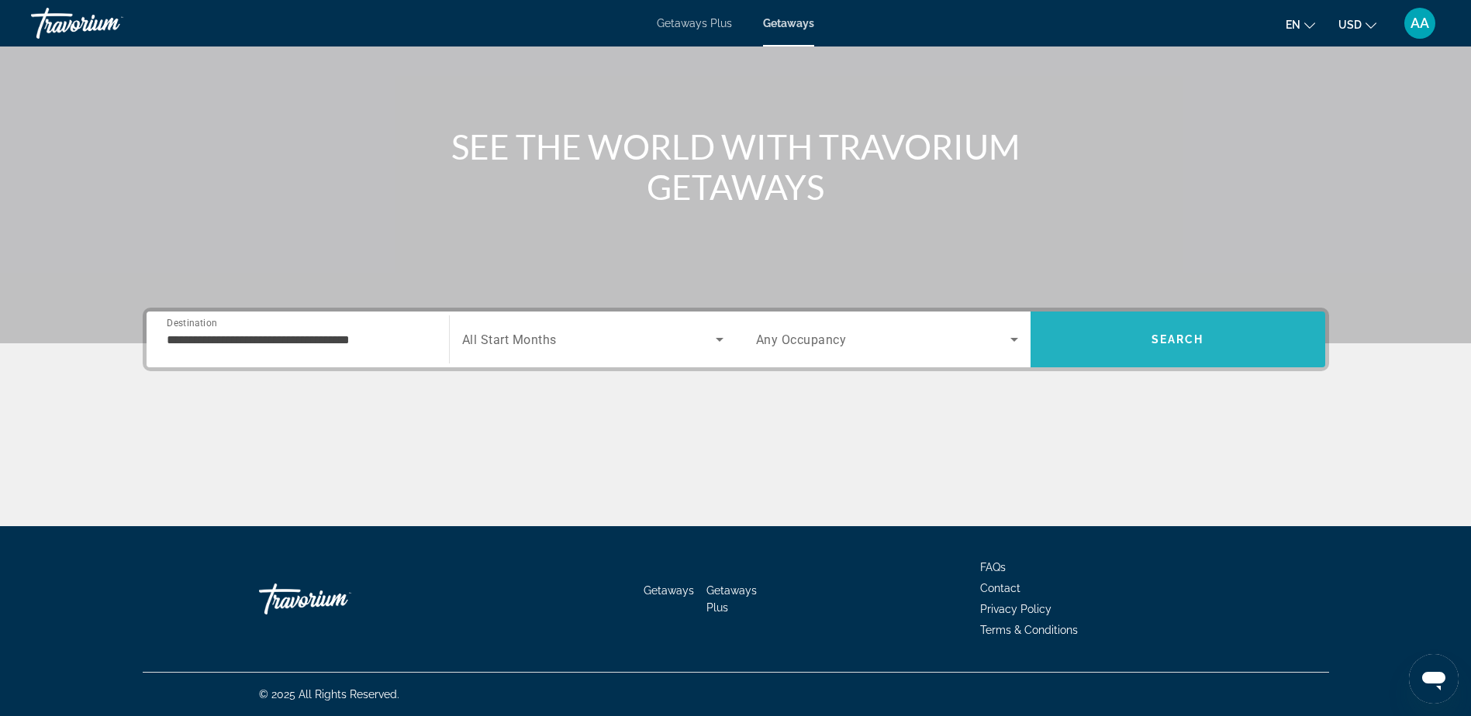
click at [1169, 330] on span "Search" at bounding box center [1177, 339] width 295 height 37
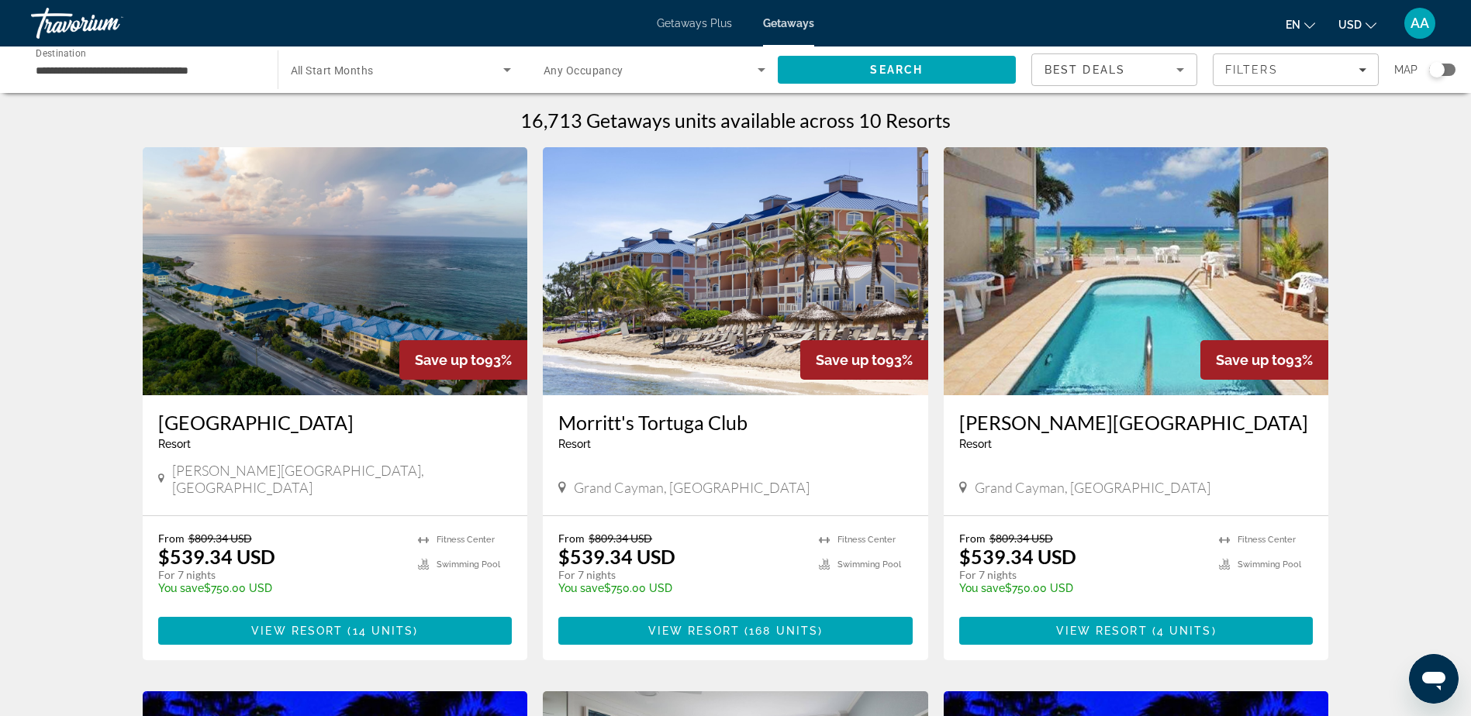
click at [165, 61] on input "**********" at bounding box center [147, 70] width 222 height 19
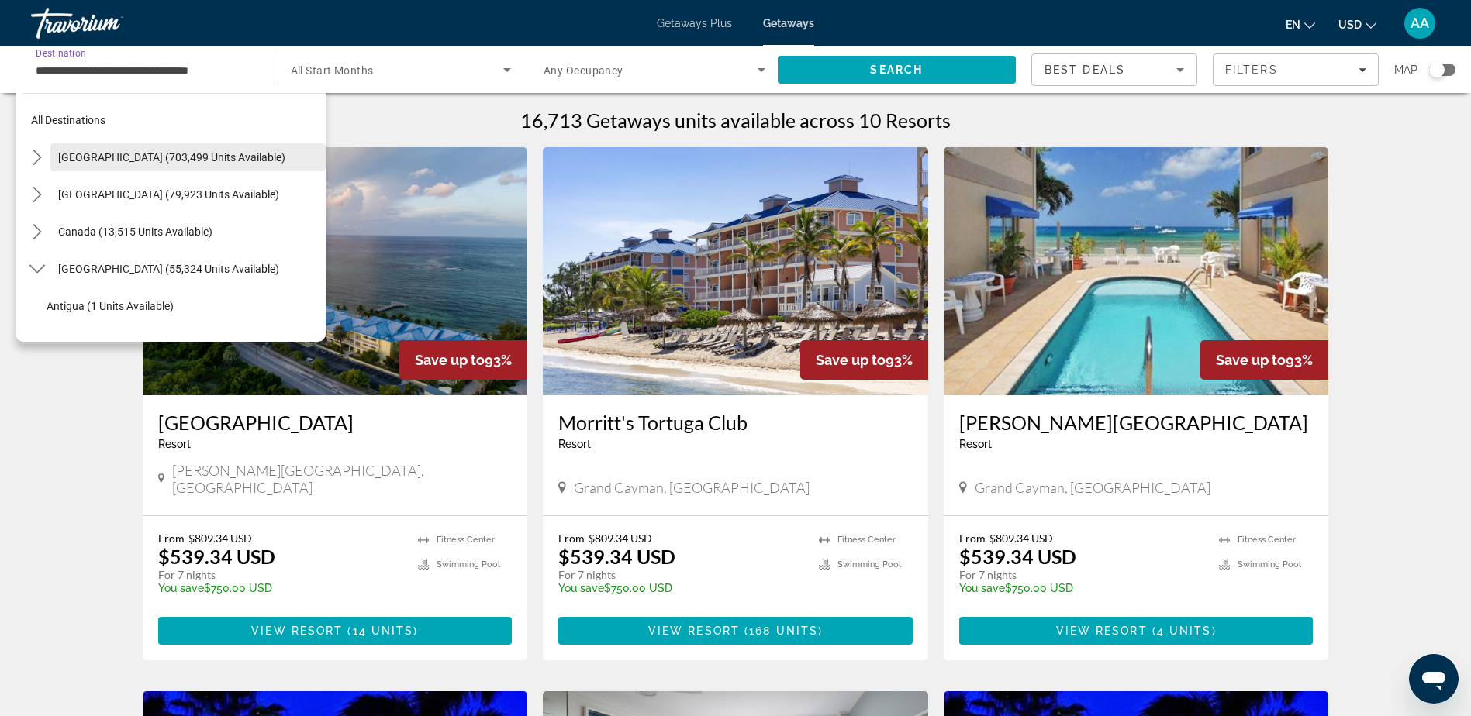
click at [115, 159] on span "[GEOGRAPHIC_DATA] (703,499 units available)" at bounding box center [171, 157] width 227 height 12
type input "**********"
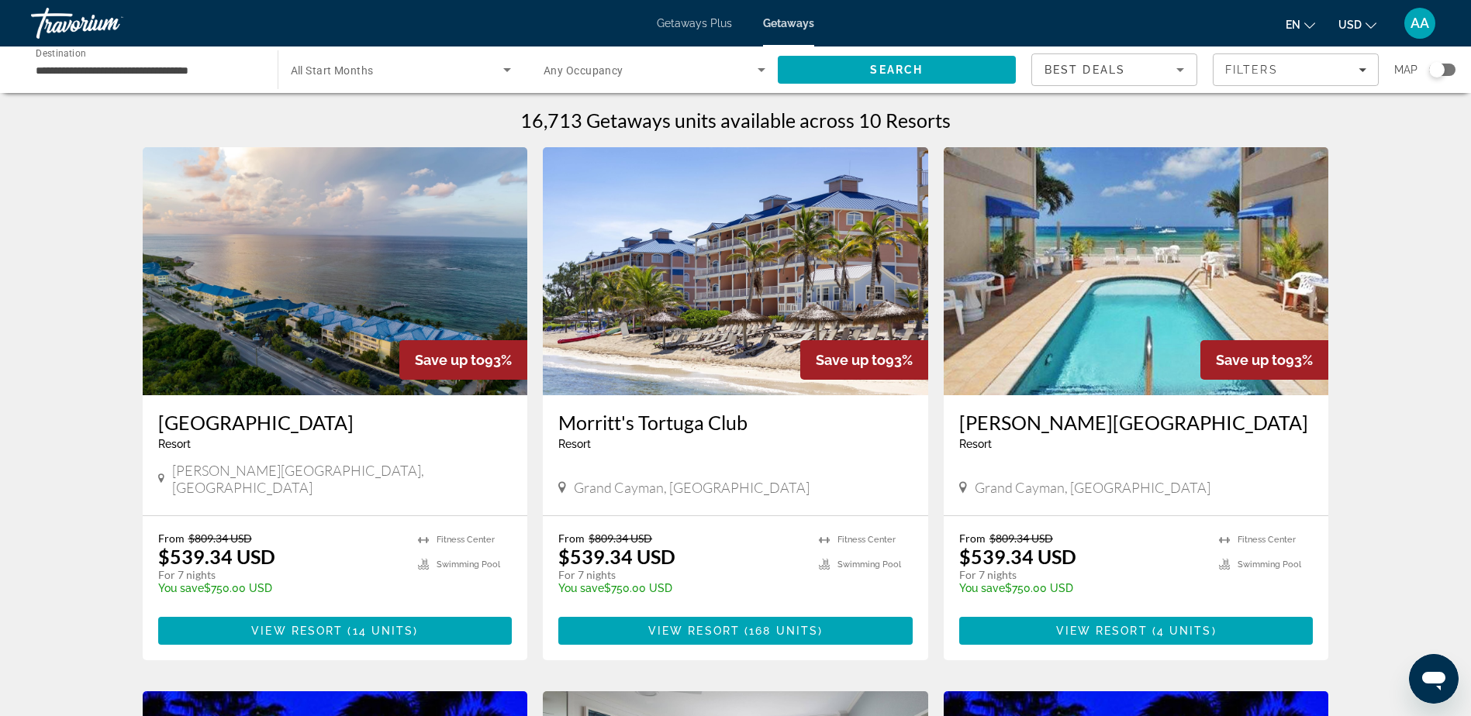
click at [680, 16] on div "Getaways Plus Getaways en English Español Français Italiano Português русский U…" at bounding box center [735, 23] width 1471 height 40
click at [676, 22] on span "Getaways Plus" at bounding box center [694, 23] width 75 height 12
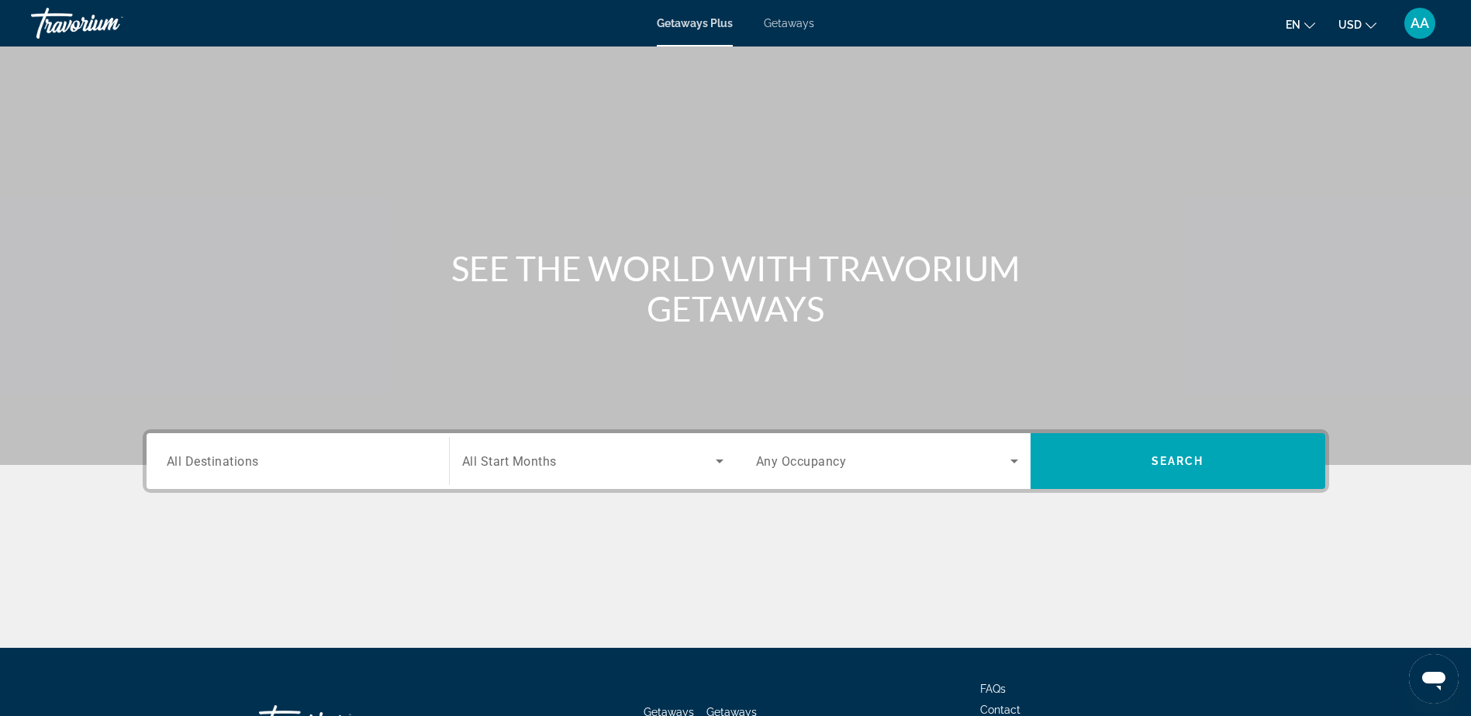
click at [231, 474] on div "Search widget" at bounding box center [298, 462] width 262 height 44
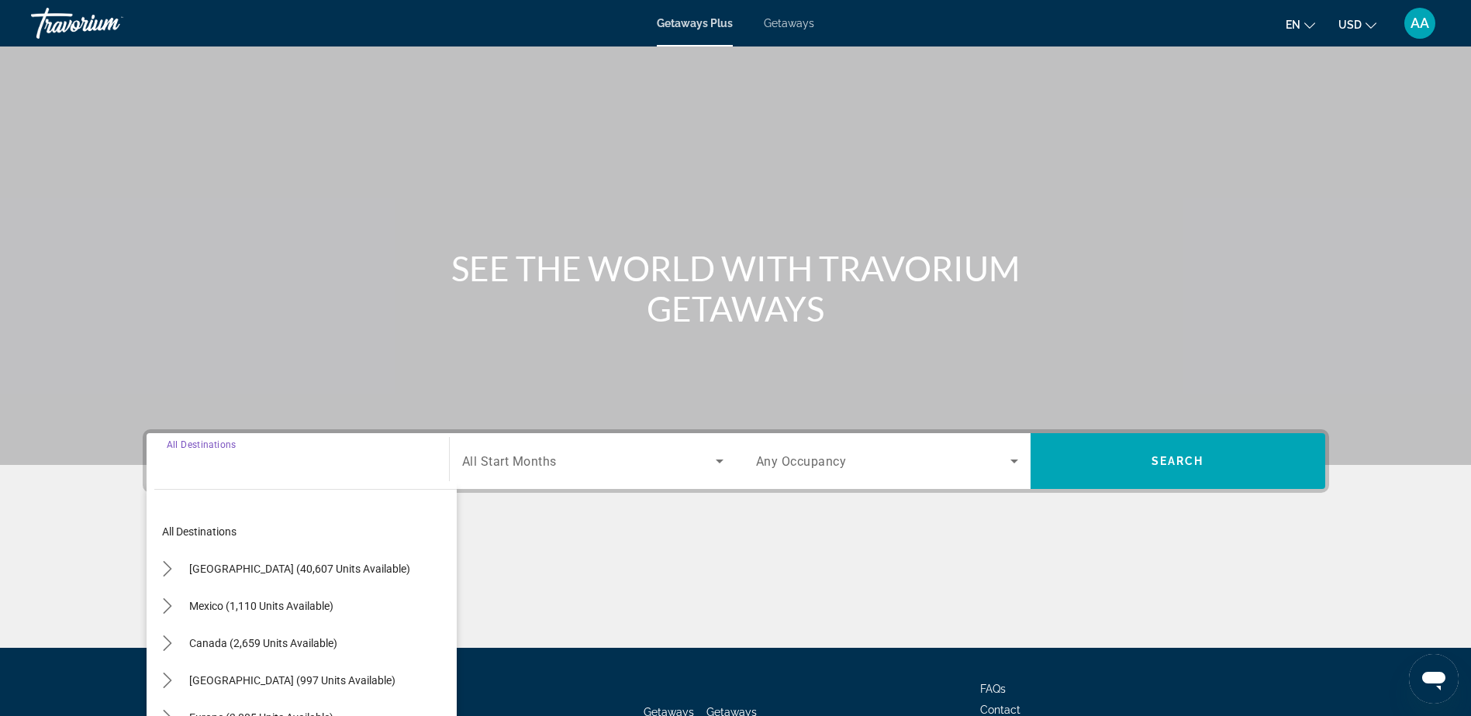
scroll to position [122, 0]
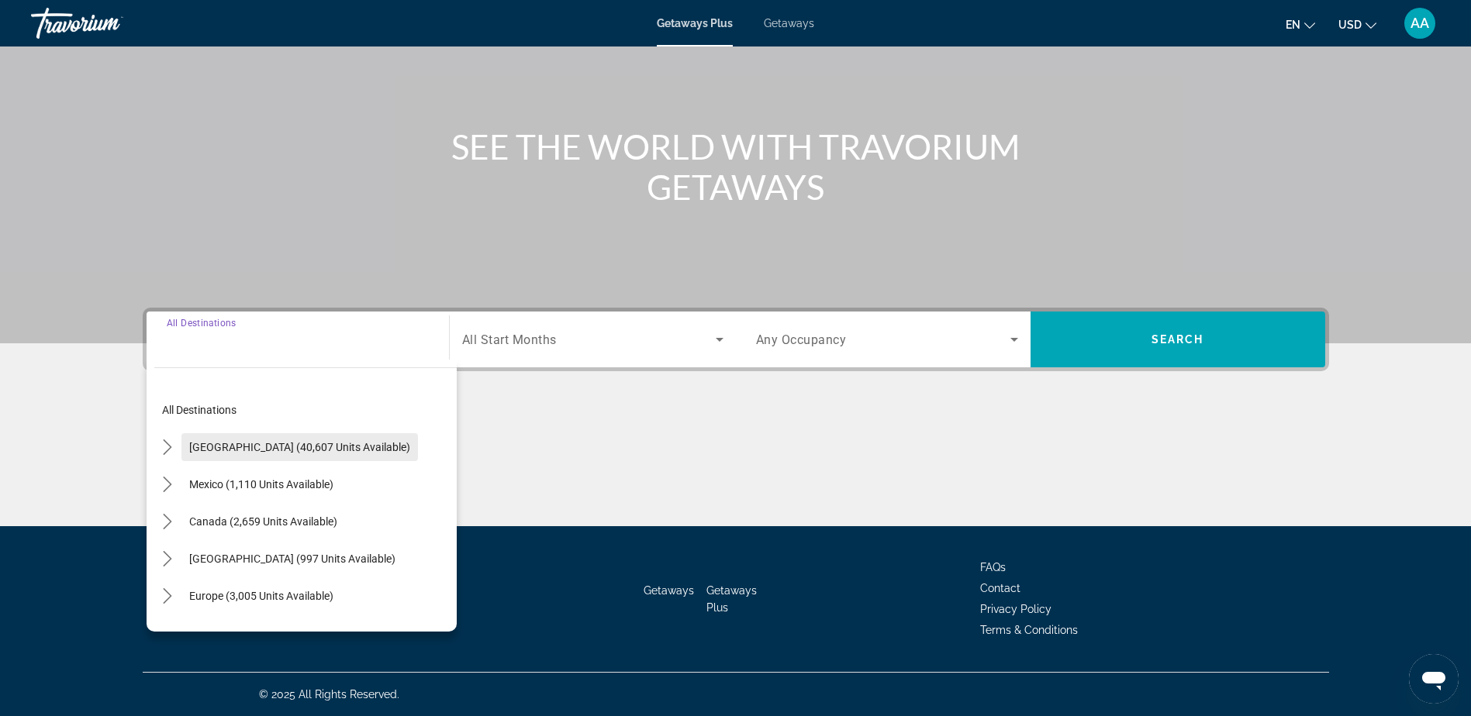
click at [240, 446] on span "[GEOGRAPHIC_DATA] (40,607 units available)" at bounding box center [299, 447] width 221 height 12
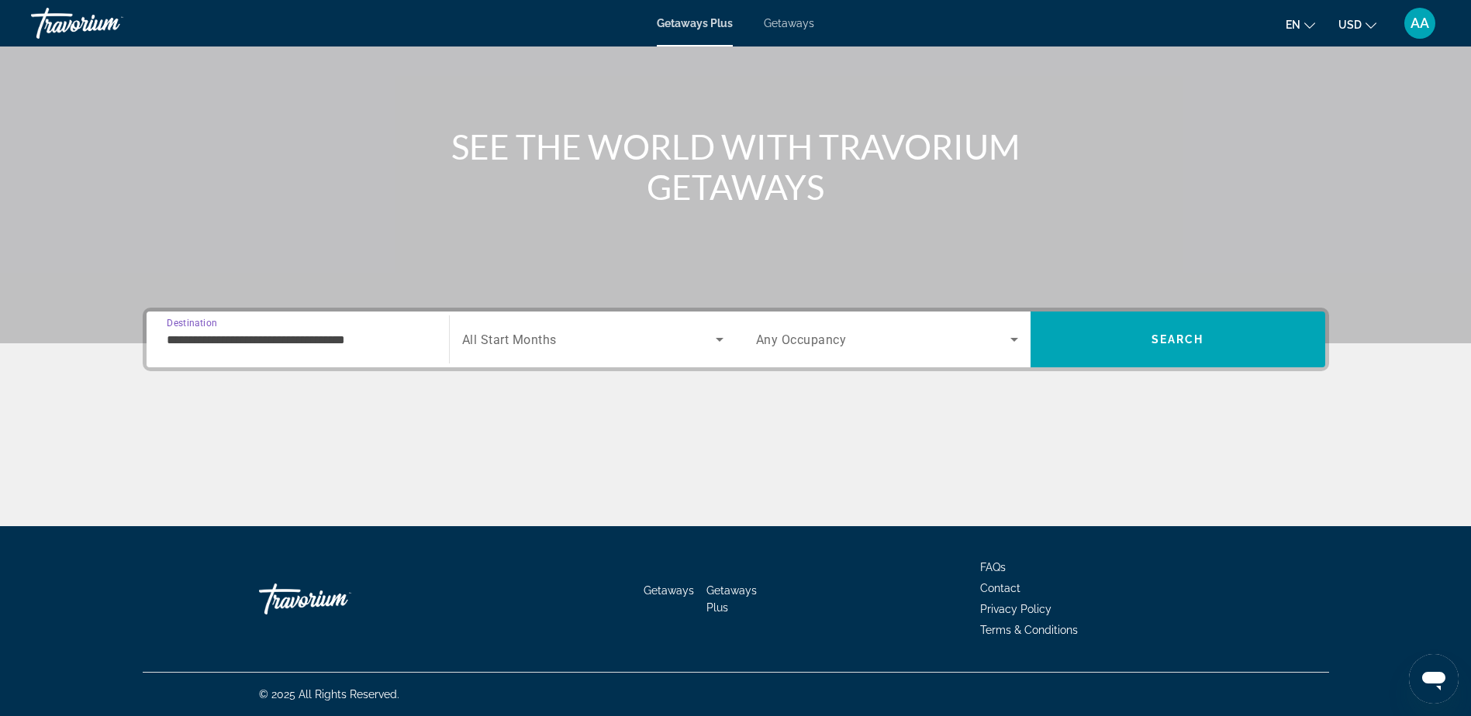
click at [259, 344] on input "**********" at bounding box center [298, 340] width 262 height 19
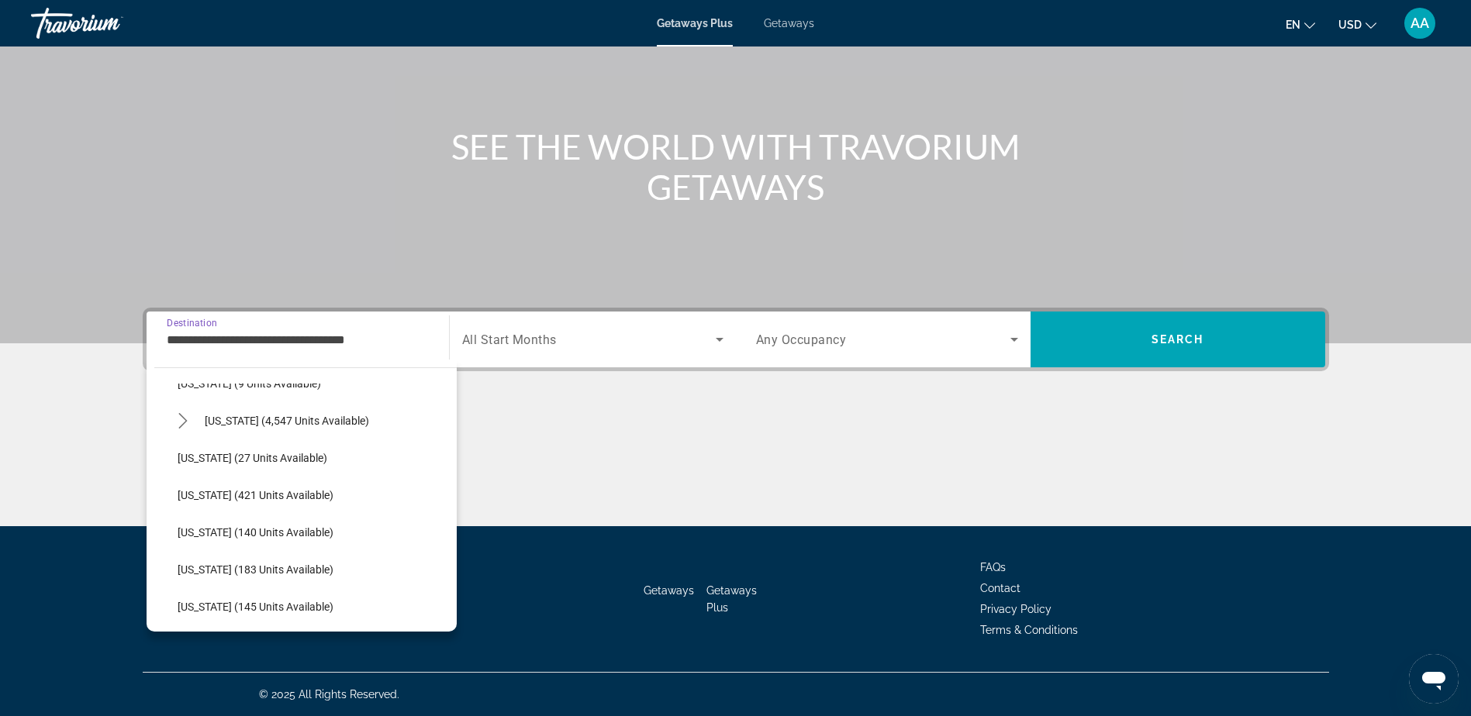
scroll to position [233, 0]
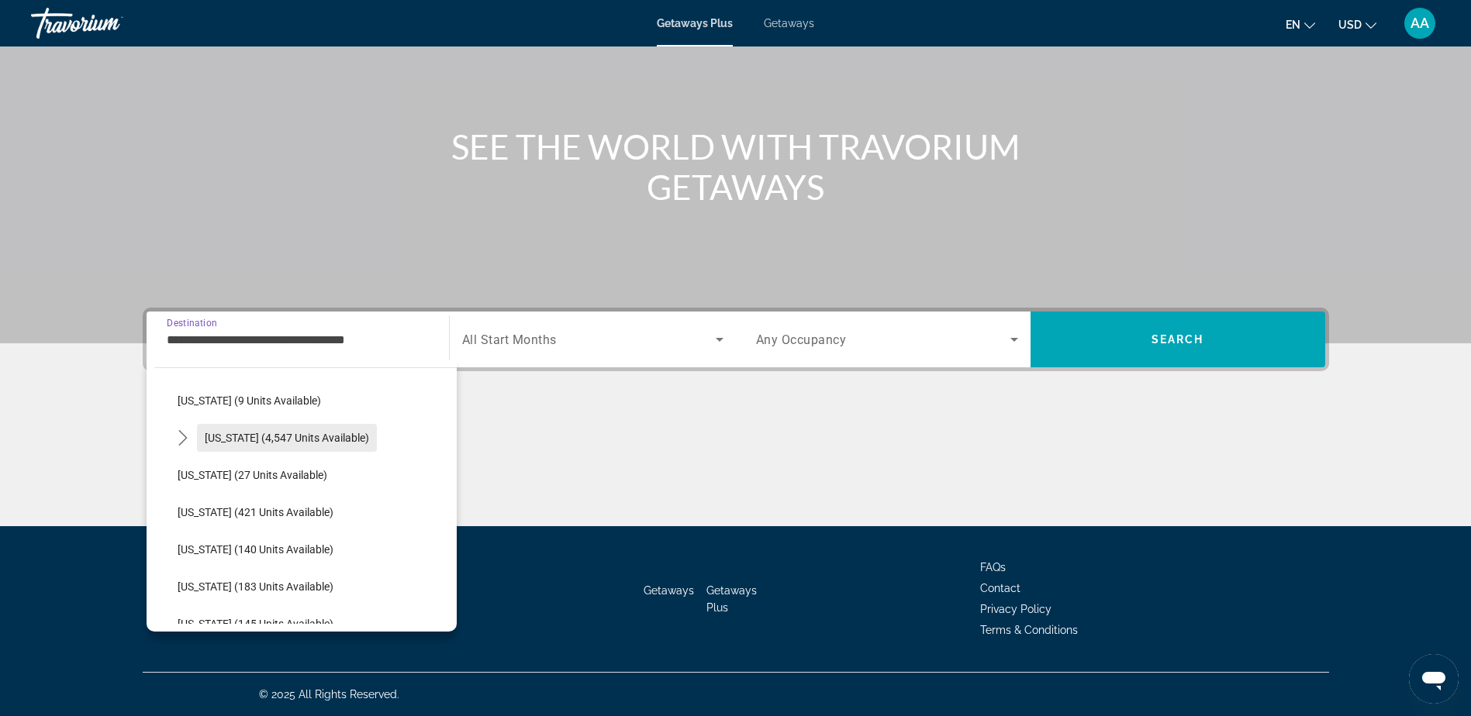
click at [240, 440] on span "[US_STATE] (4,547 units available)" at bounding box center [287, 438] width 164 height 12
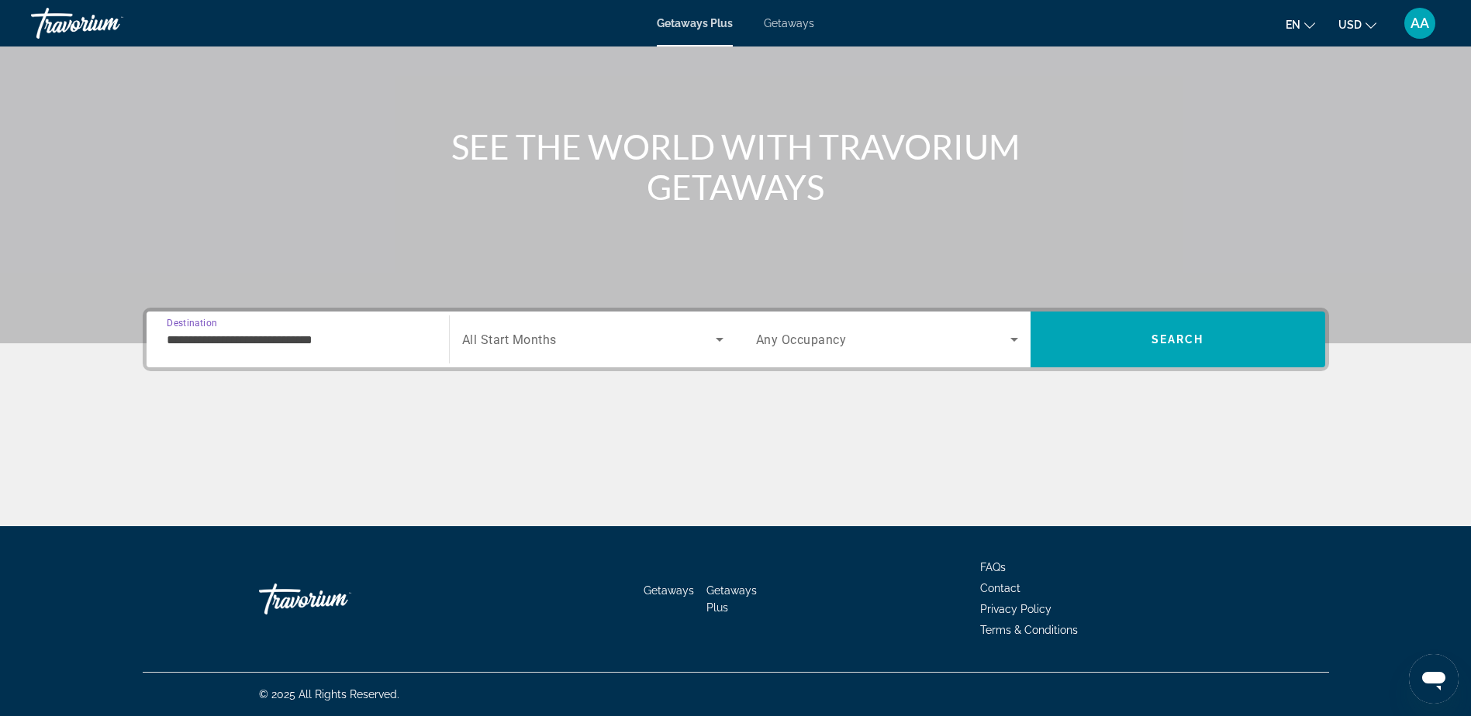
click at [247, 336] on input "**********" at bounding box center [298, 340] width 262 height 19
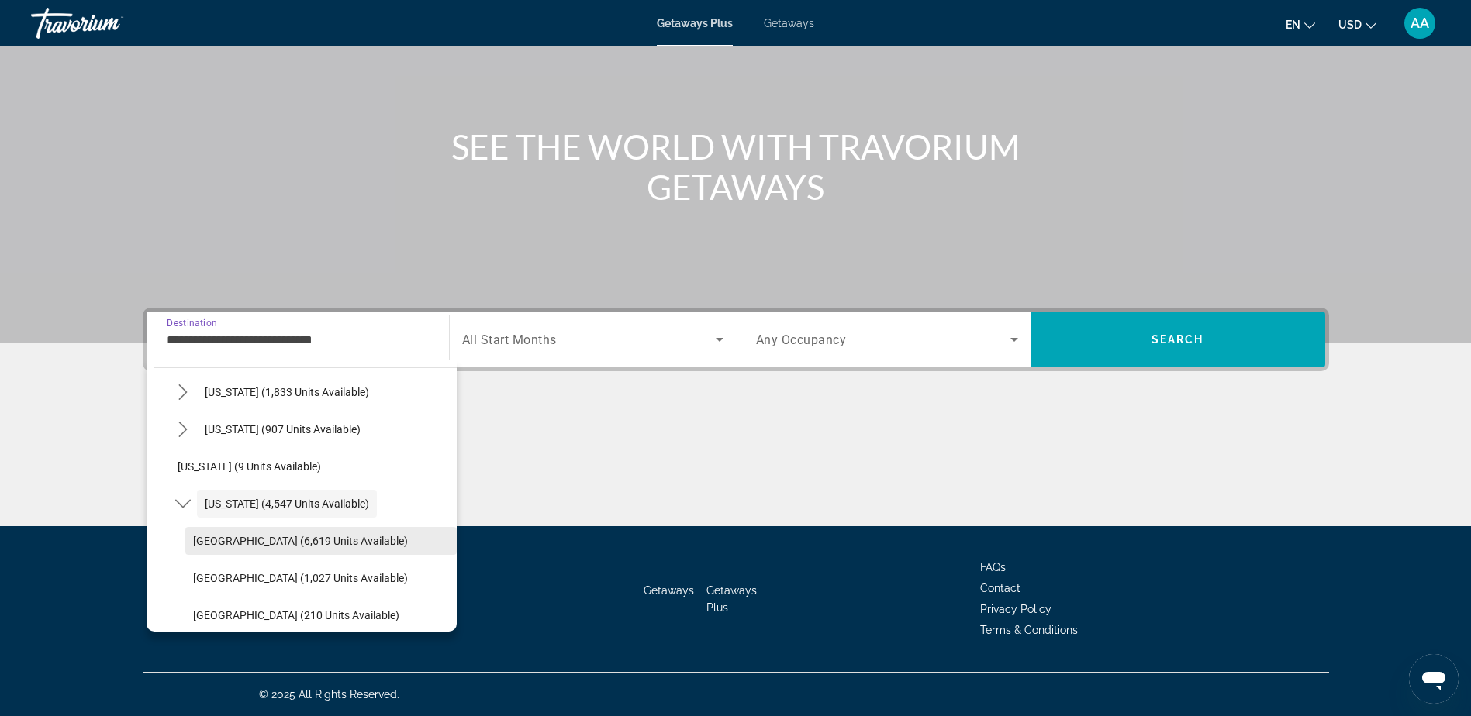
scroll to position [244, 0]
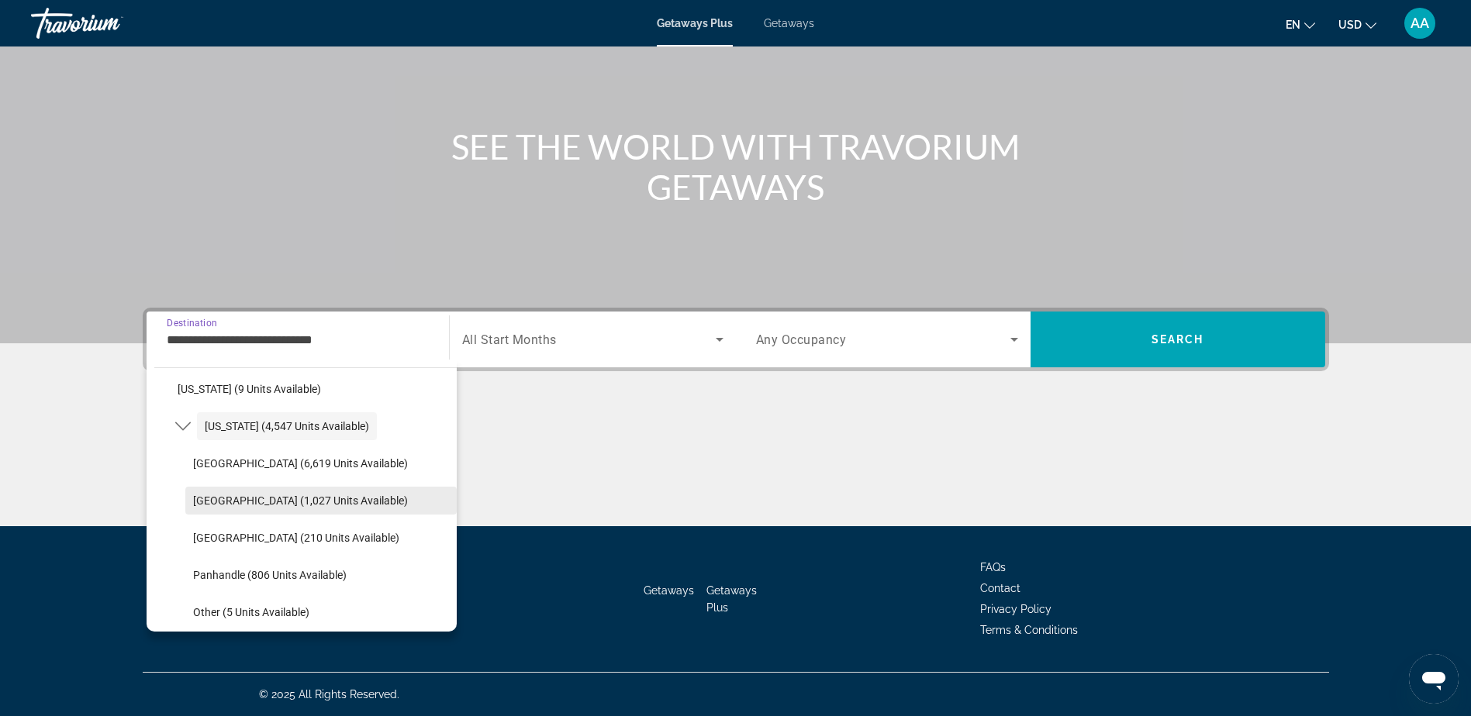
click at [250, 502] on span "[GEOGRAPHIC_DATA] (1,027 units available)" at bounding box center [300, 501] width 215 height 12
type input "**********"
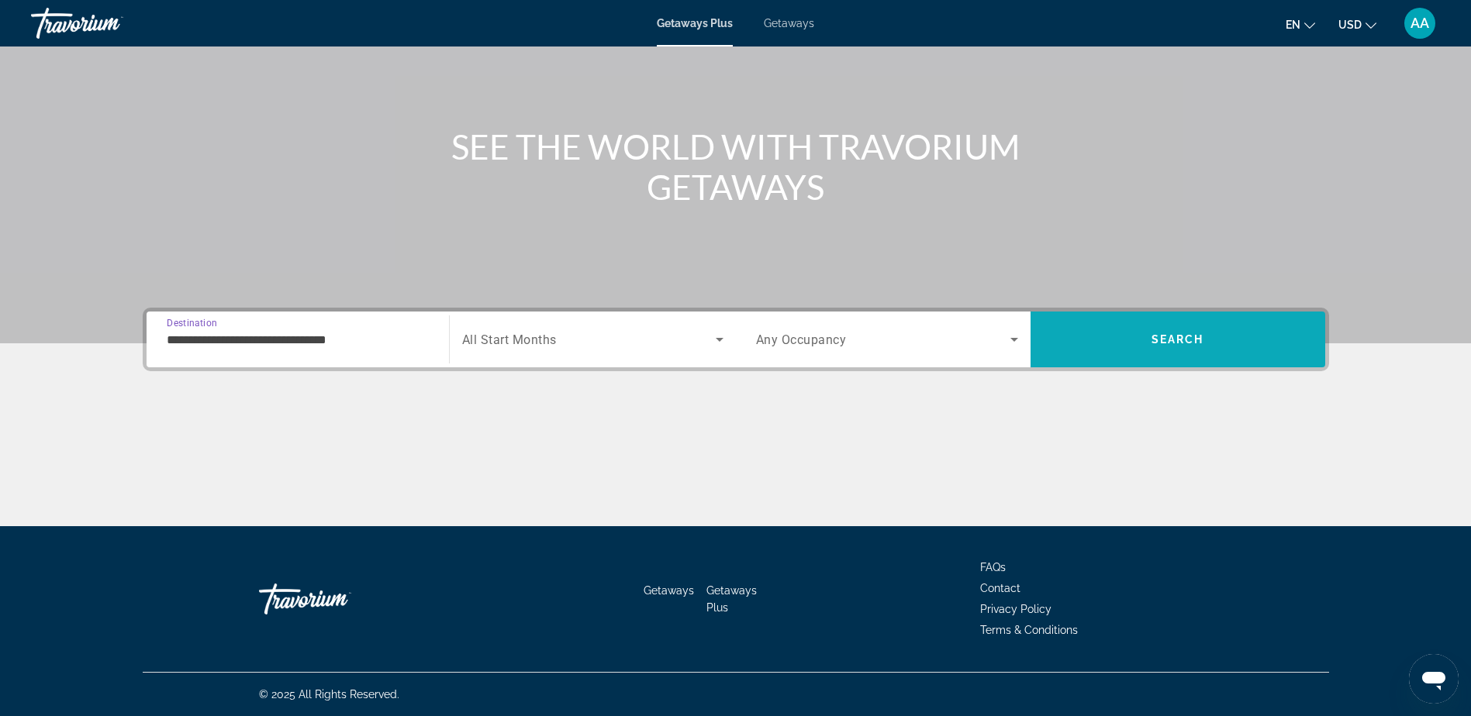
click at [1172, 340] on span "Search" at bounding box center [1177, 339] width 53 height 12
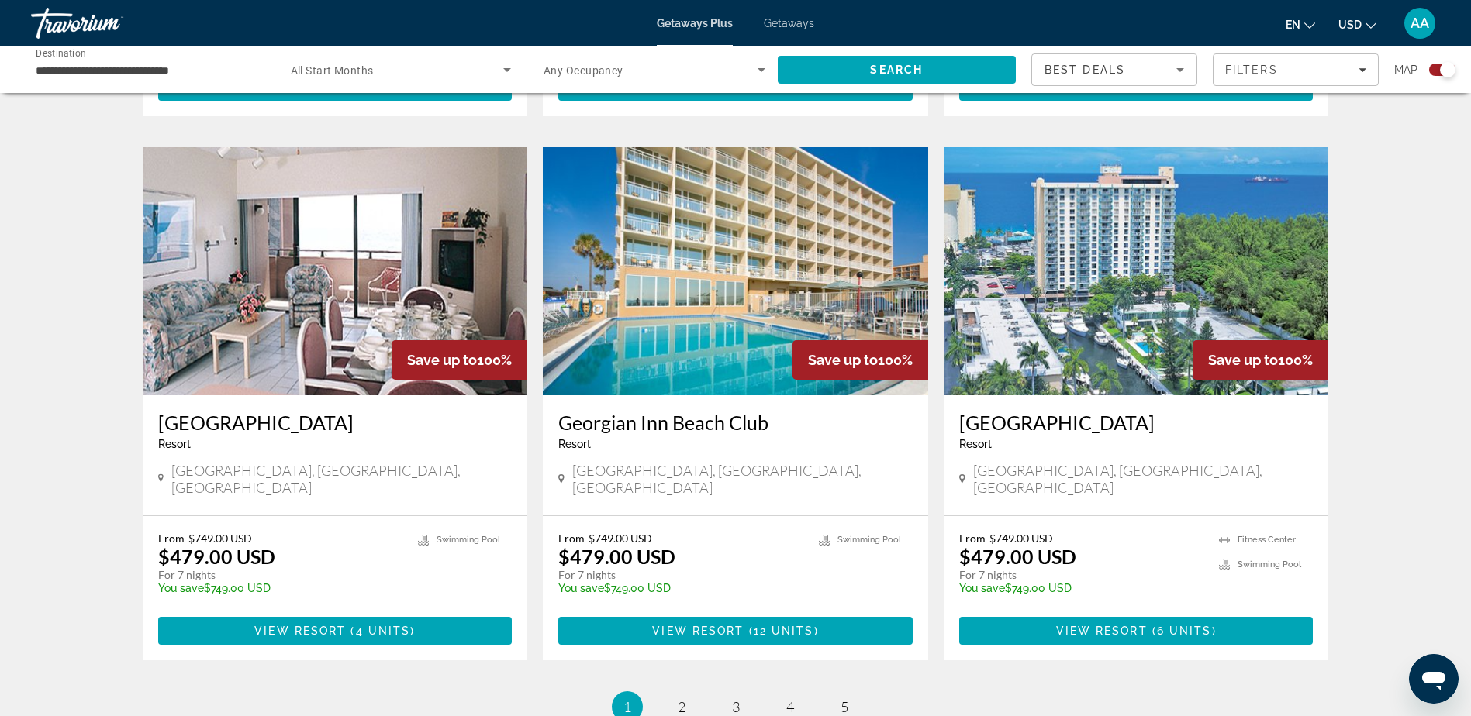
scroll to position [2171, 0]
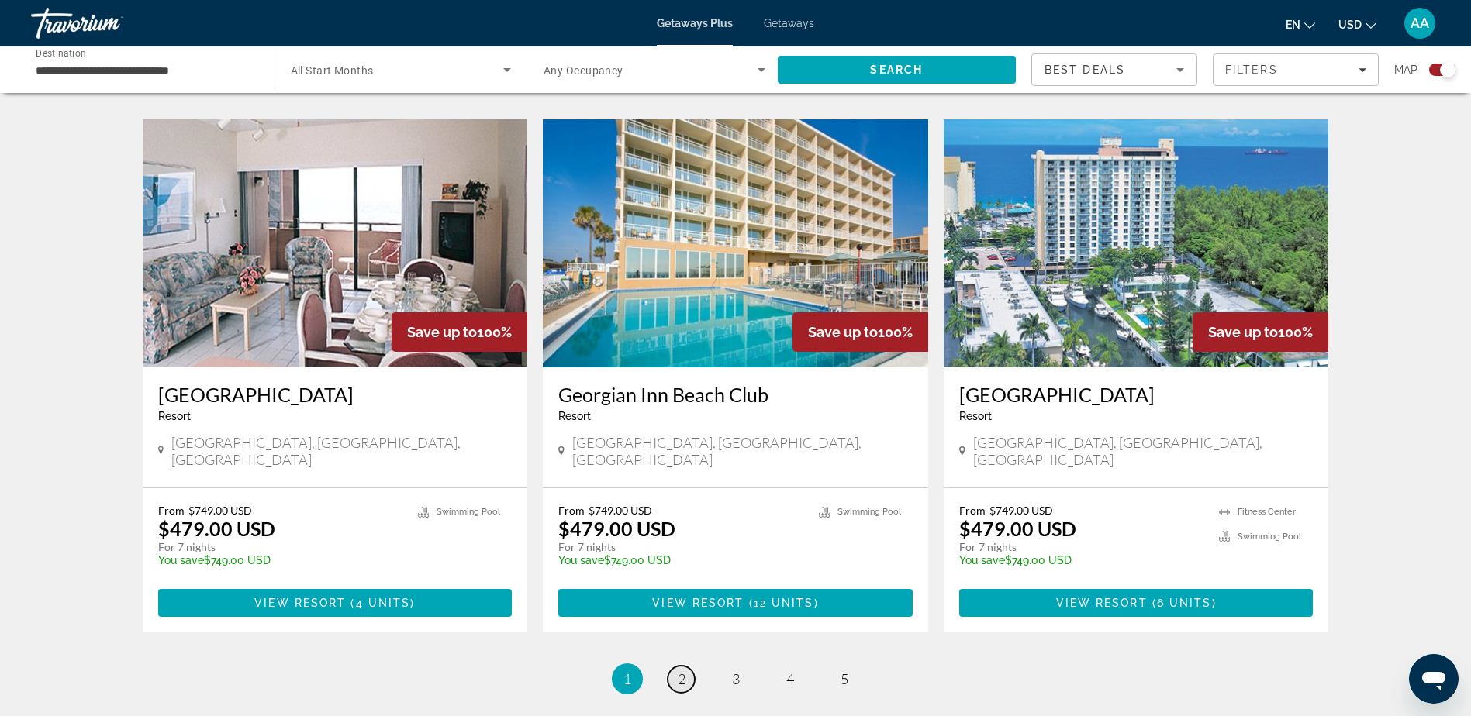
click at [680, 671] on span "2" at bounding box center [682, 679] width 8 height 17
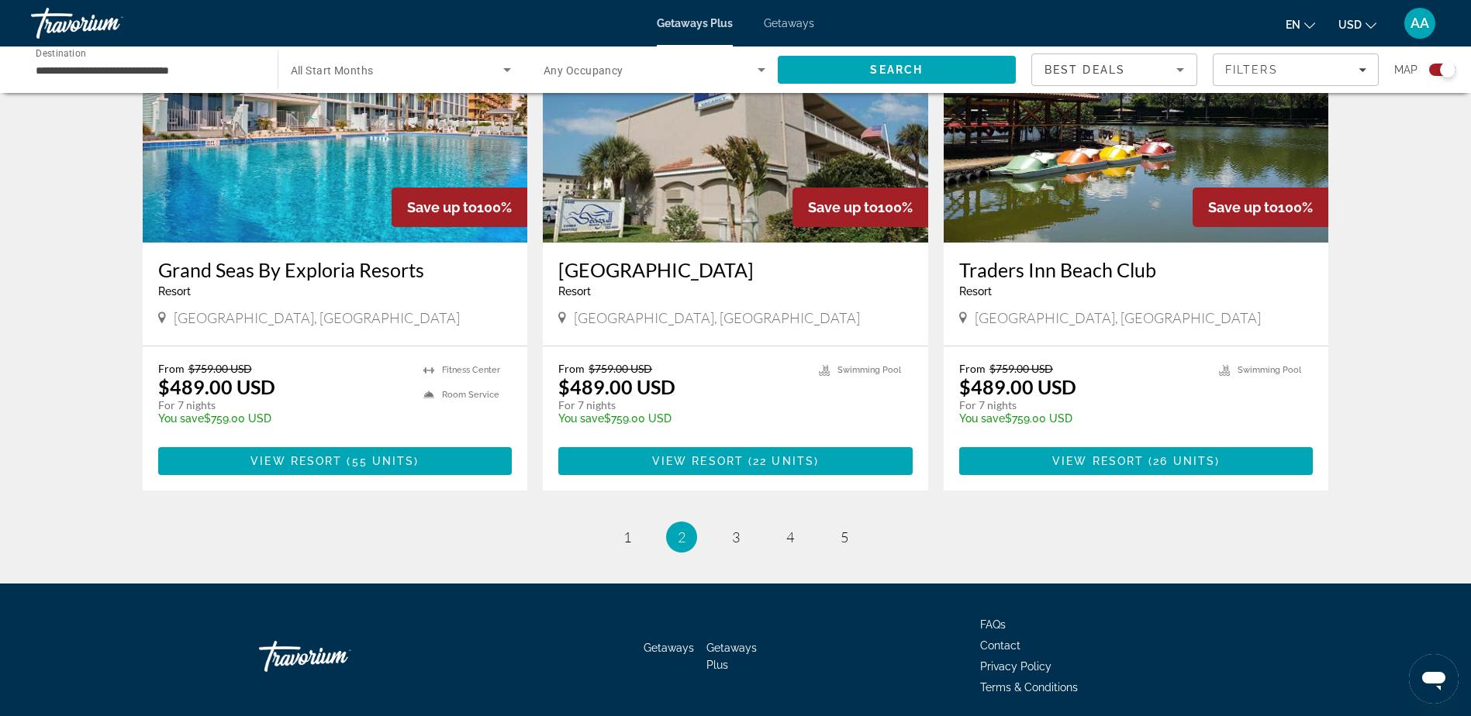
scroll to position [2319, 0]
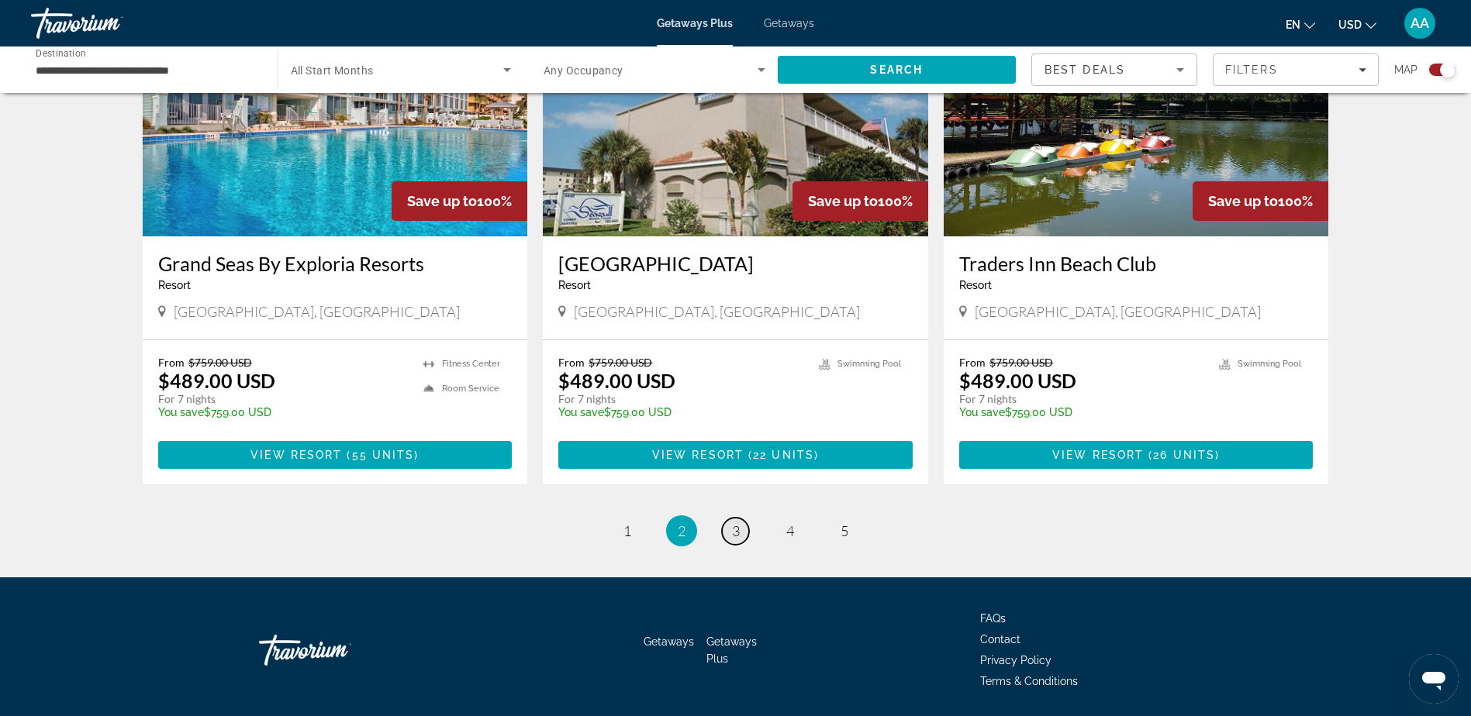
click at [732, 523] on span "3" at bounding box center [736, 531] width 8 height 17
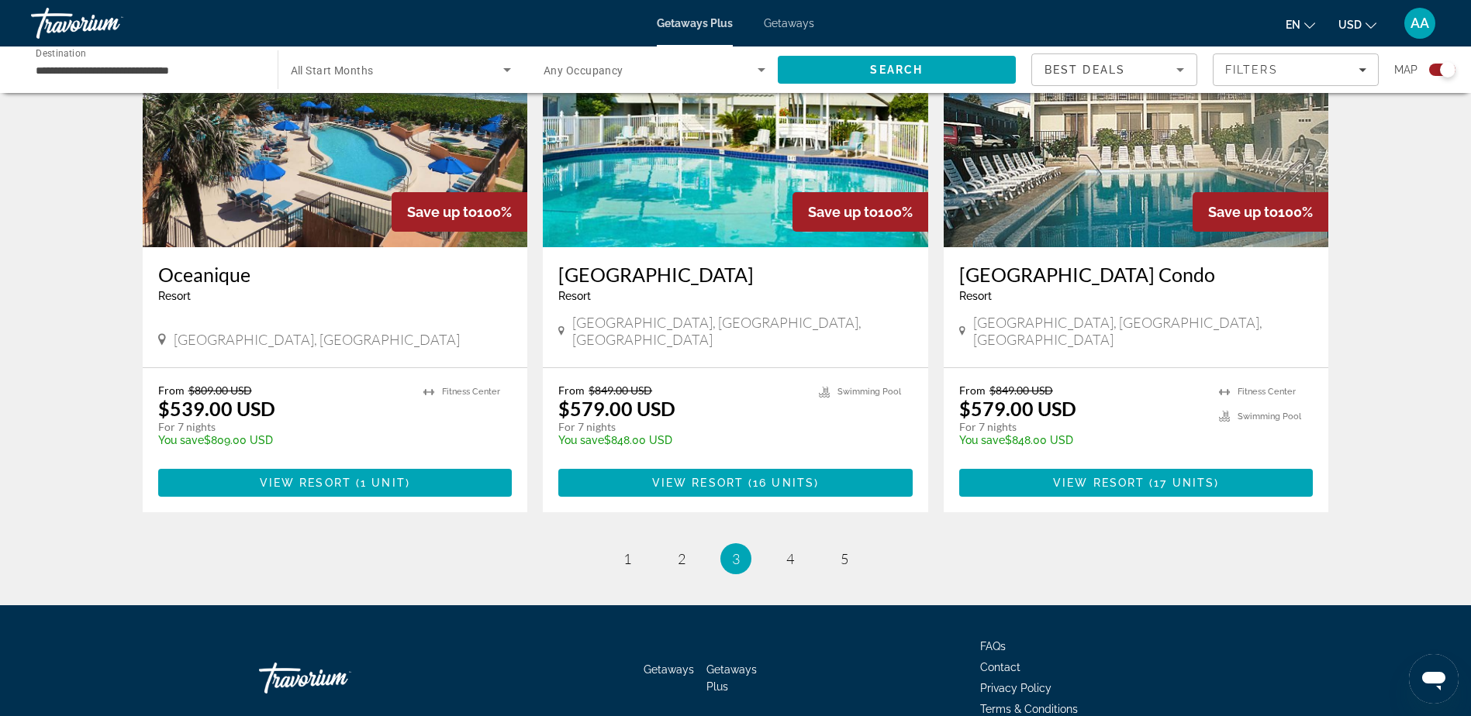
scroll to position [2296, 0]
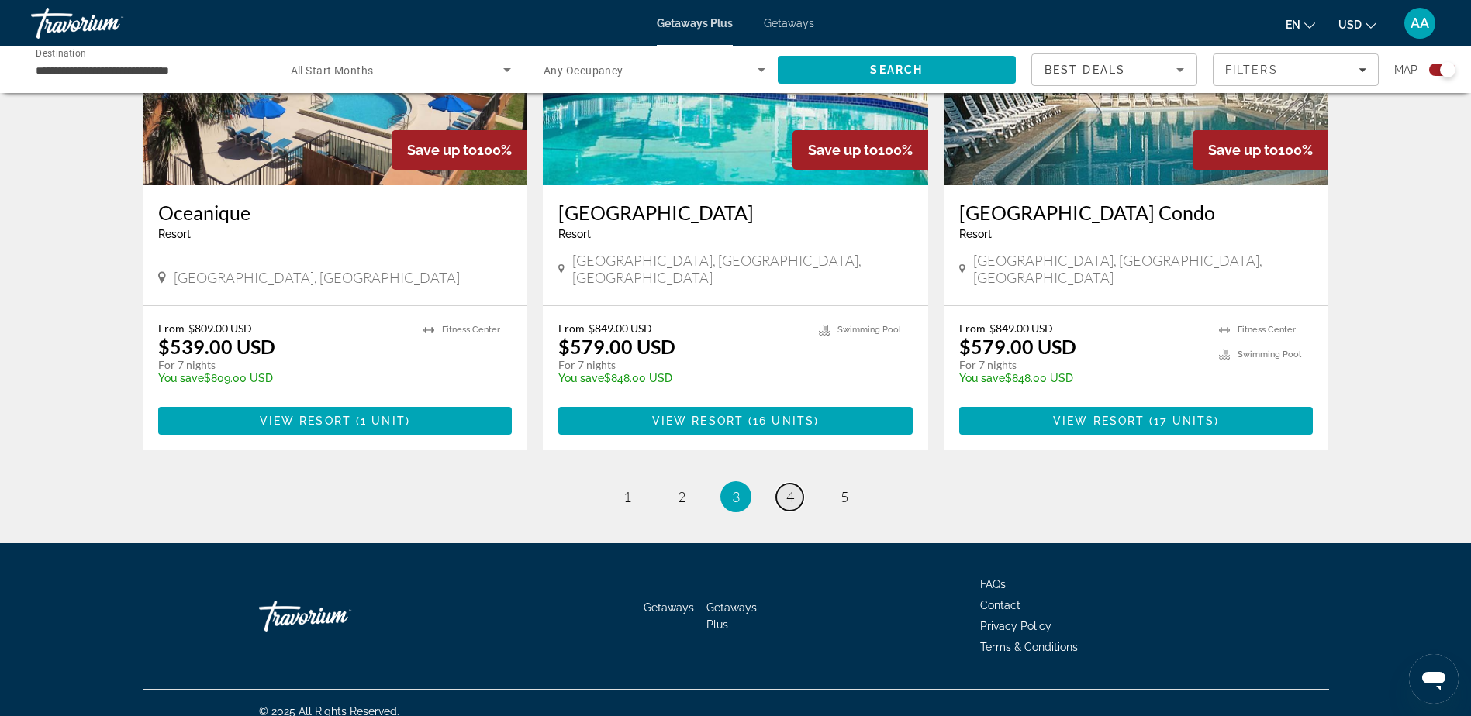
click at [792, 488] on span "4" at bounding box center [790, 496] width 8 height 17
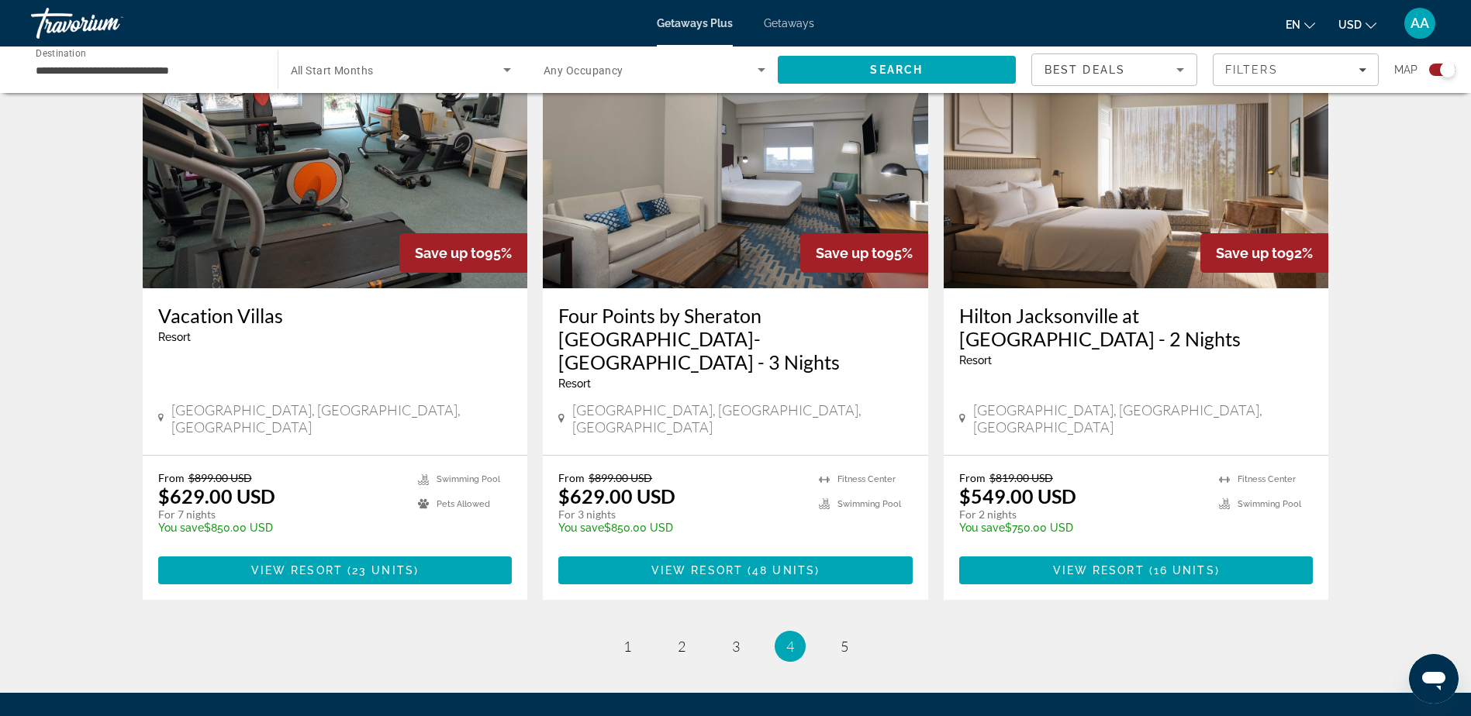
scroll to position [2296, 0]
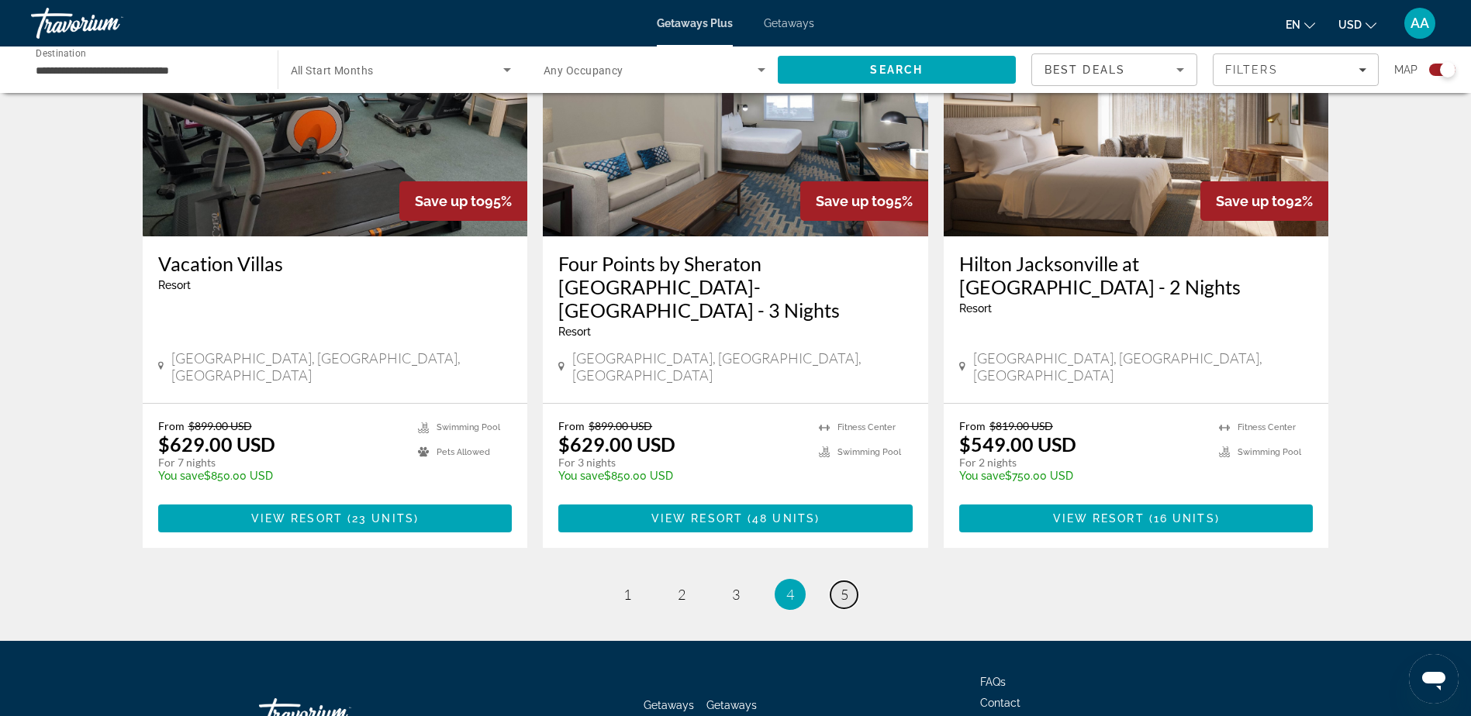
click at [842, 586] on span "5" at bounding box center [844, 594] width 8 height 17
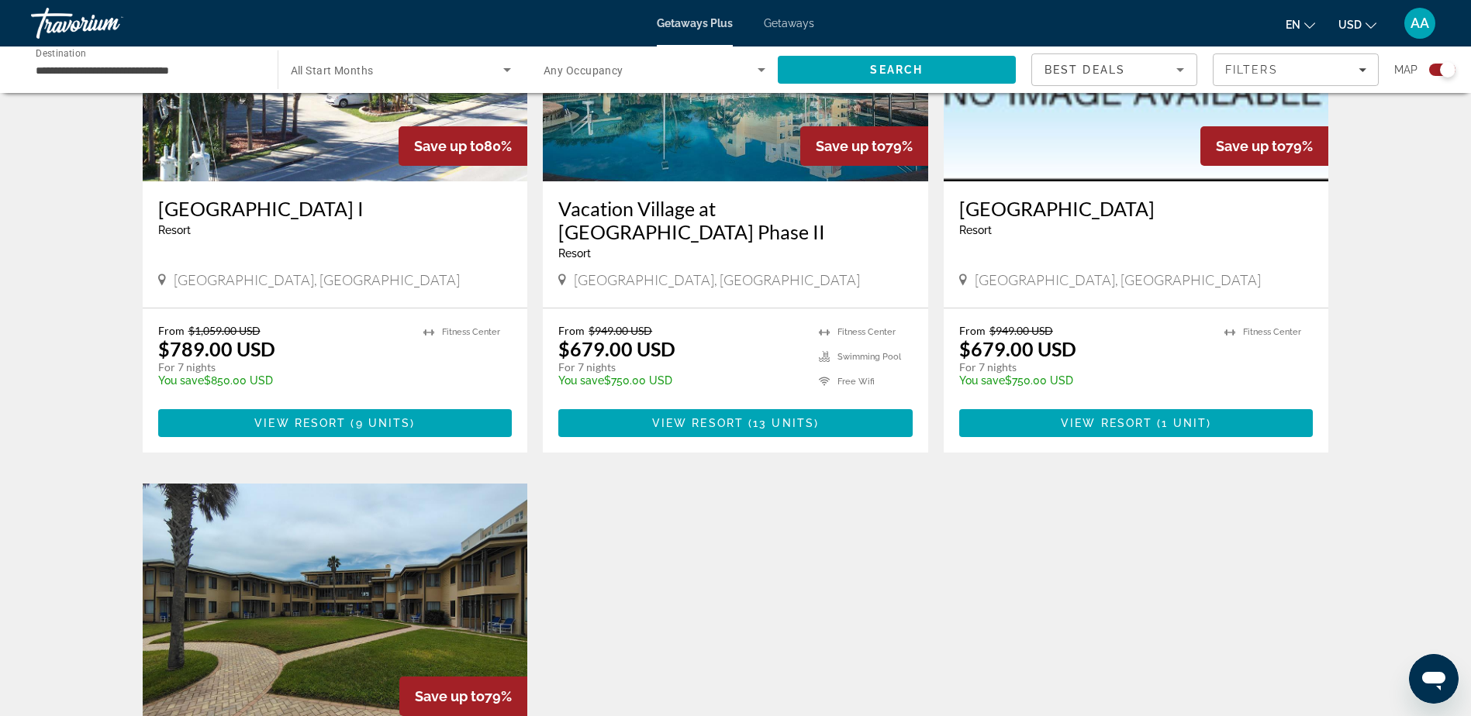
scroll to position [1938, 0]
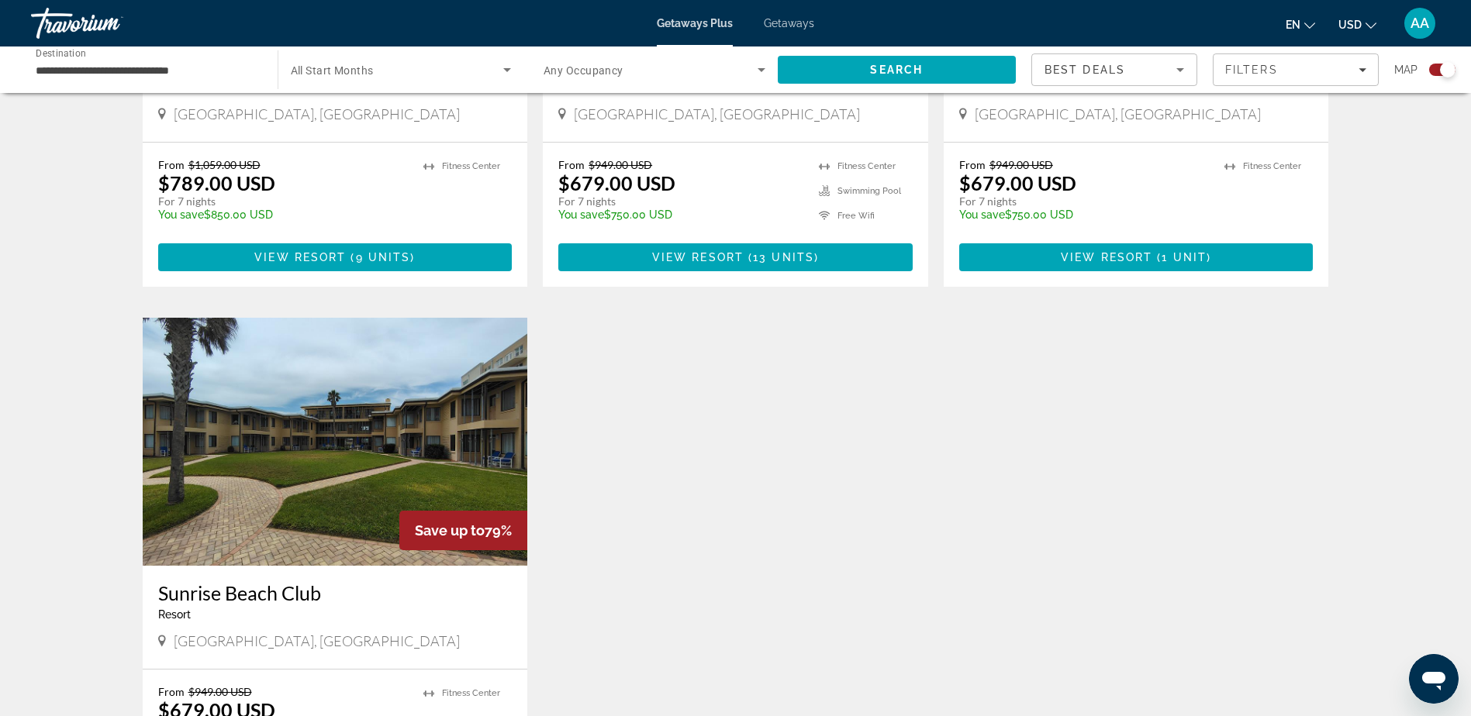
click at [785, 21] on span "Getaways" at bounding box center [789, 23] width 50 height 12
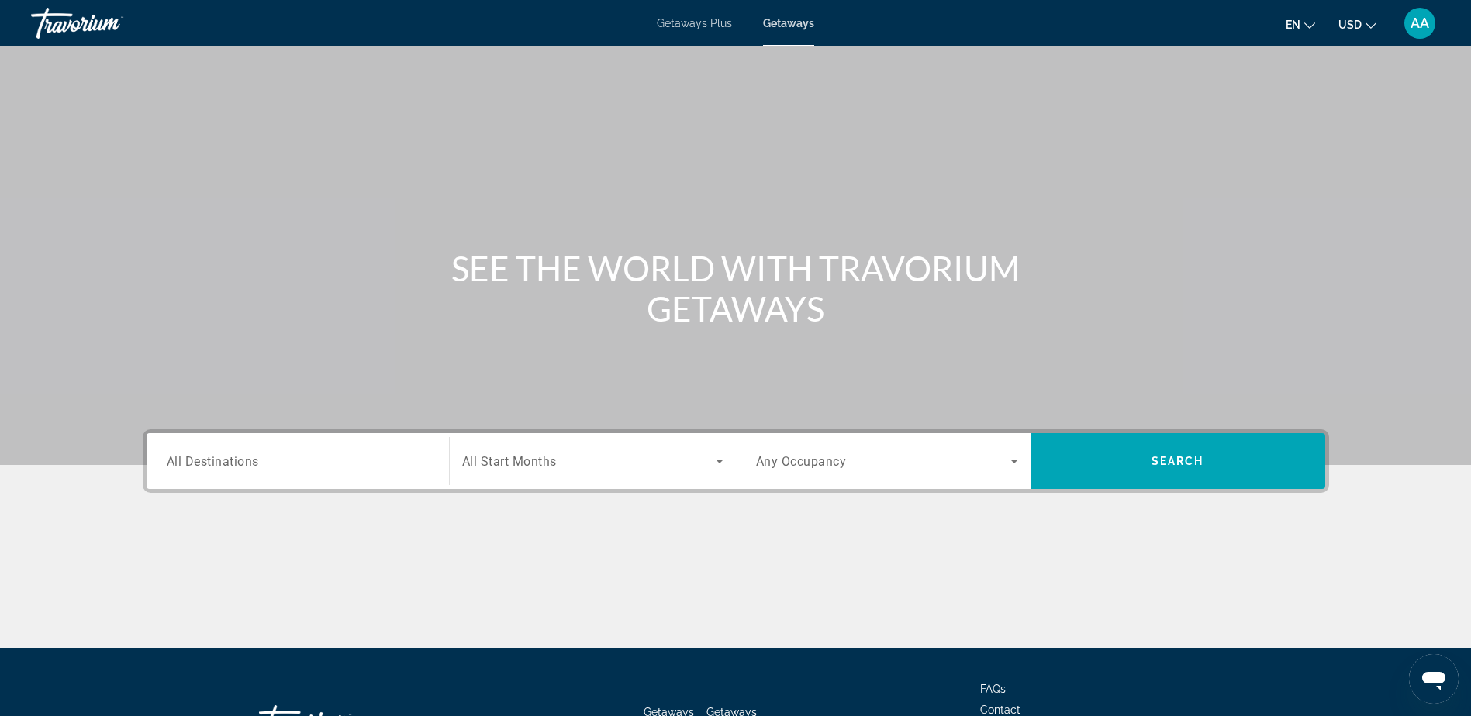
click at [207, 465] on span "All Destinations" at bounding box center [213, 461] width 92 height 15
click at [207, 465] on input "Destination All Destinations" at bounding box center [298, 462] width 262 height 19
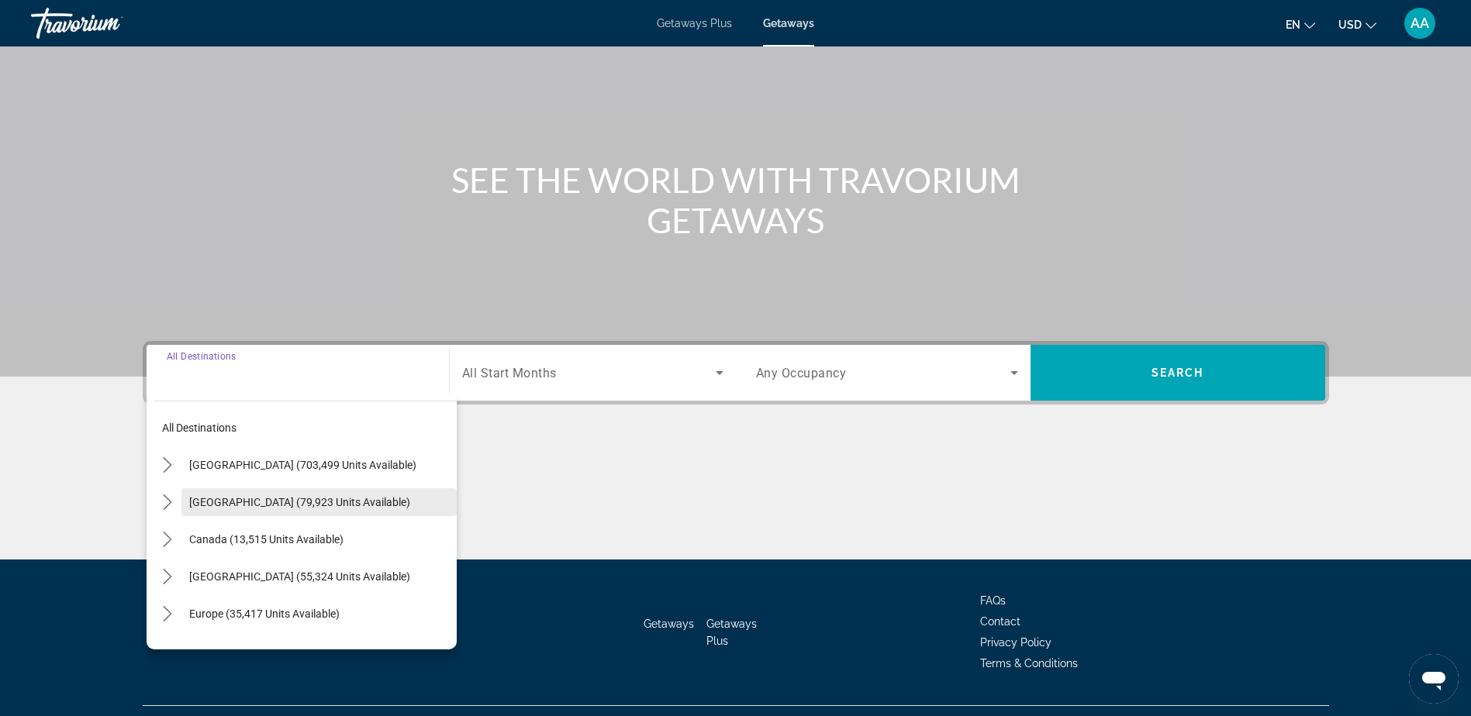
scroll to position [122, 0]
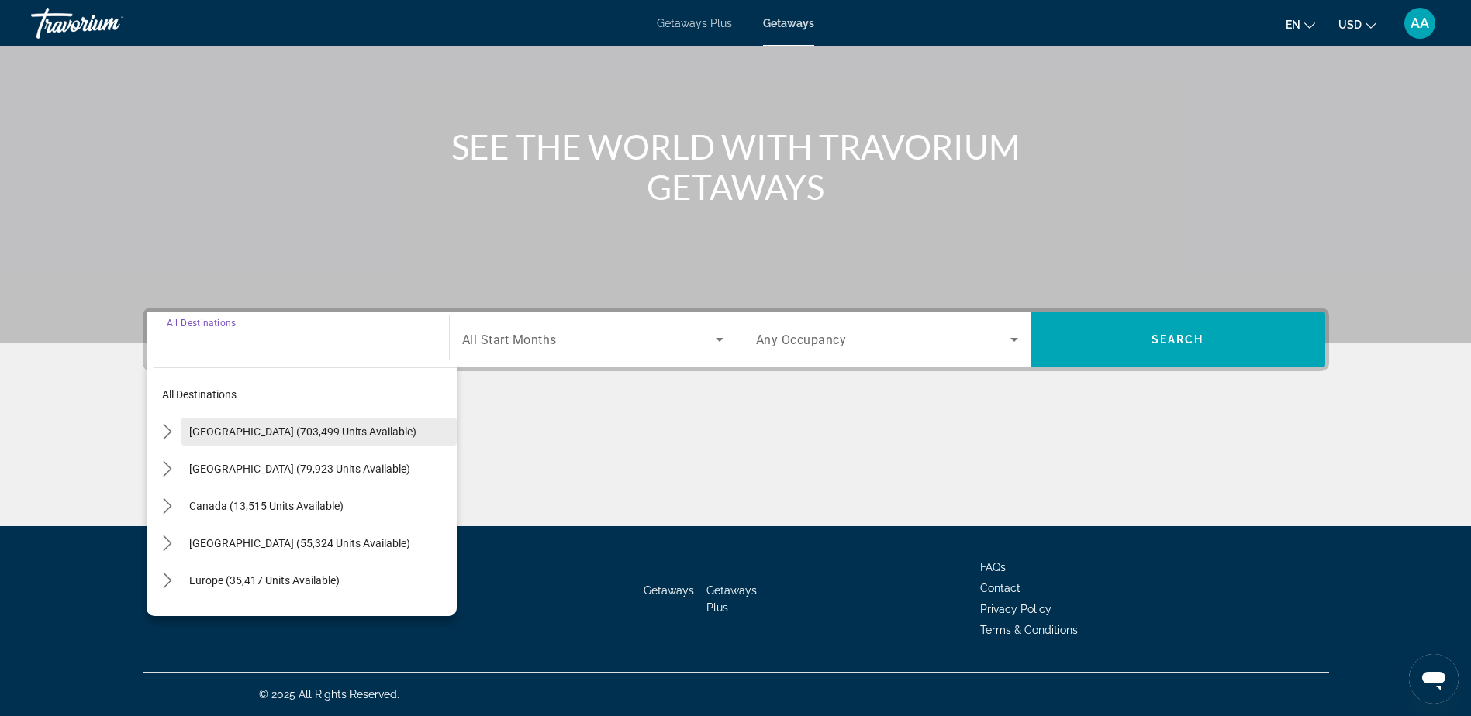
click at [263, 432] on span "[GEOGRAPHIC_DATA] (703,499 units available)" at bounding box center [302, 432] width 227 height 12
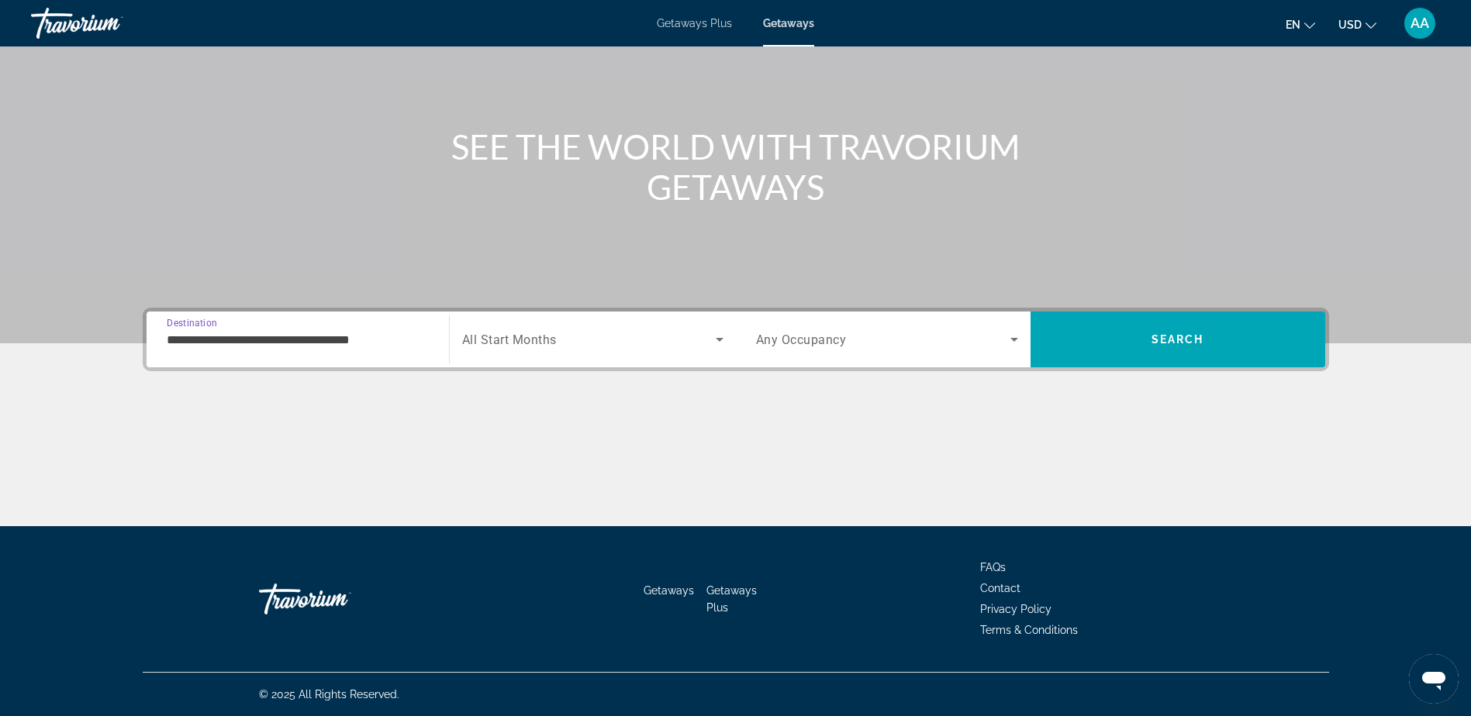
click at [223, 343] on input "**********" at bounding box center [298, 340] width 262 height 19
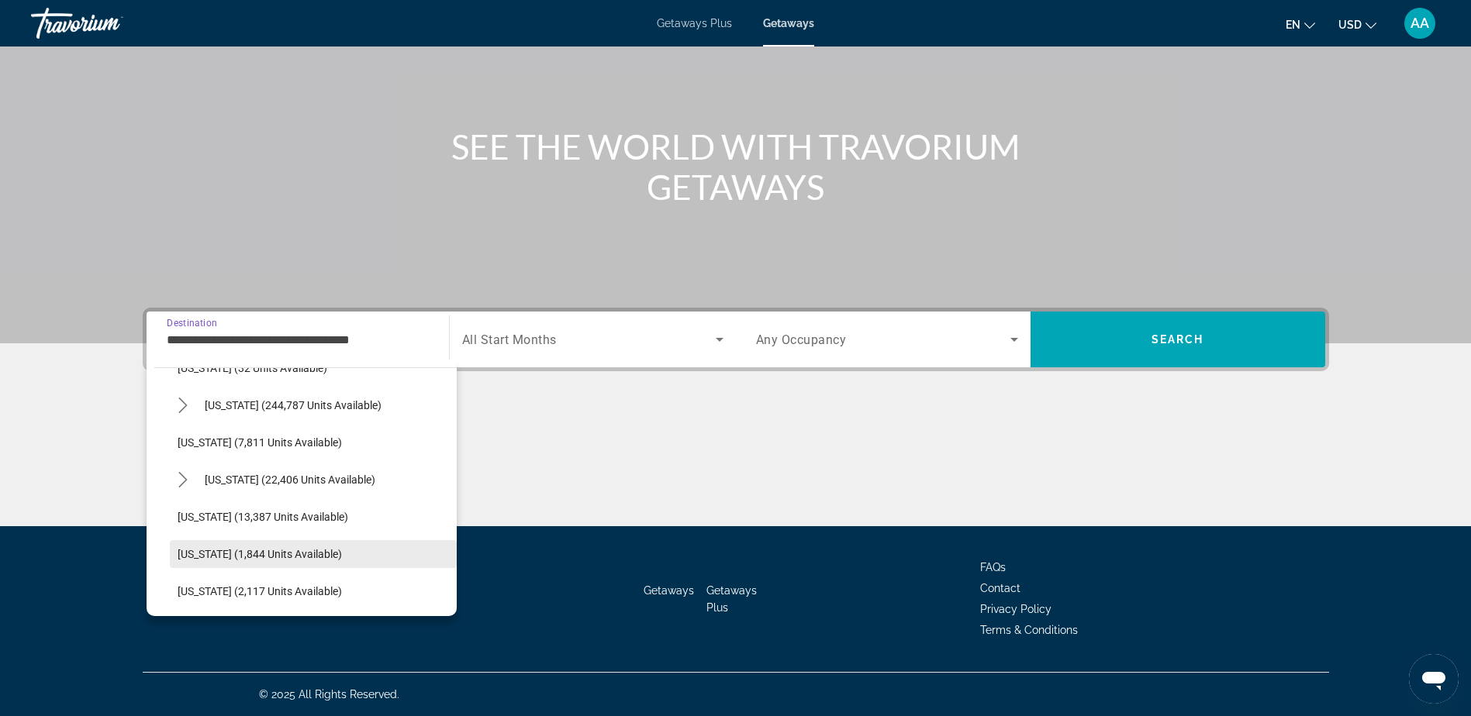
scroll to position [233, 0]
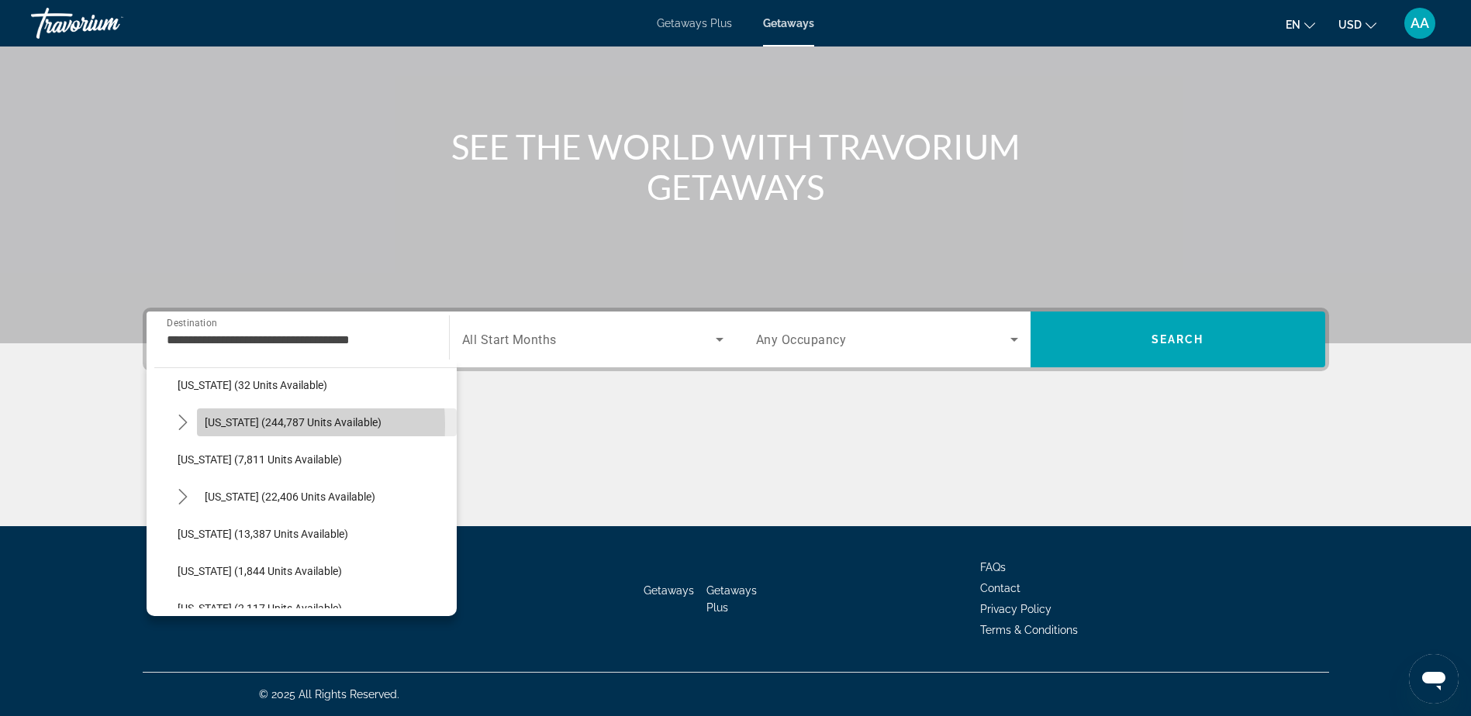
click at [230, 426] on span "[US_STATE] (244,787 units available)" at bounding box center [293, 422] width 177 height 12
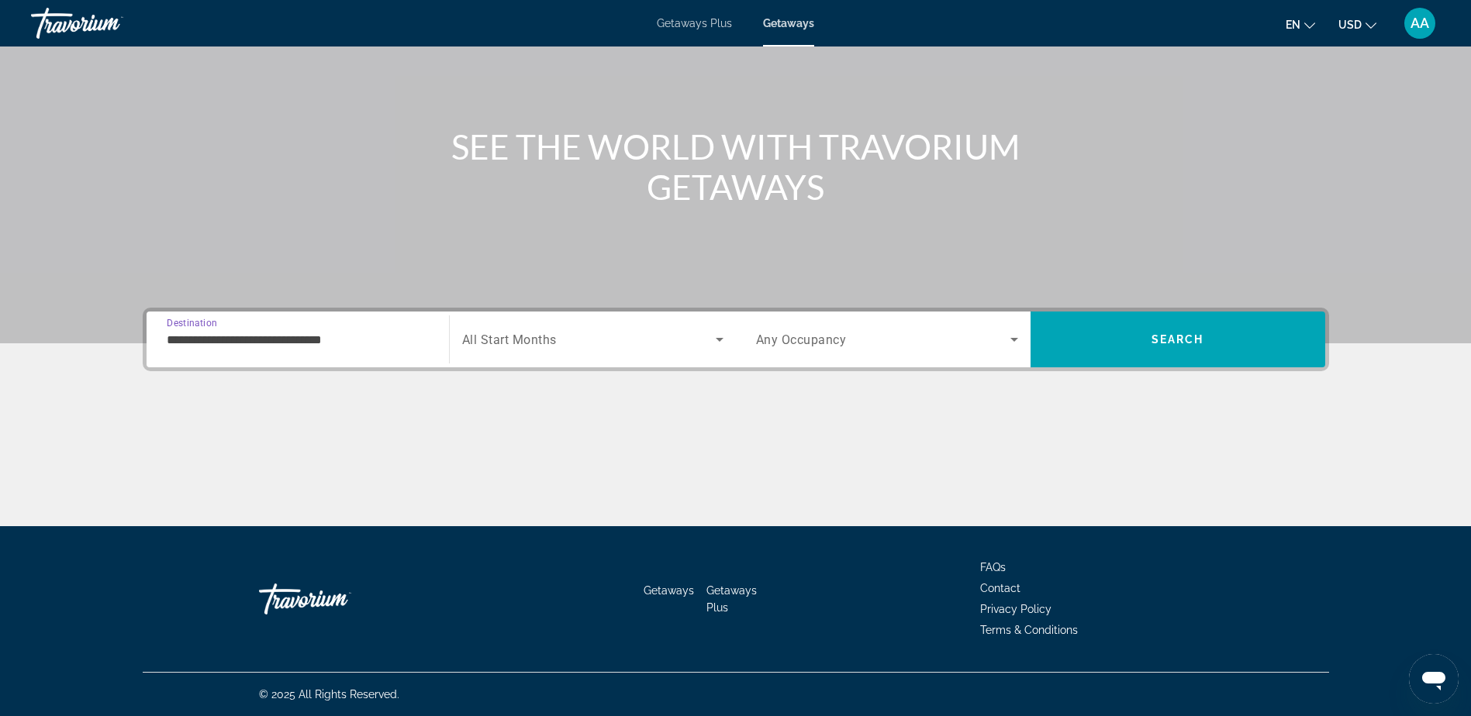
click at [288, 340] on input "**********" at bounding box center [298, 340] width 262 height 19
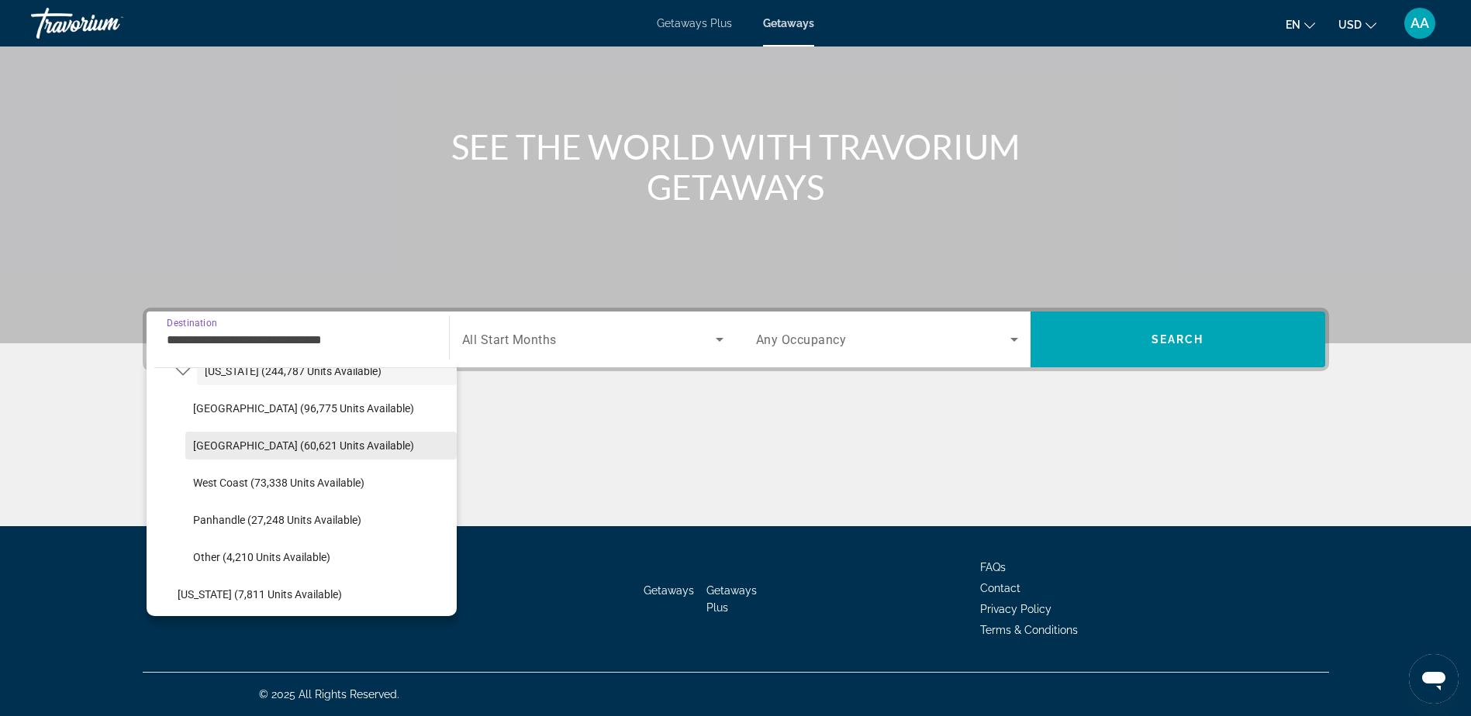
scroll to position [322, 0]
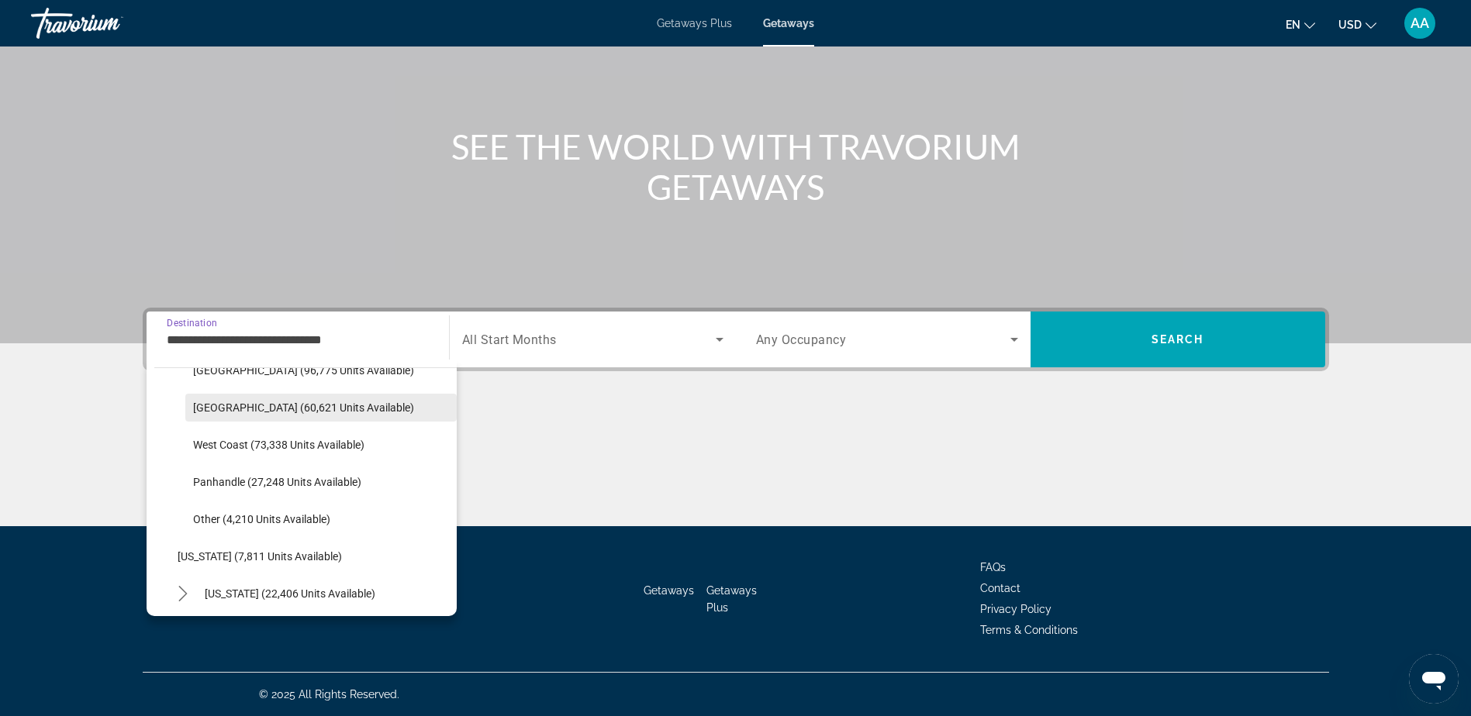
click at [243, 407] on span "[GEOGRAPHIC_DATA] (60,621 units available)" at bounding box center [303, 408] width 221 height 12
type input "**********"
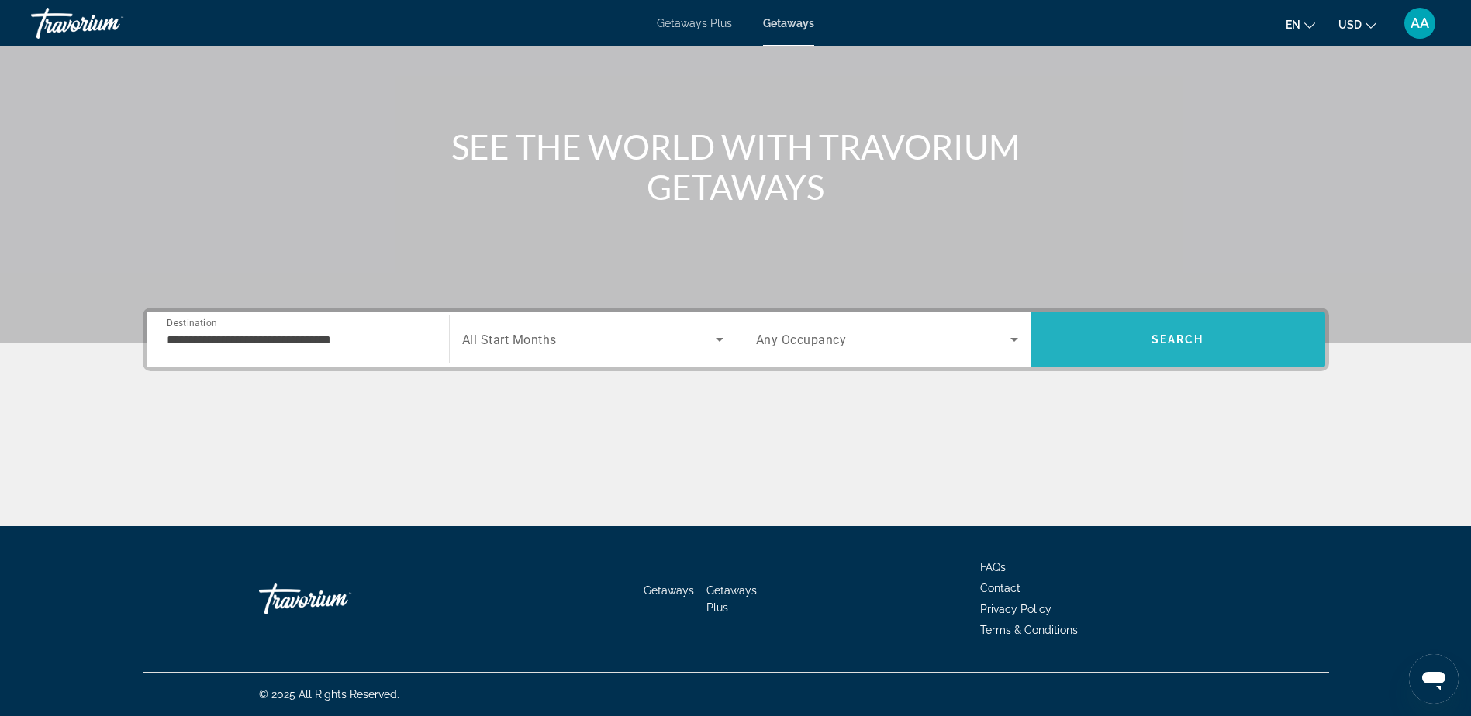
click at [1158, 328] on span "Search" at bounding box center [1177, 339] width 295 height 37
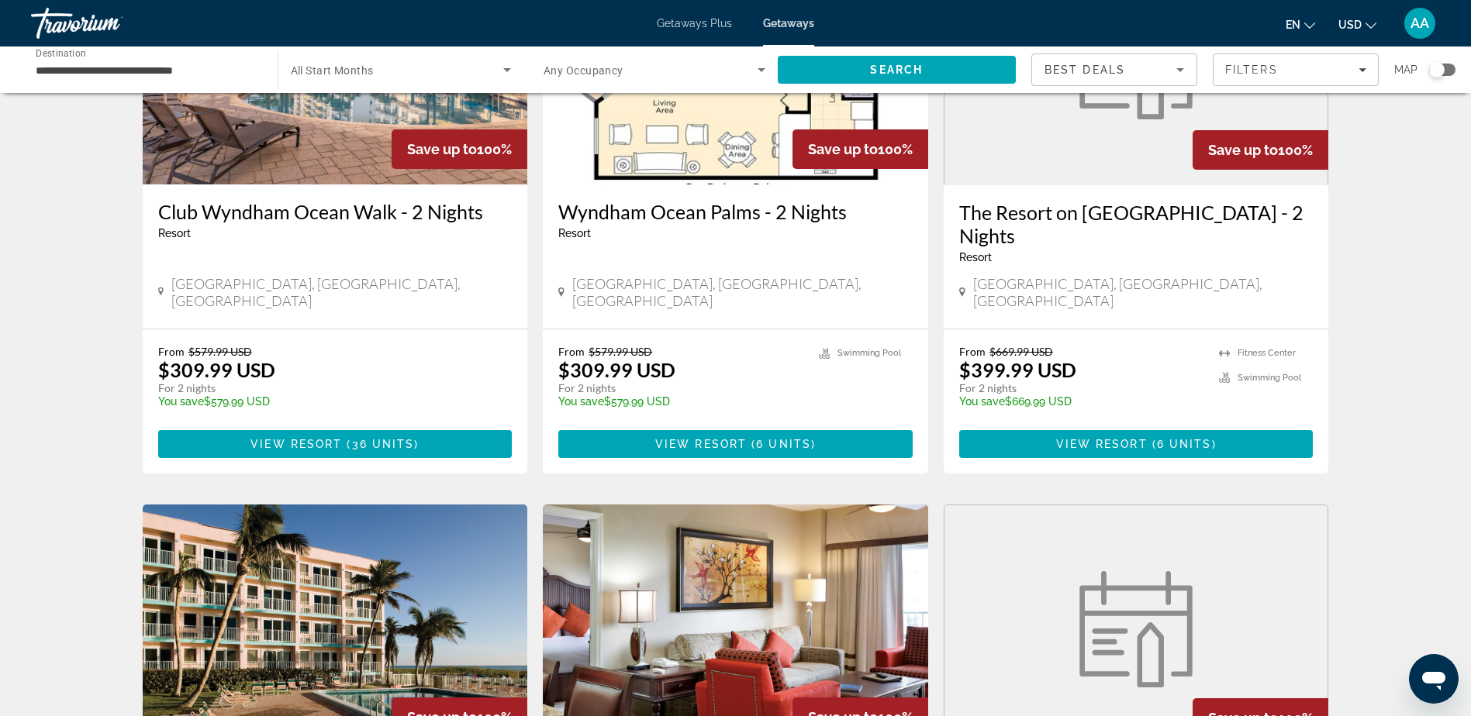
scroll to position [1251, 0]
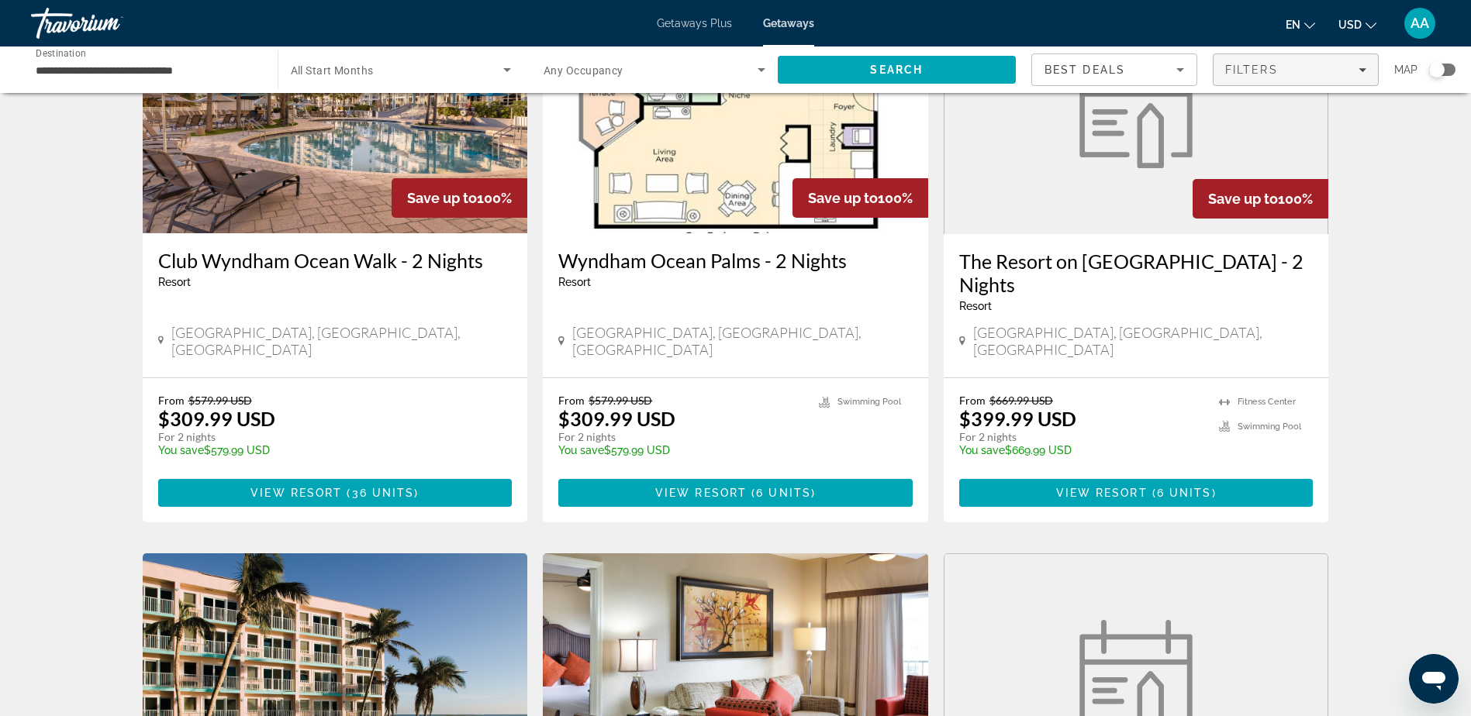
click at [1296, 71] on div "Filters" at bounding box center [1295, 70] width 141 height 12
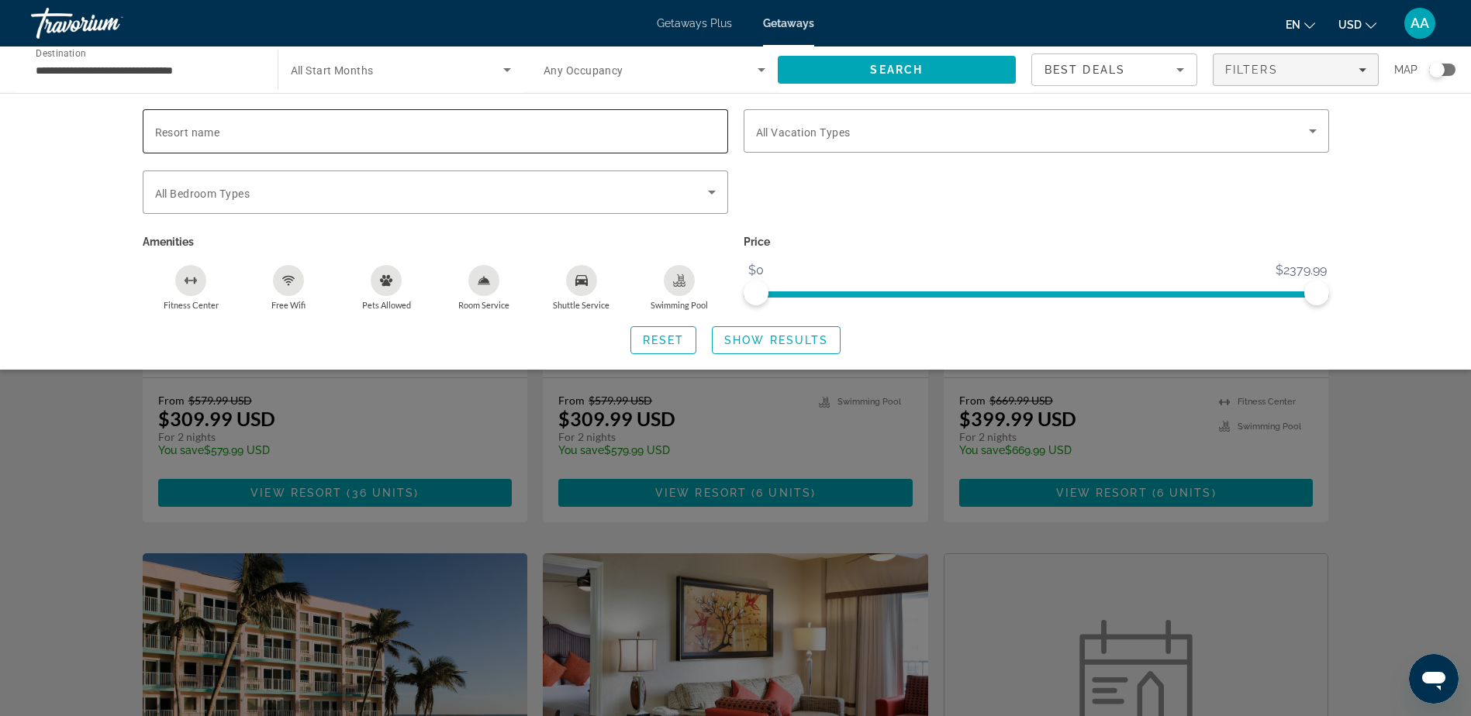
click at [461, 133] on input "Resort name" at bounding box center [435, 131] width 561 height 19
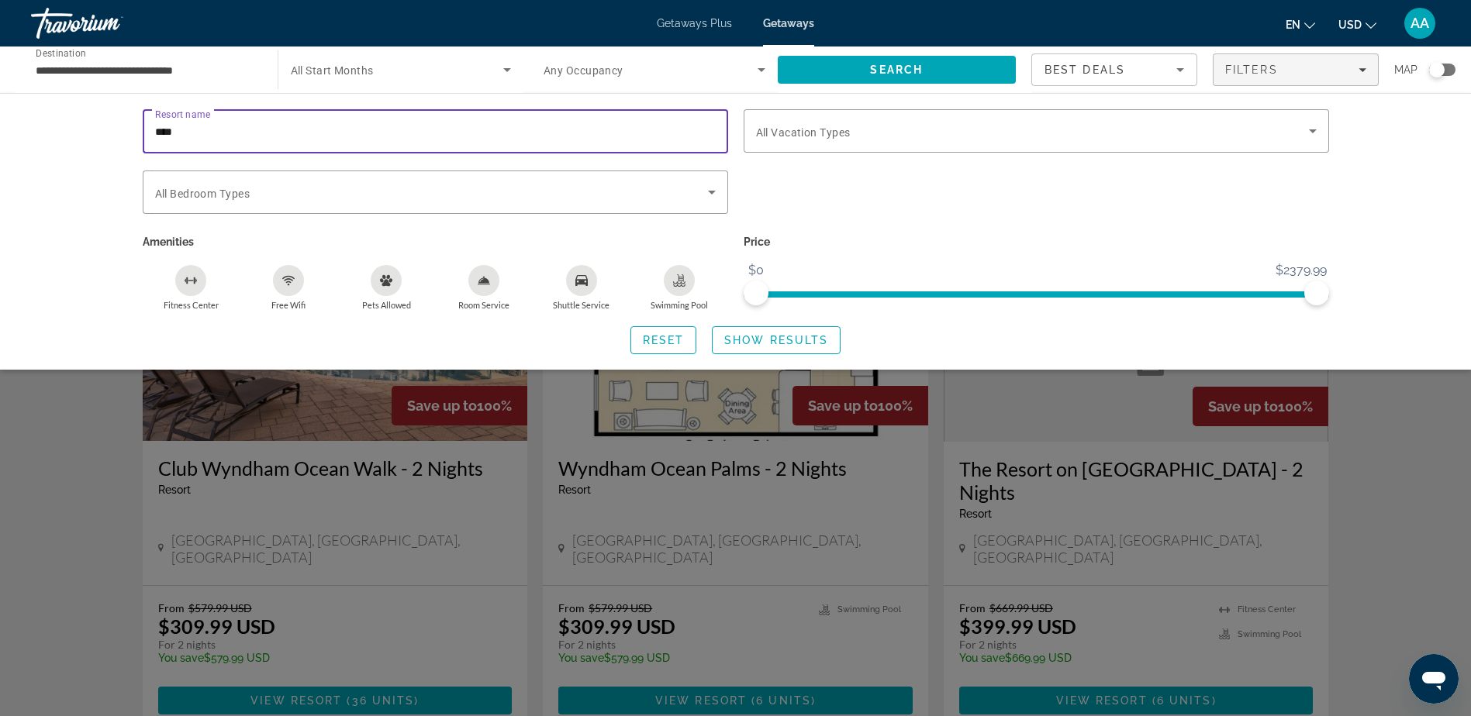
scroll to position [1019, 0]
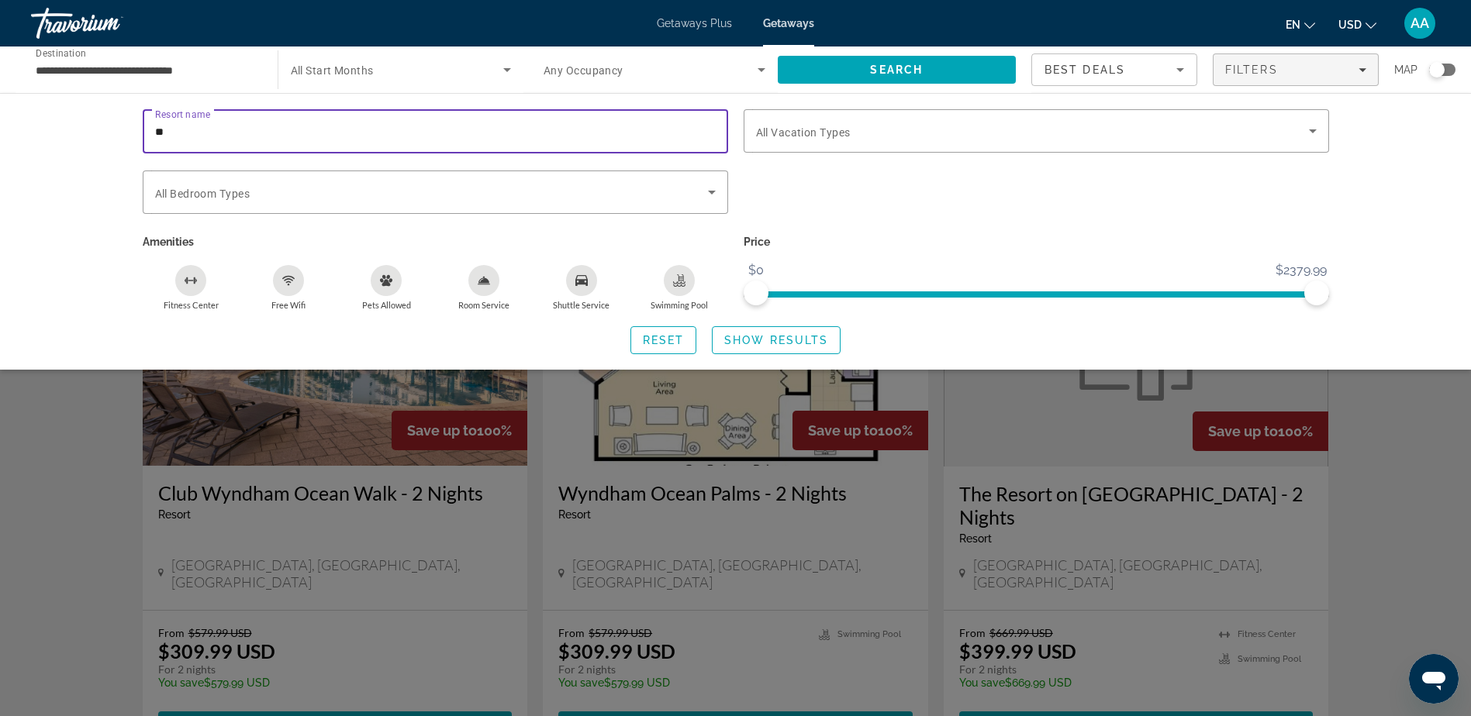
type input "*"
click at [798, 139] on div "Vacation Types All Vacation Types" at bounding box center [1036, 130] width 561 height 43
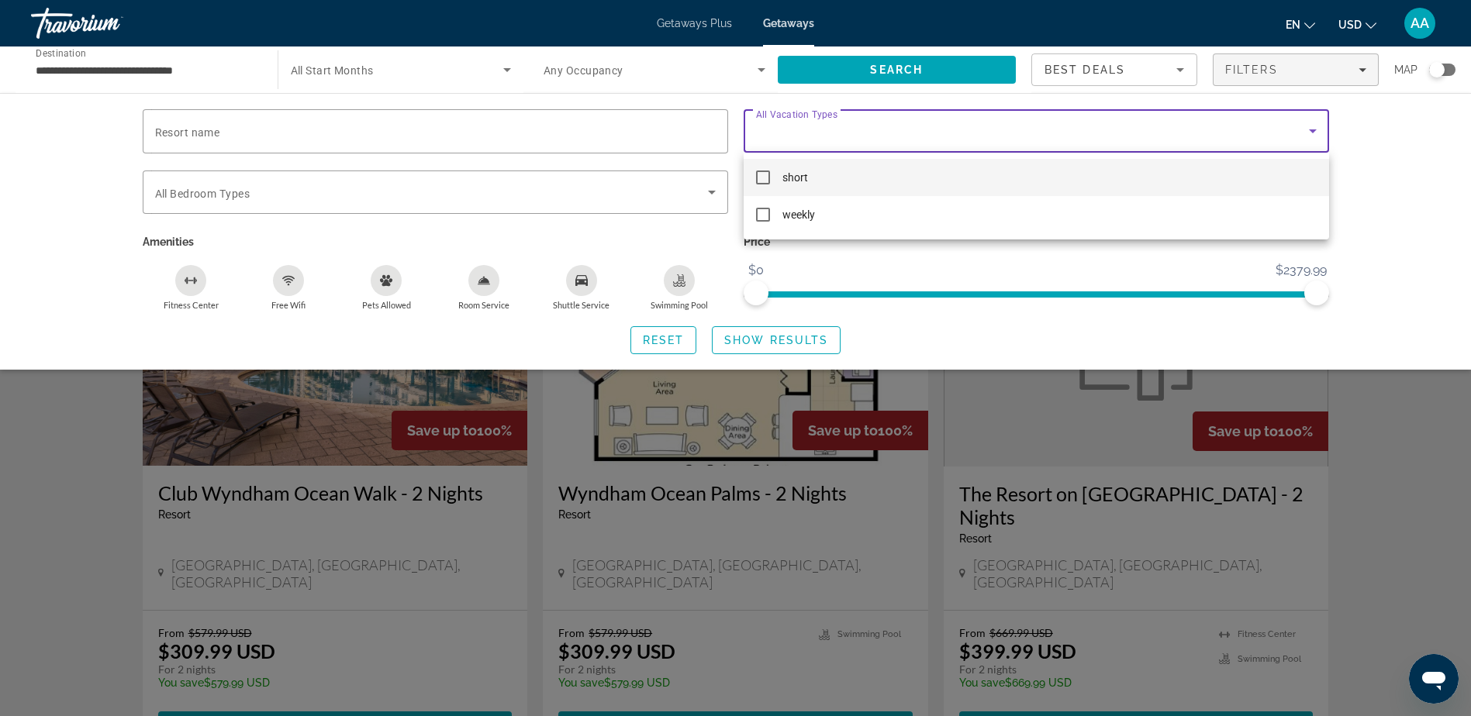
click at [986, 346] on div at bounding box center [735, 358] width 1471 height 716
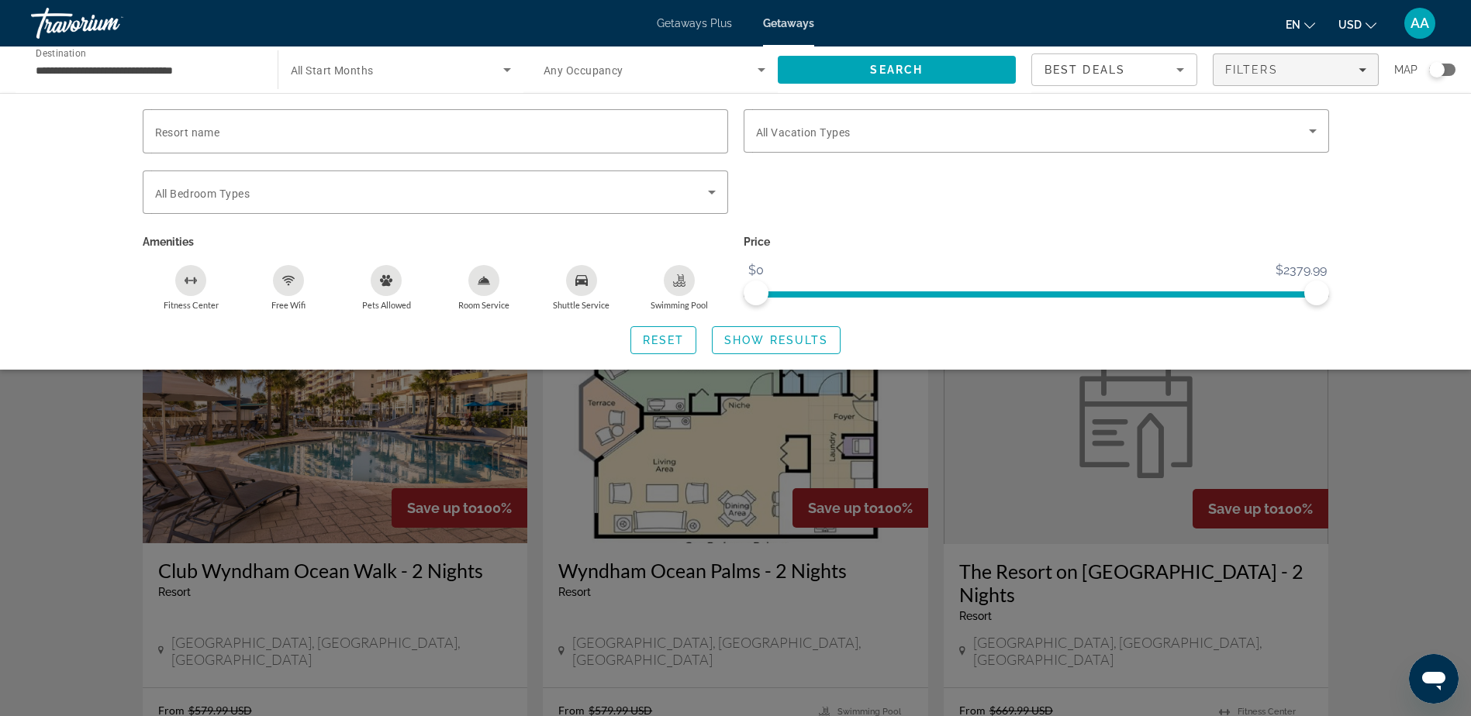
scroll to position [864, 0]
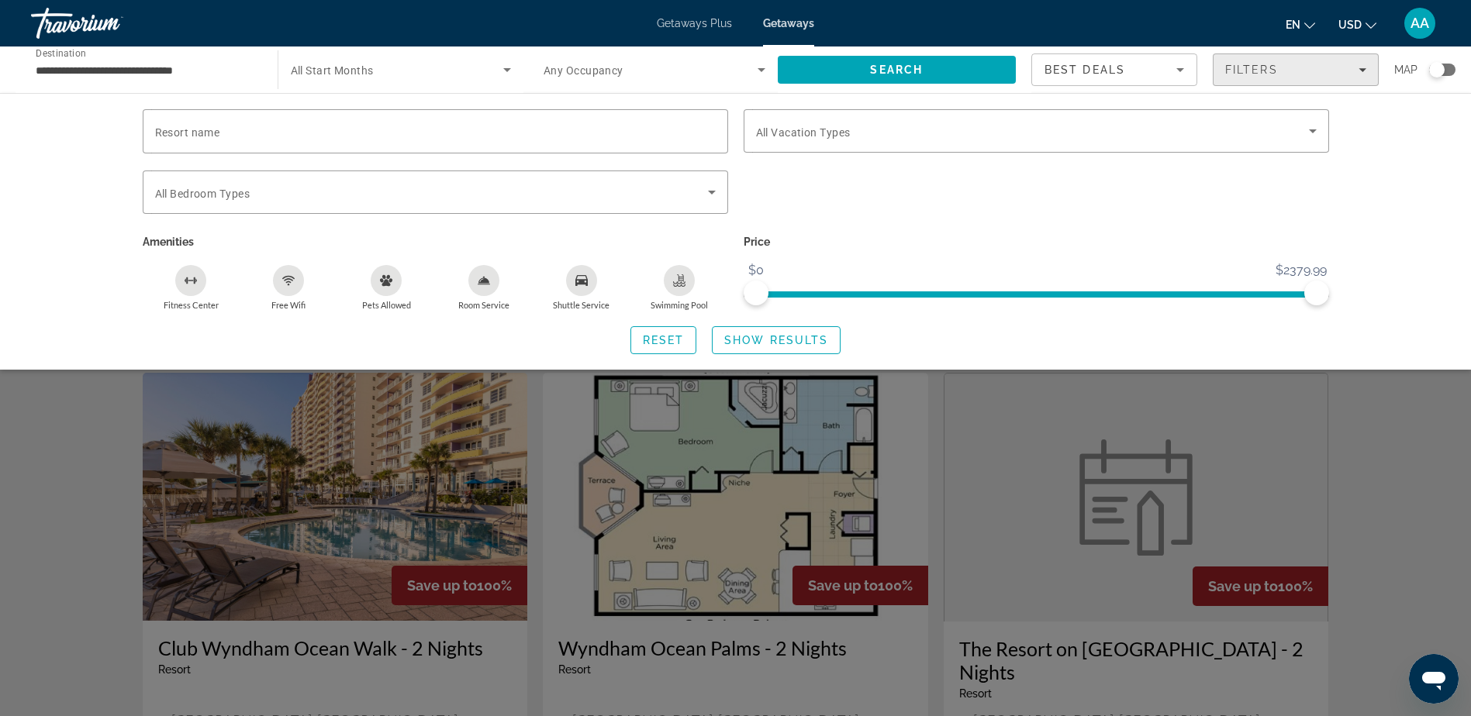
click at [1249, 74] on span "Filters" at bounding box center [1251, 70] width 53 height 12
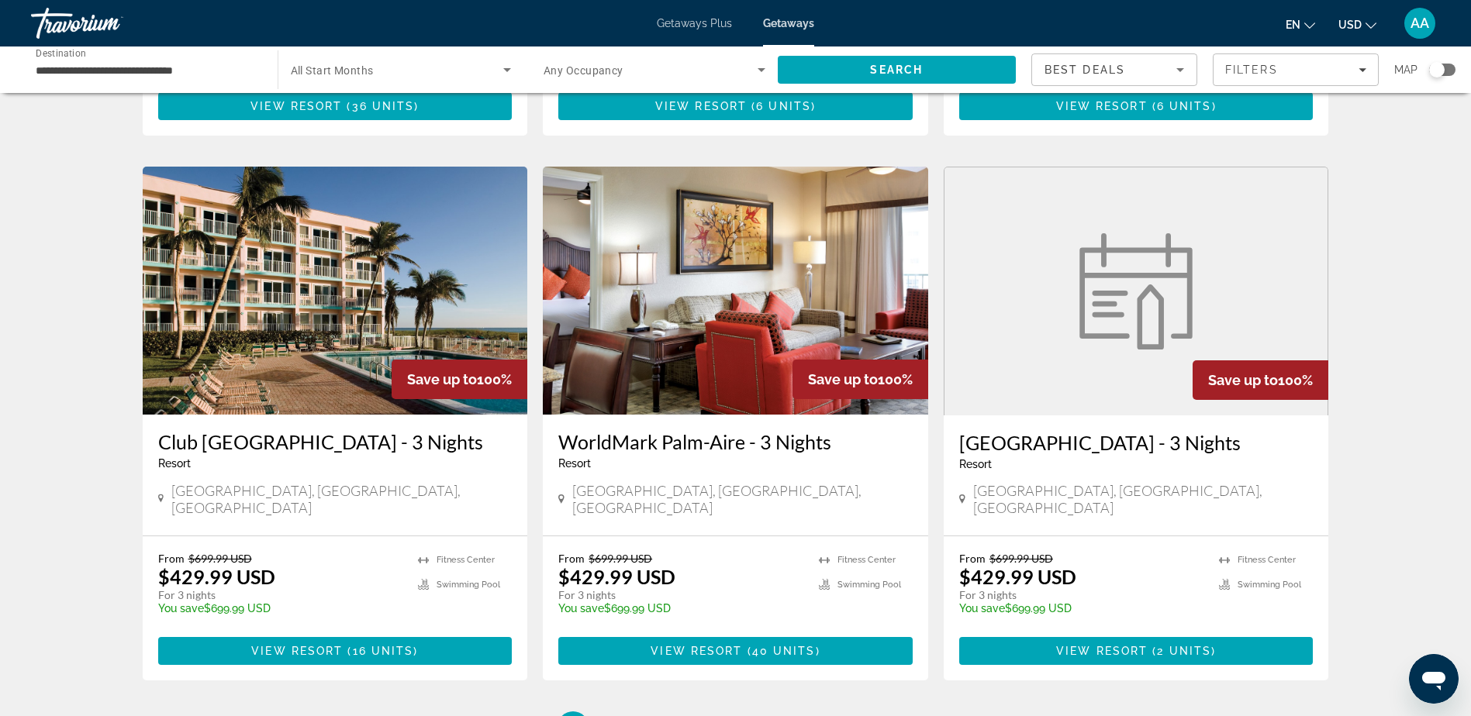
scroll to position [1639, 0]
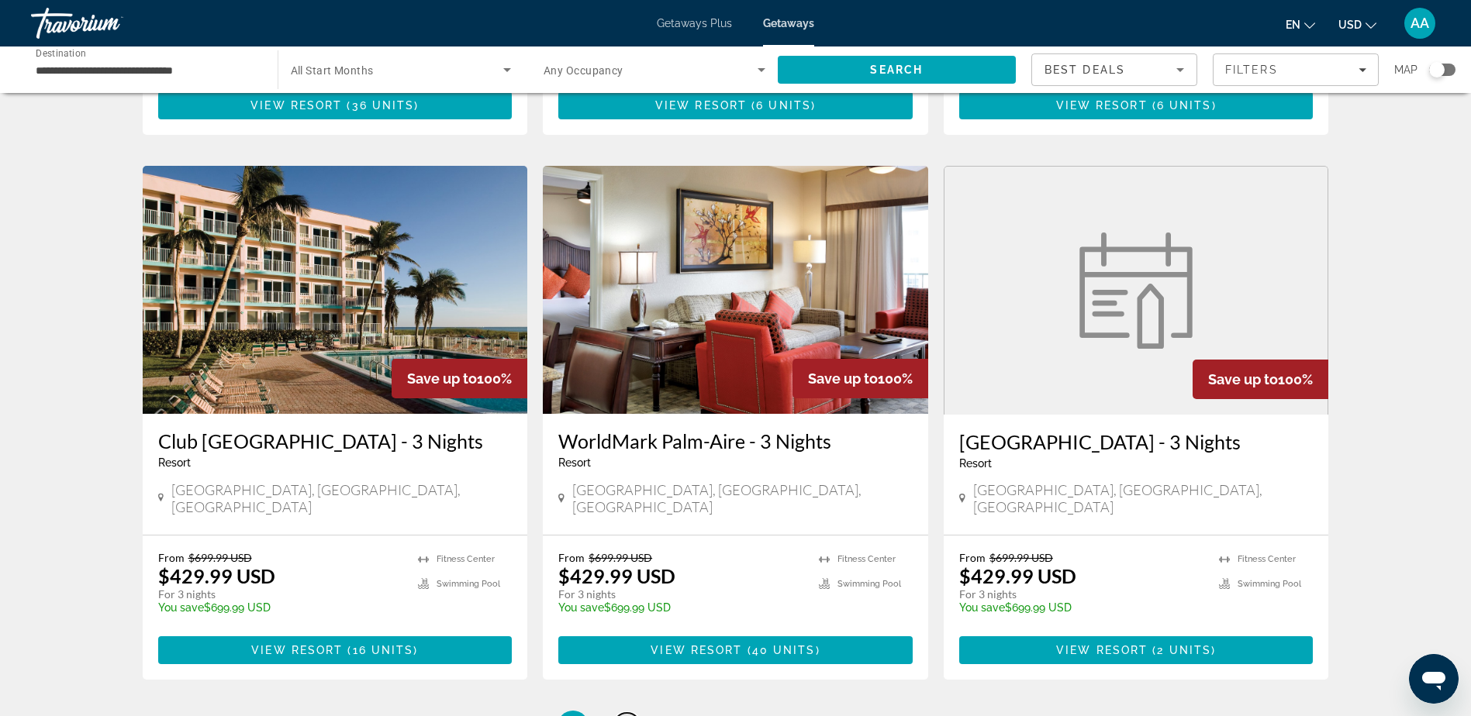
click at [629, 716] on span "2" at bounding box center [627, 726] width 8 height 17
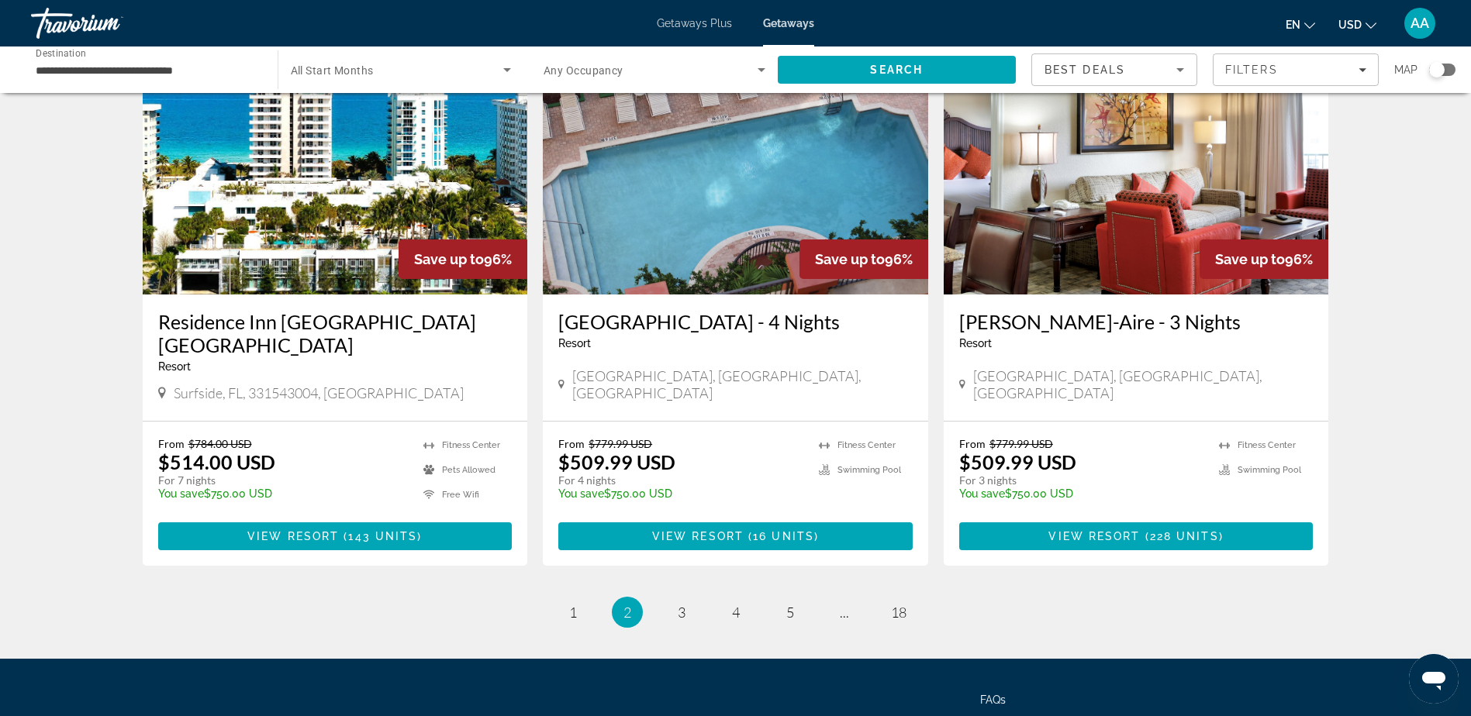
scroll to position [1839, 0]
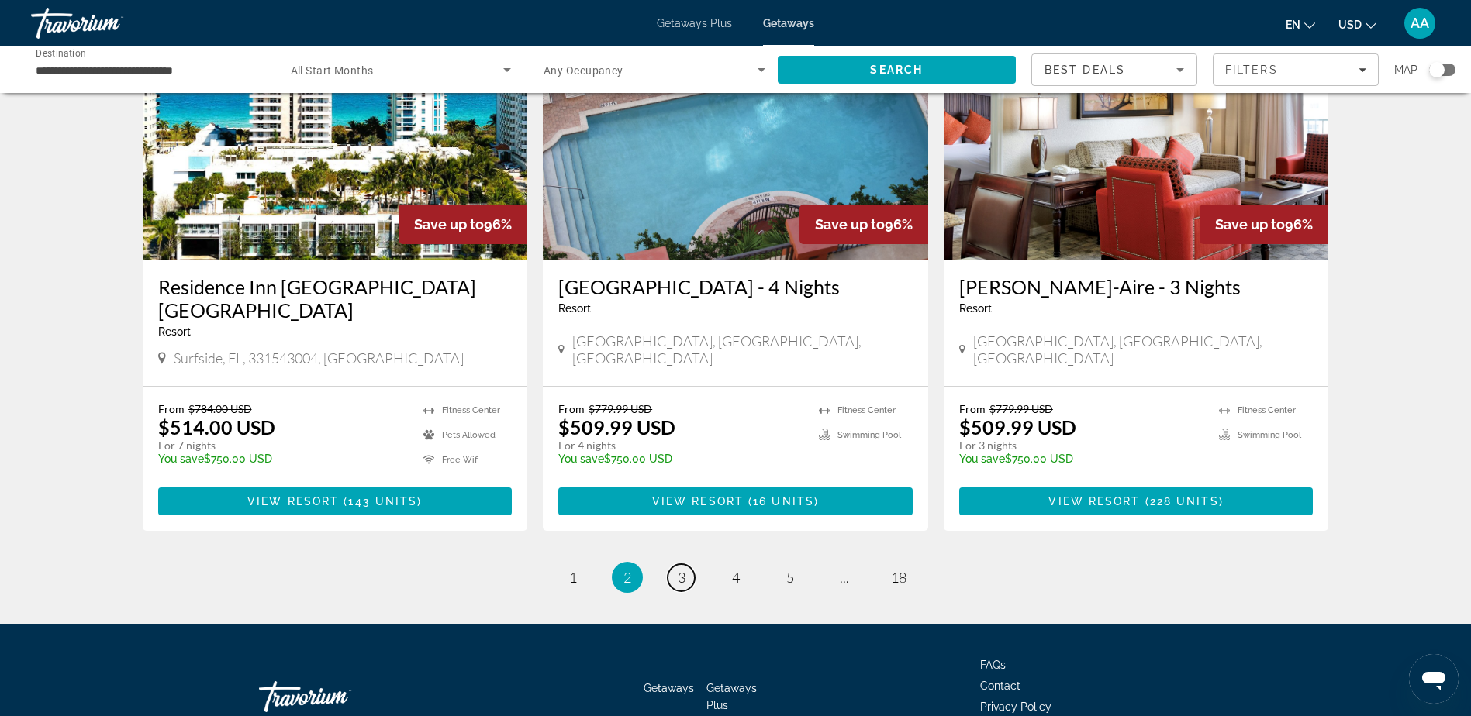
click at [669, 564] on link "page 3" at bounding box center [681, 577] width 27 height 27
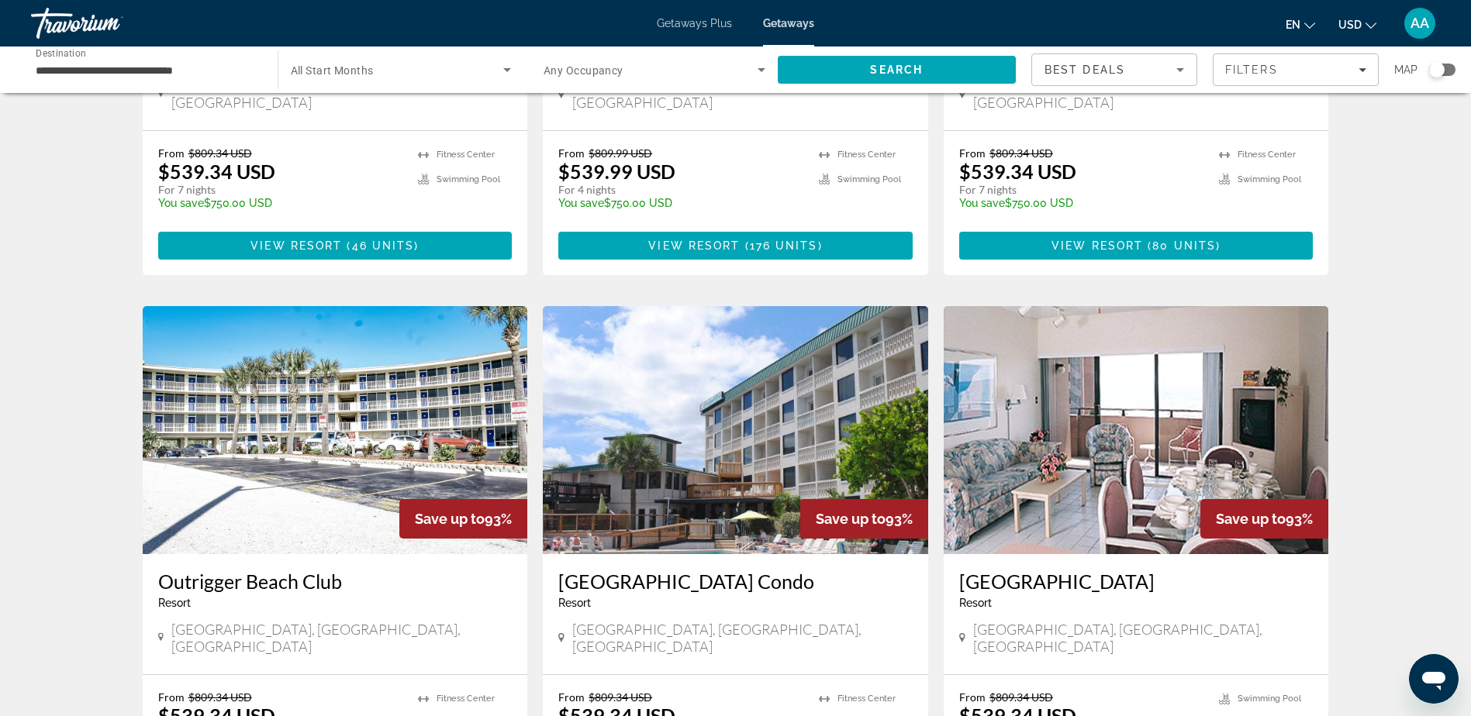
scroll to position [1793, 0]
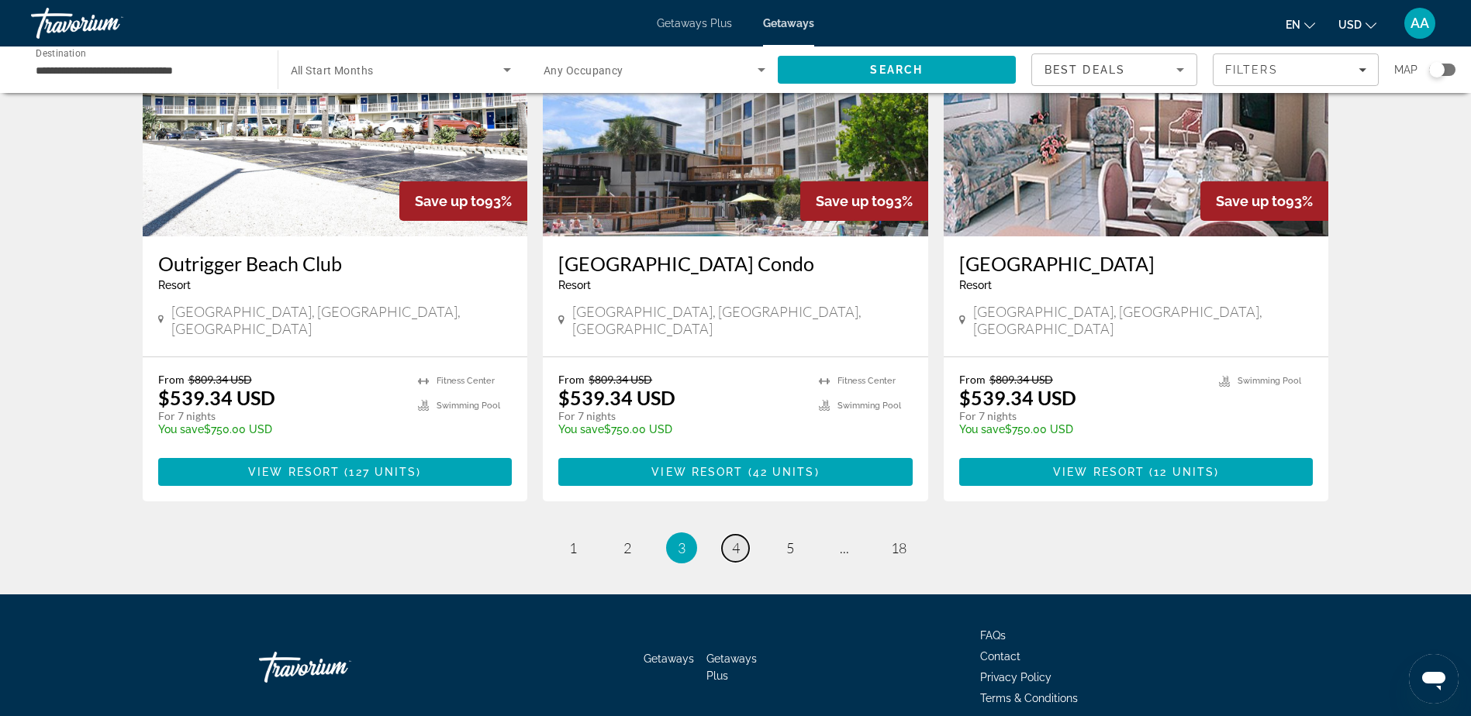
click at [736, 540] on span "4" at bounding box center [736, 548] width 8 height 17
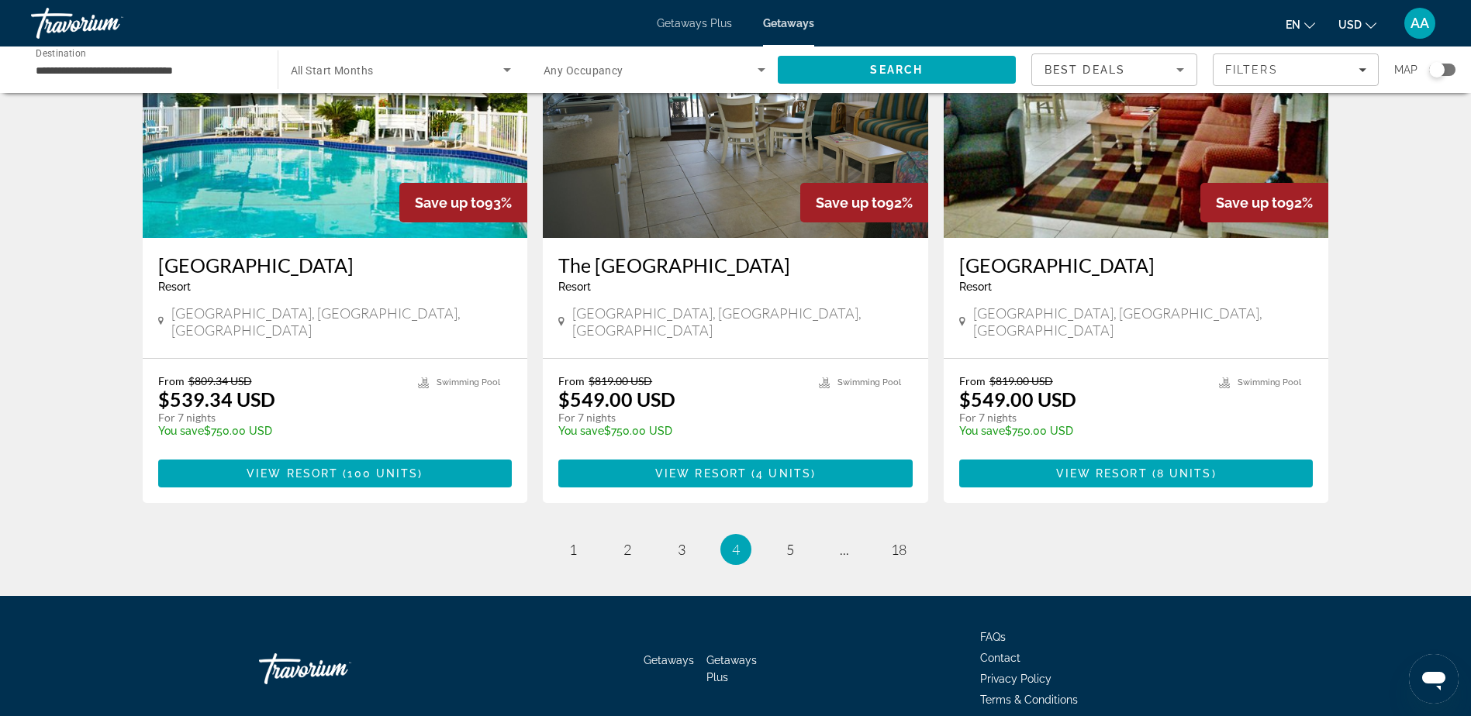
scroll to position [1792, 0]
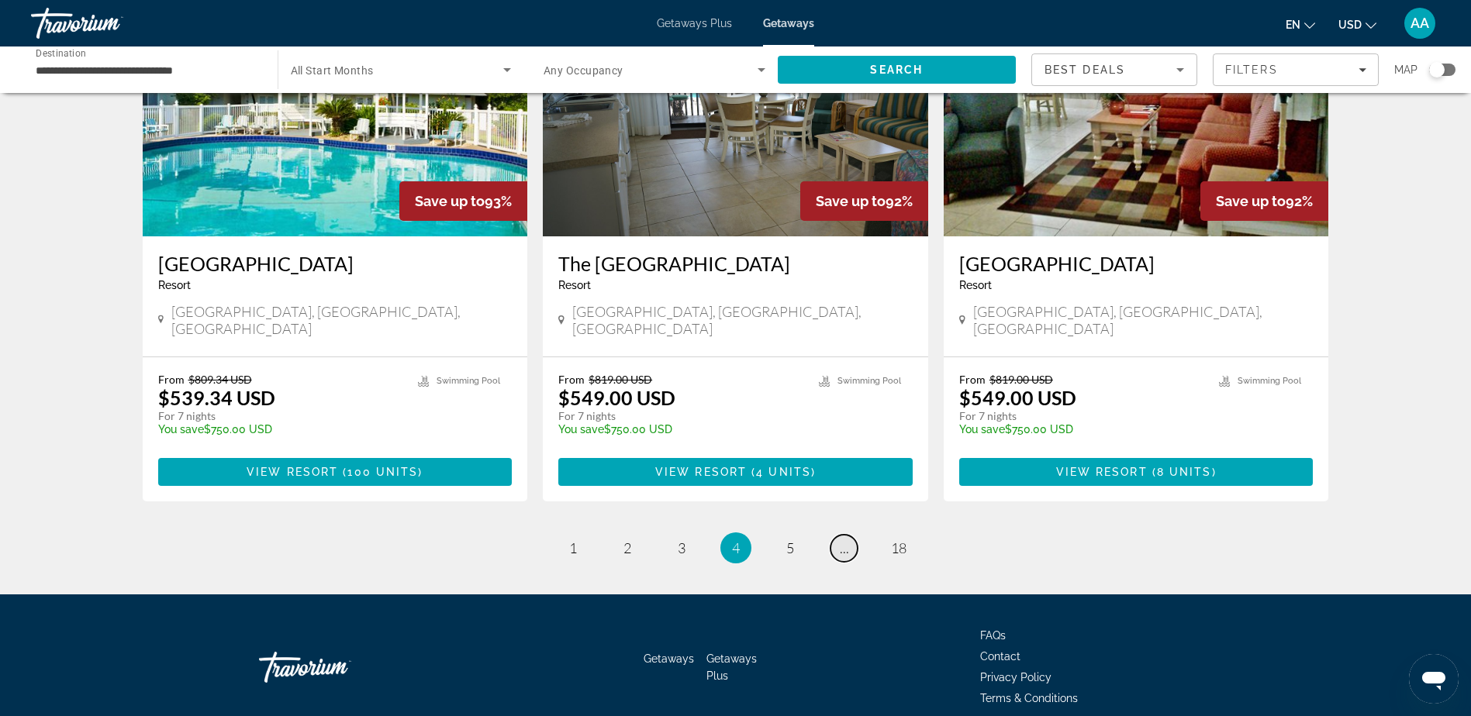
click at [848, 535] on link "page ..." at bounding box center [843, 548] width 27 height 27
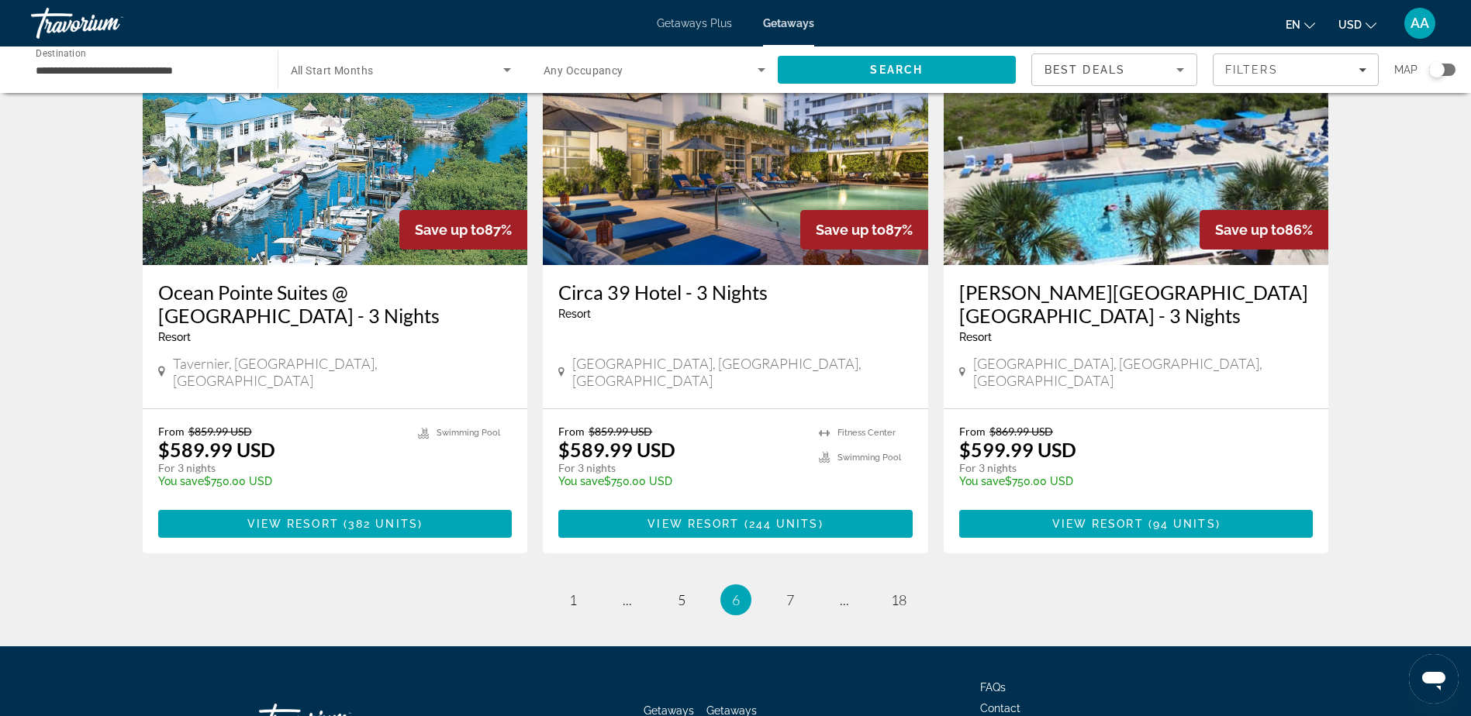
scroll to position [1838, 0]
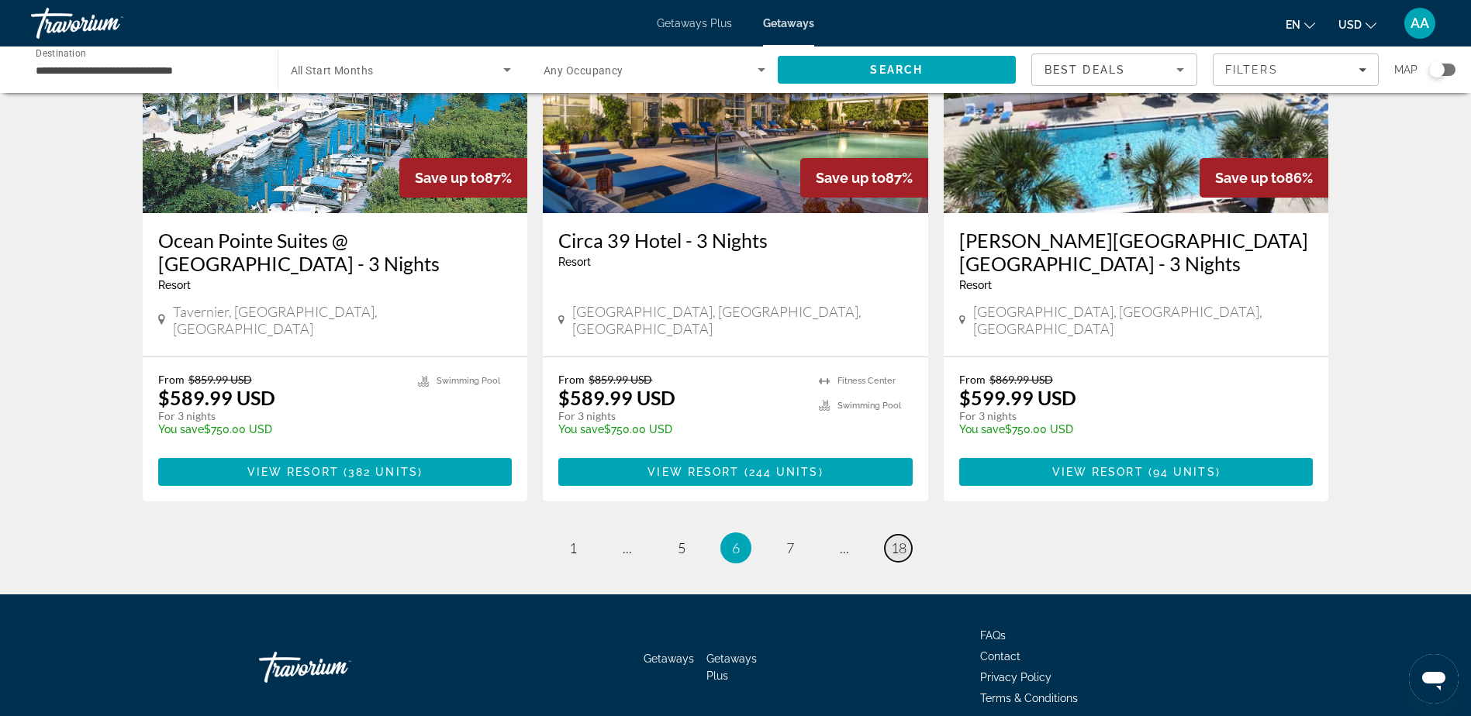
click at [902, 540] on span "18" at bounding box center [899, 548] width 16 height 17
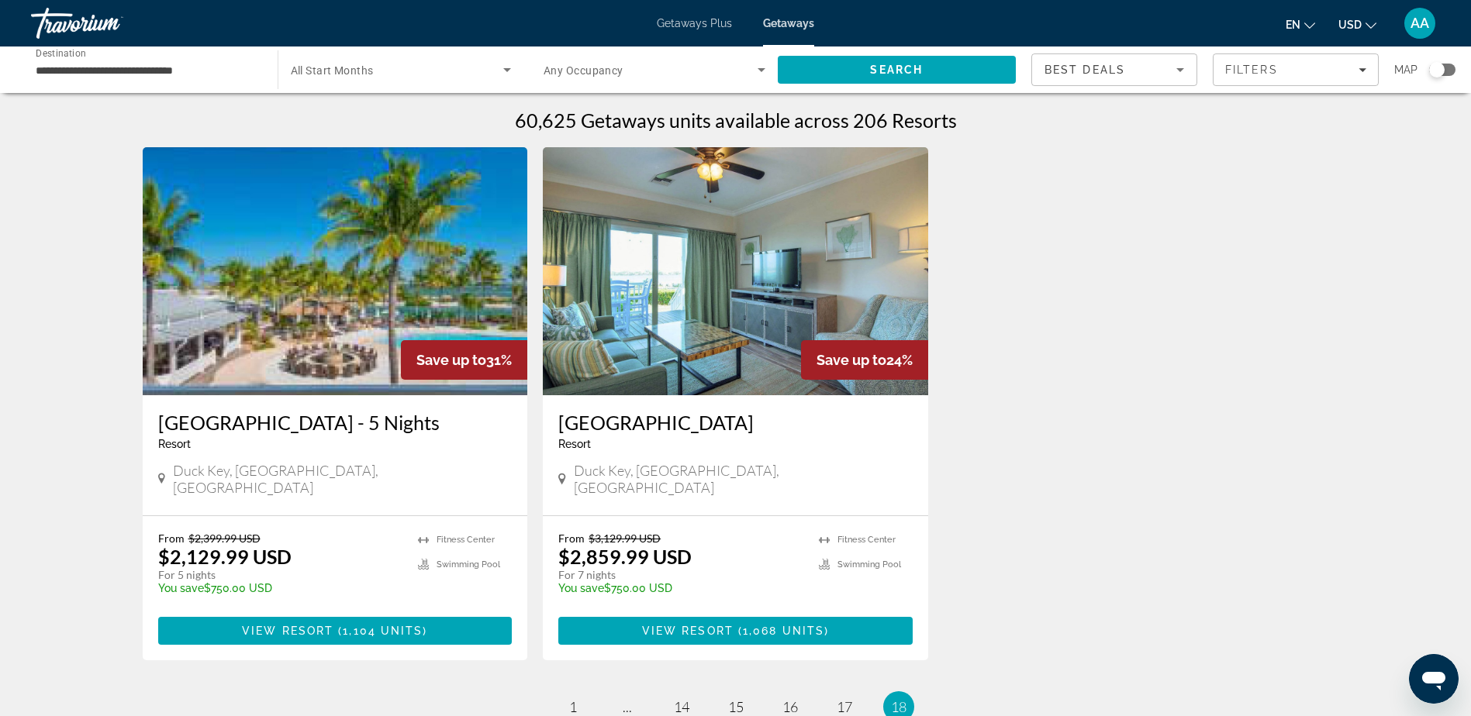
click at [1425, 27] on span "AA" at bounding box center [1419, 24] width 19 height 16
click at [1345, 174] on button "Sign Out" at bounding box center [1315, 174] width 60 height 20
